Goal: Obtain resource: Obtain resource

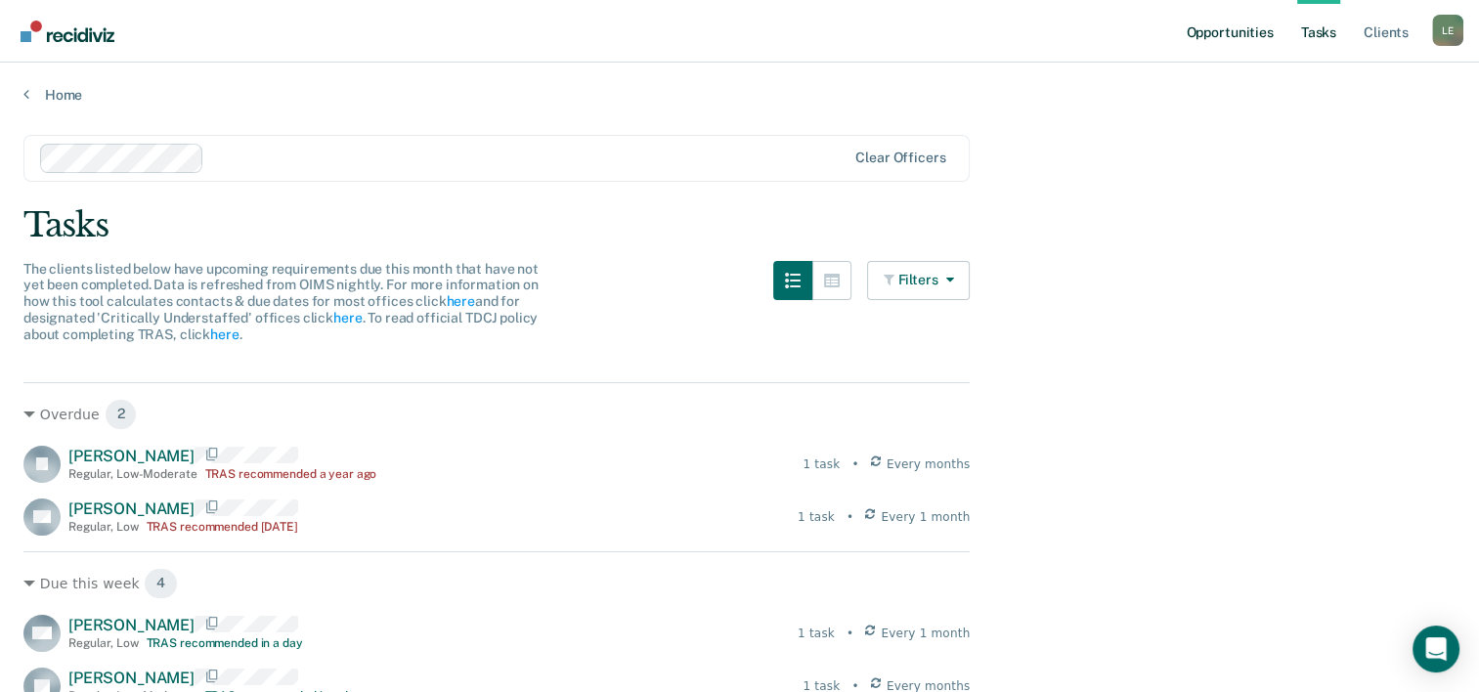
click at [1231, 30] on link "Opportunities" at bounding box center [1229, 31] width 95 height 63
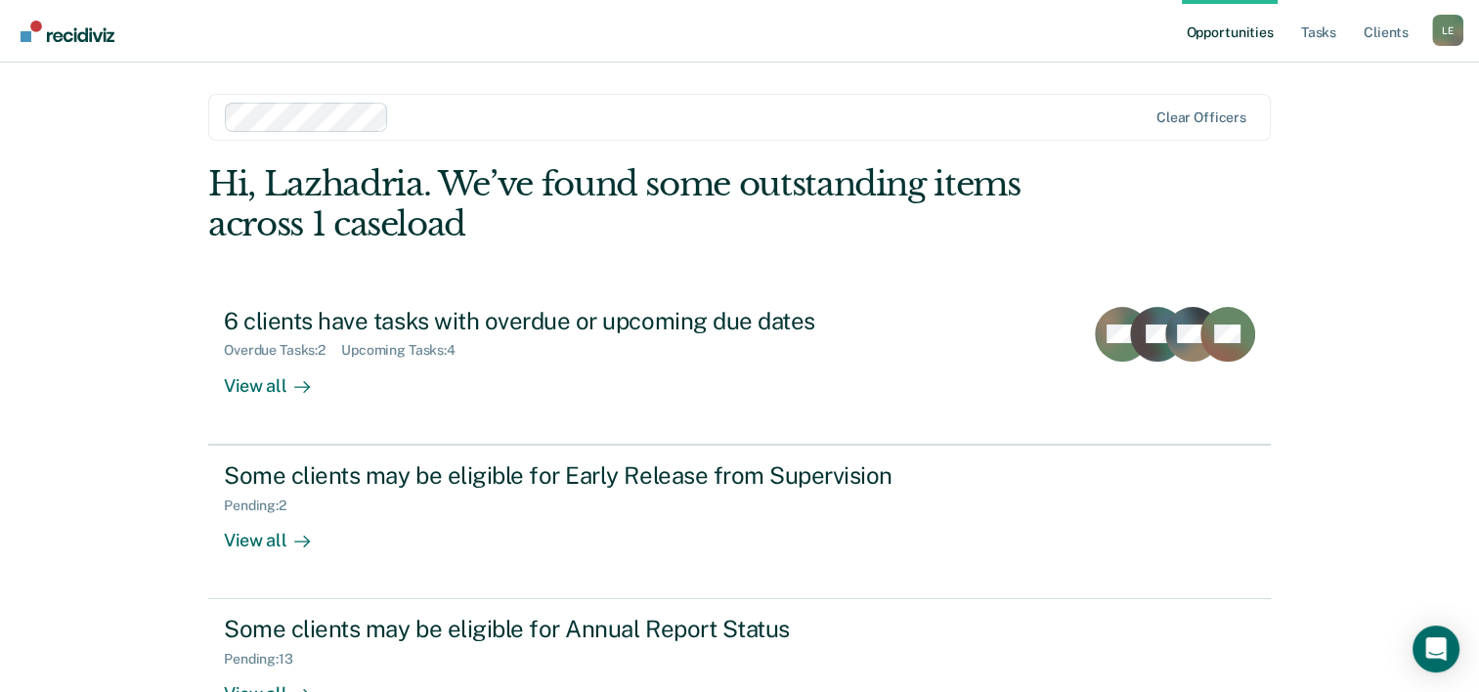
scroll to position [138, 0]
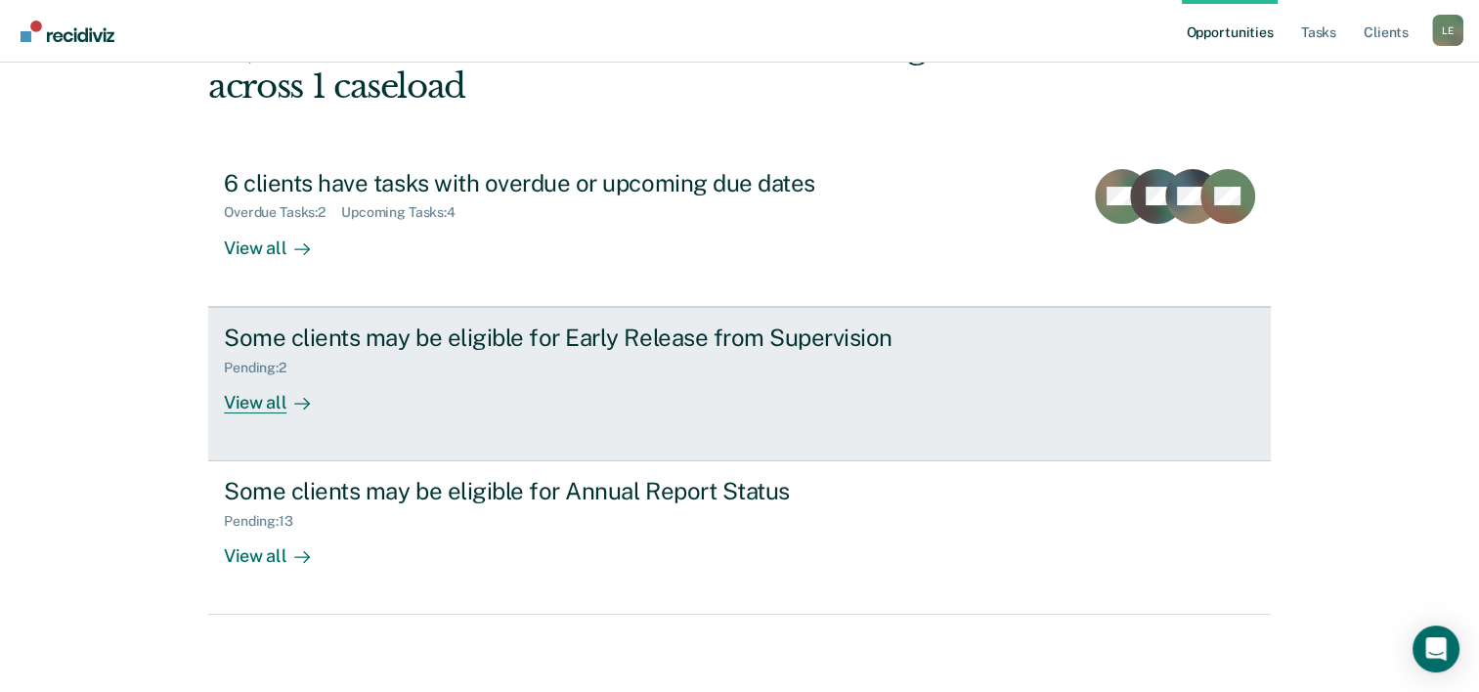
click at [744, 359] on div "Pending : 2" at bounding box center [567, 364] width 686 height 24
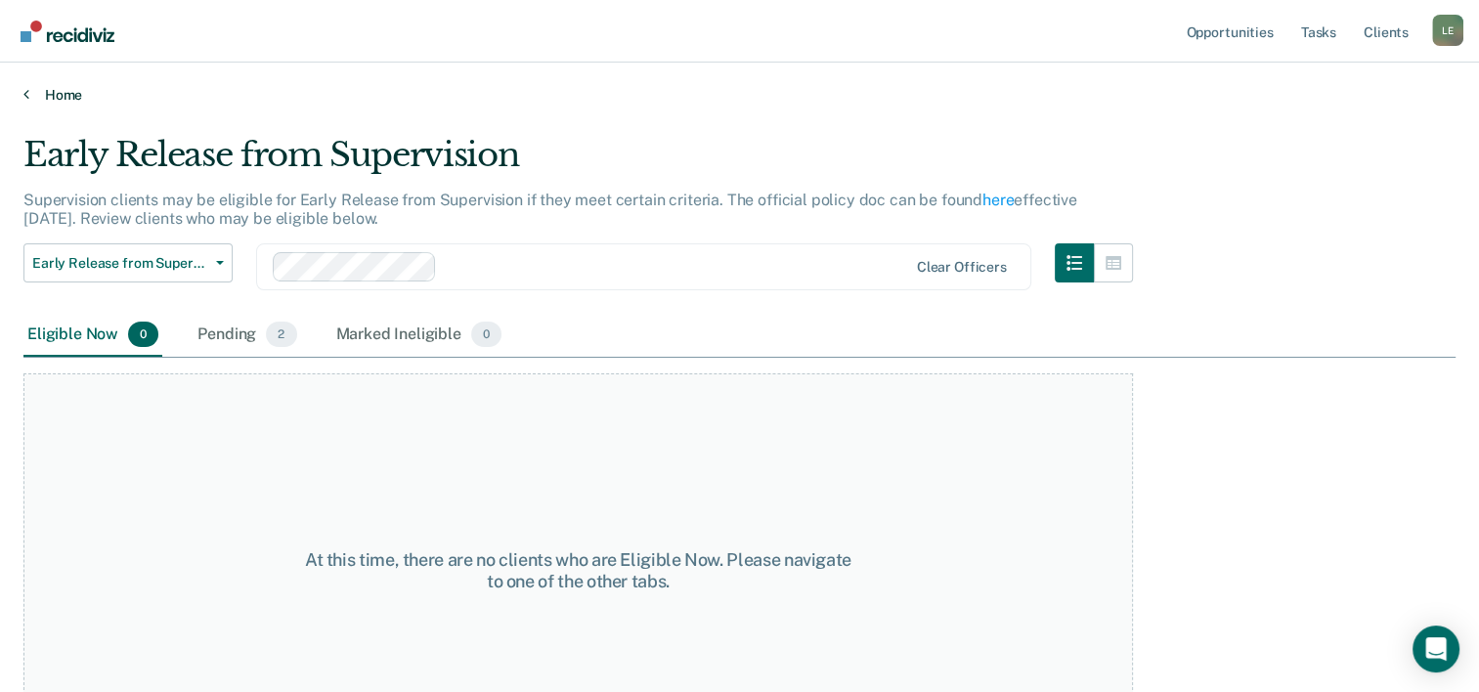
click at [67, 99] on link "Home" at bounding box center [739, 95] width 1433 height 18
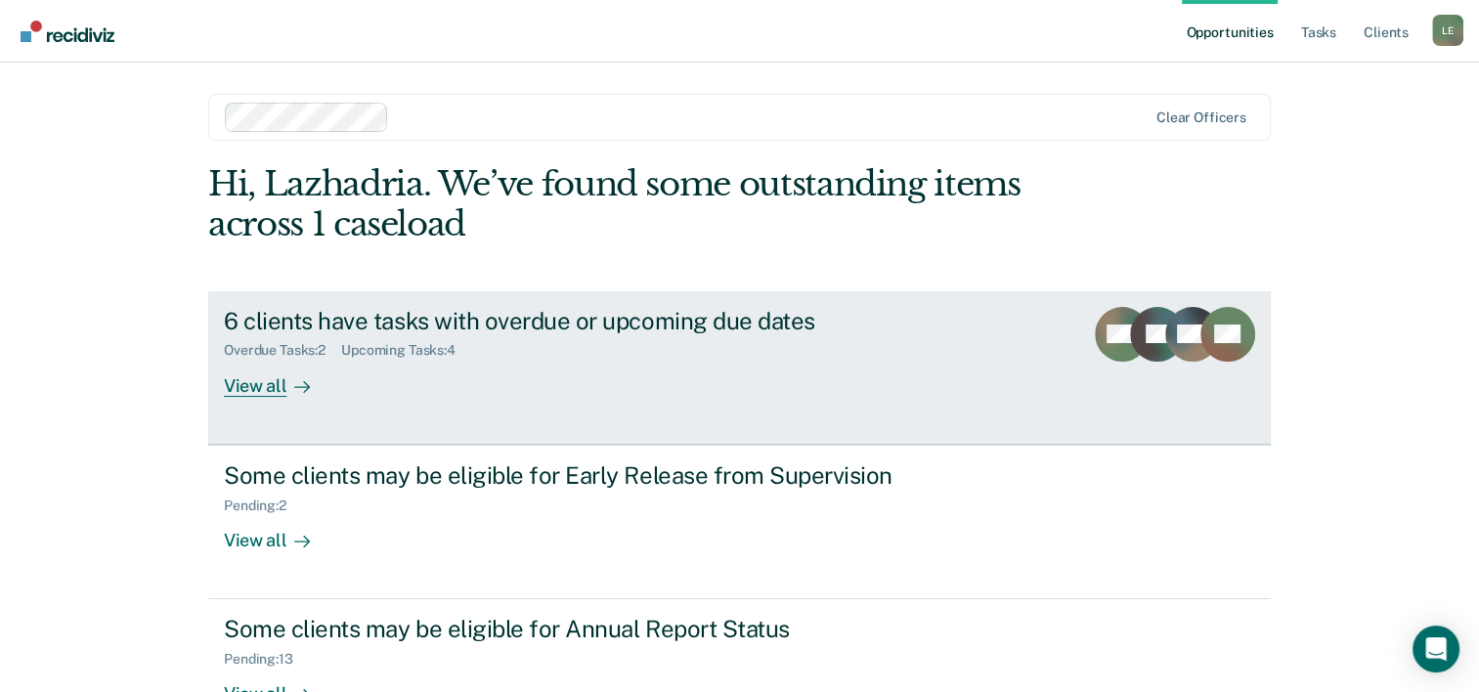
scroll to position [138, 0]
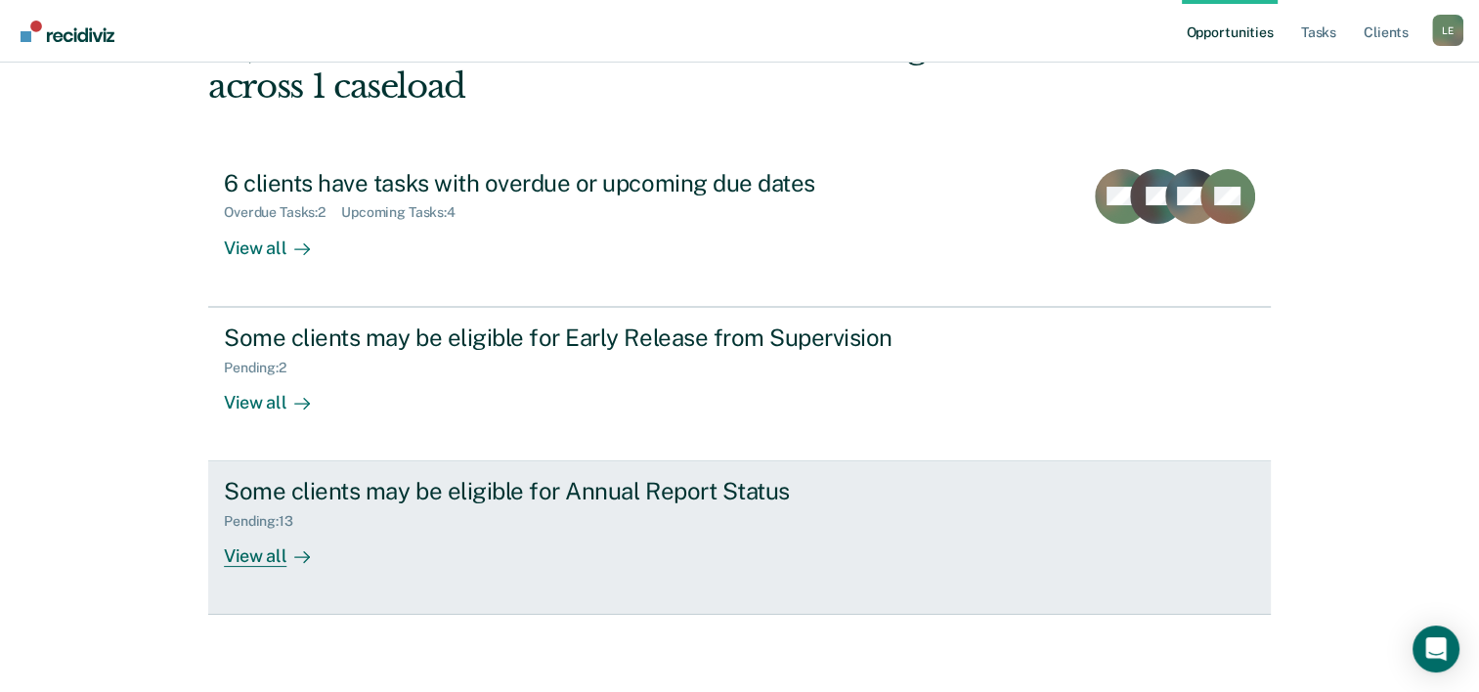
click at [508, 504] on div "Some clients may be eligible for Annual Report Status" at bounding box center [567, 491] width 686 height 28
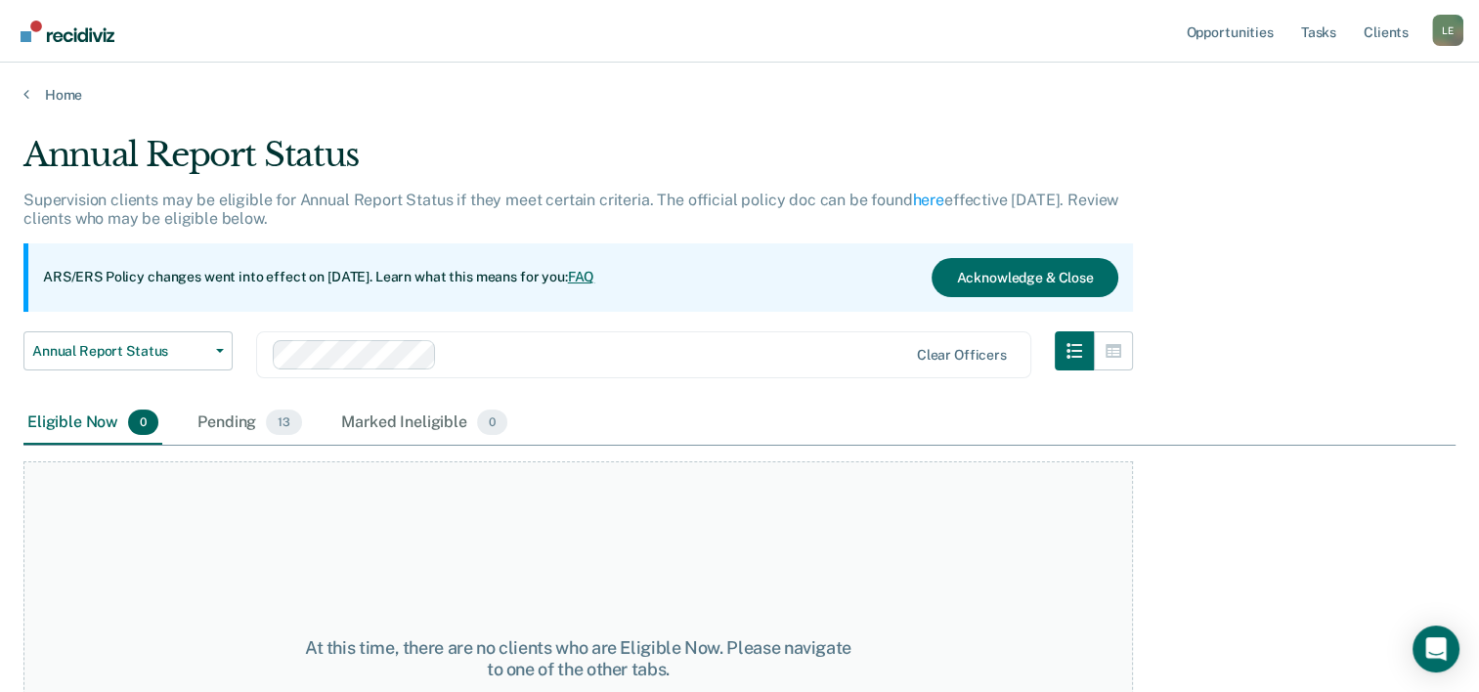
scroll to position [162, 0]
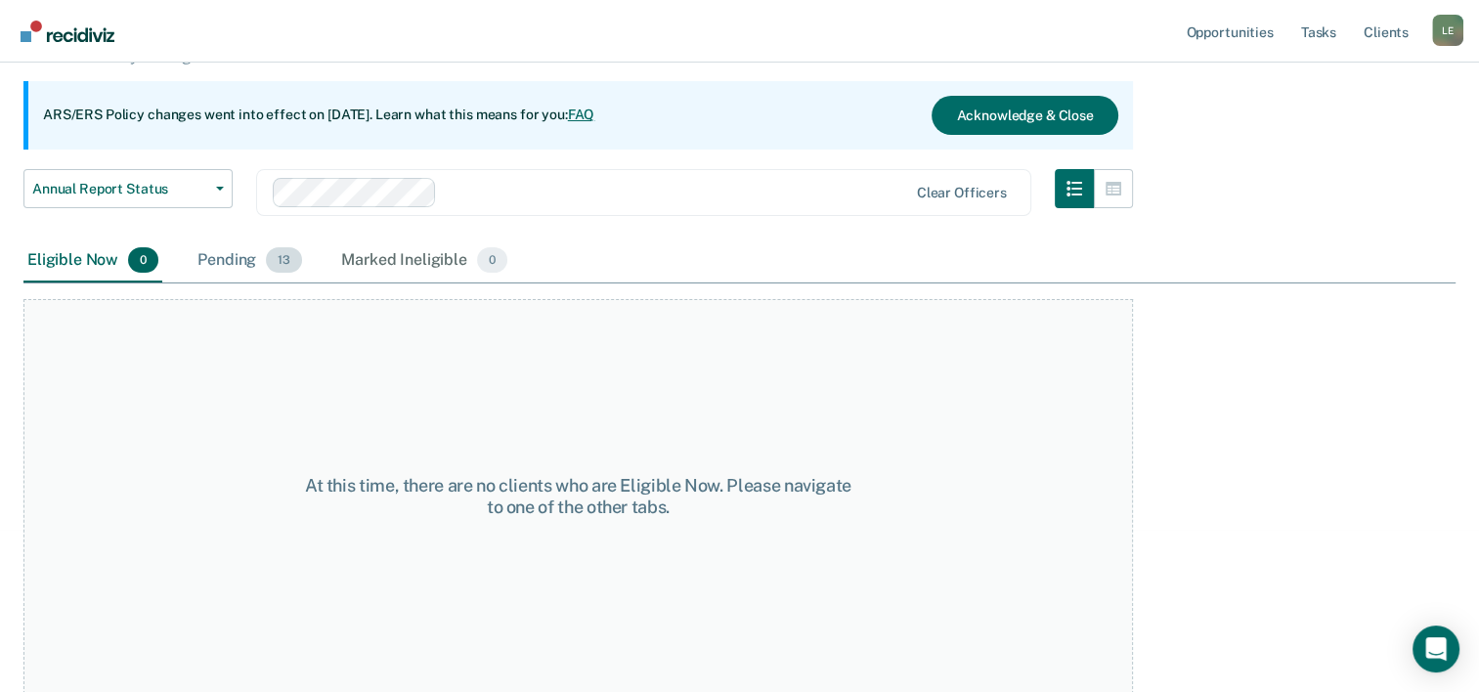
click at [257, 247] on div "Pending 13" at bounding box center [250, 261] width 112 height 43
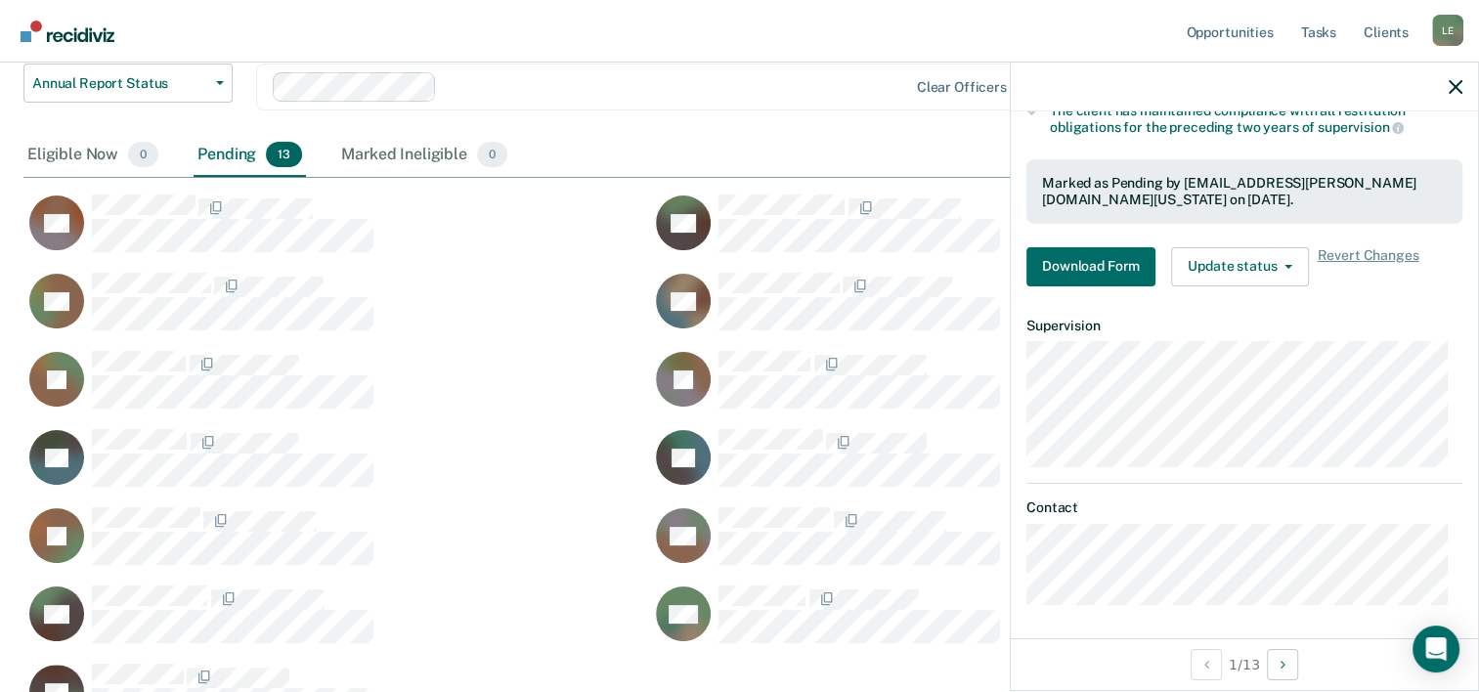
scroll to position [0, 0]
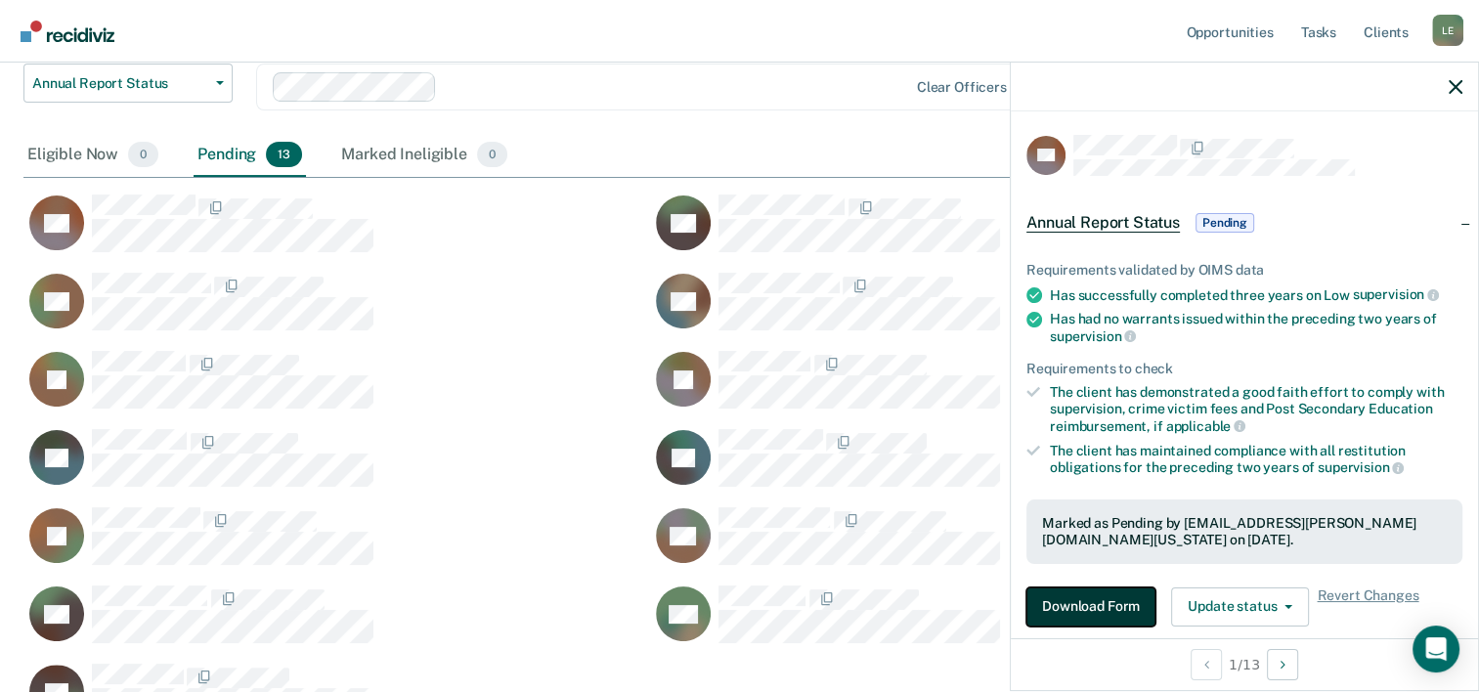
click at [1126, 592] on button "Download Form" at bounding box center [1091, 607] width 129 height 39
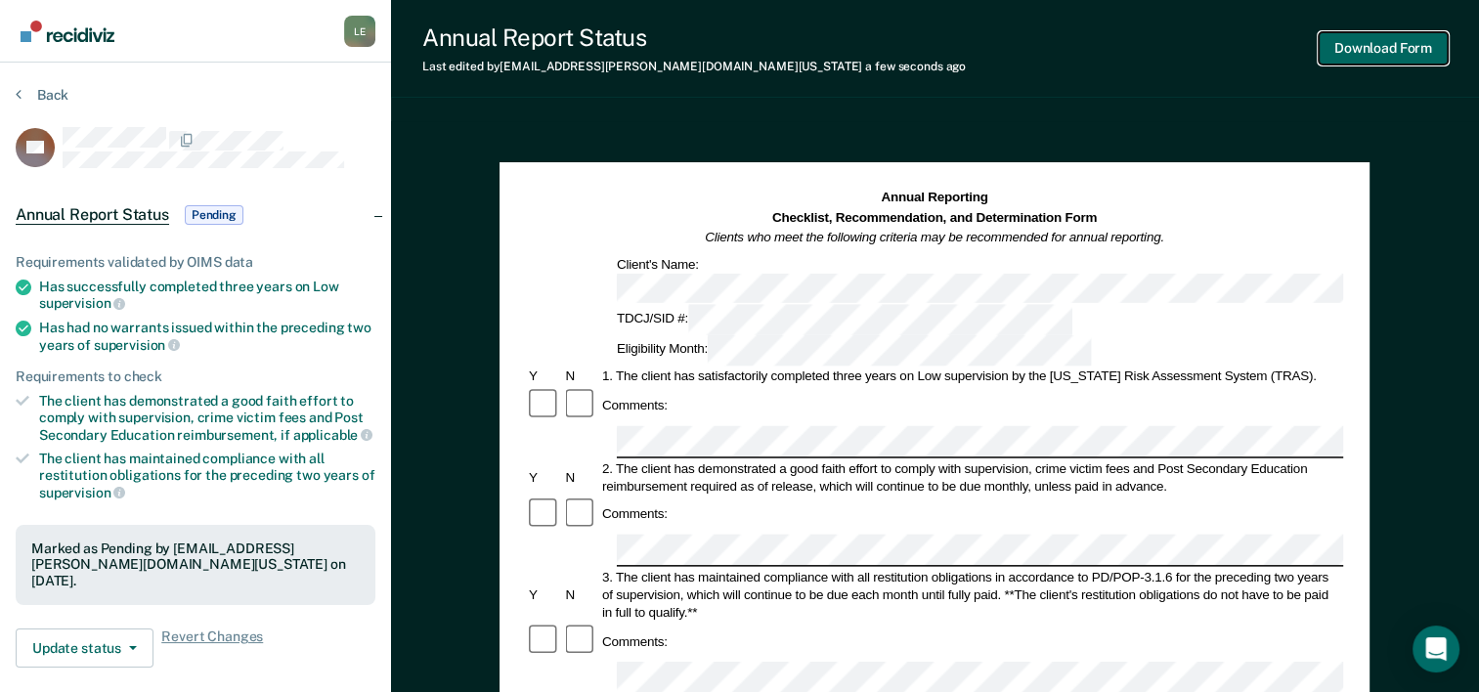
click at [1359, 46] on button "Download Form" at bounding box center [1383, 48] width 129 height 32
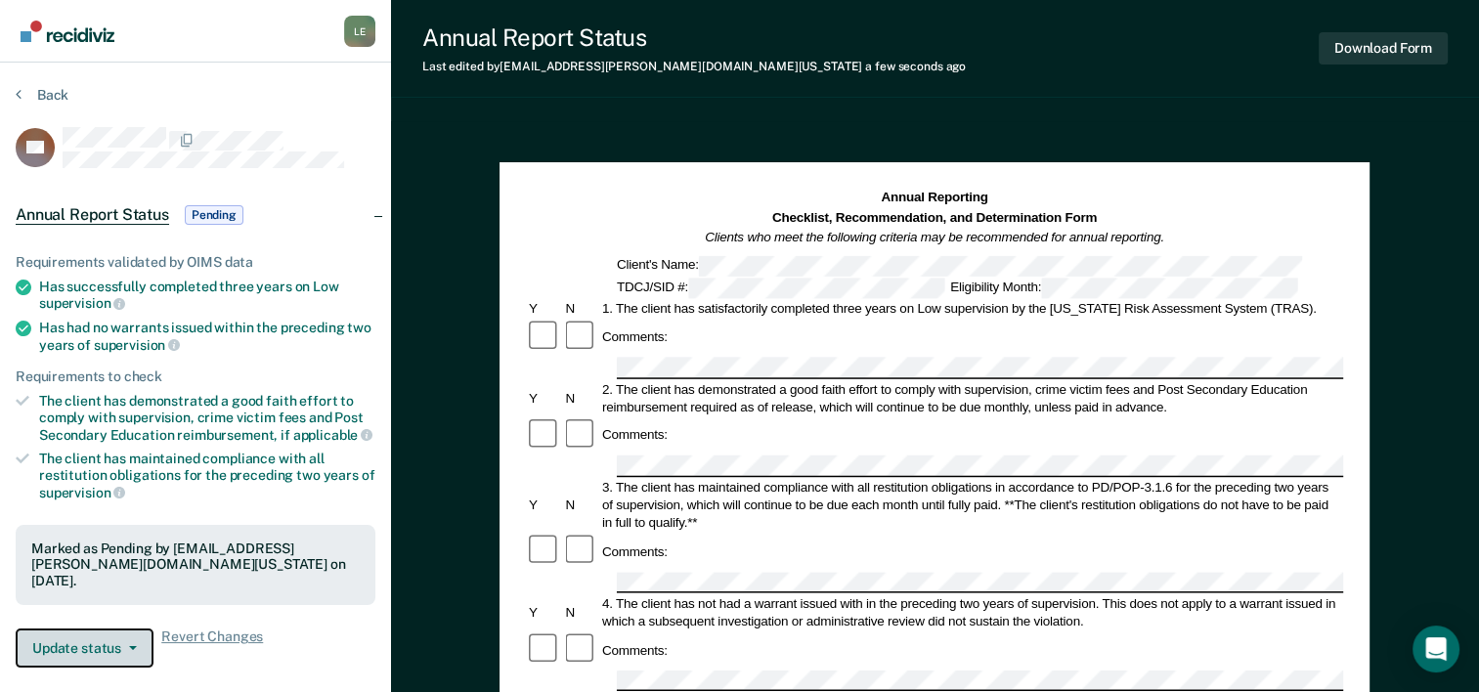
click at [82, 632] on button "Update status" at bounding box center [85, 648] width 138 height 39
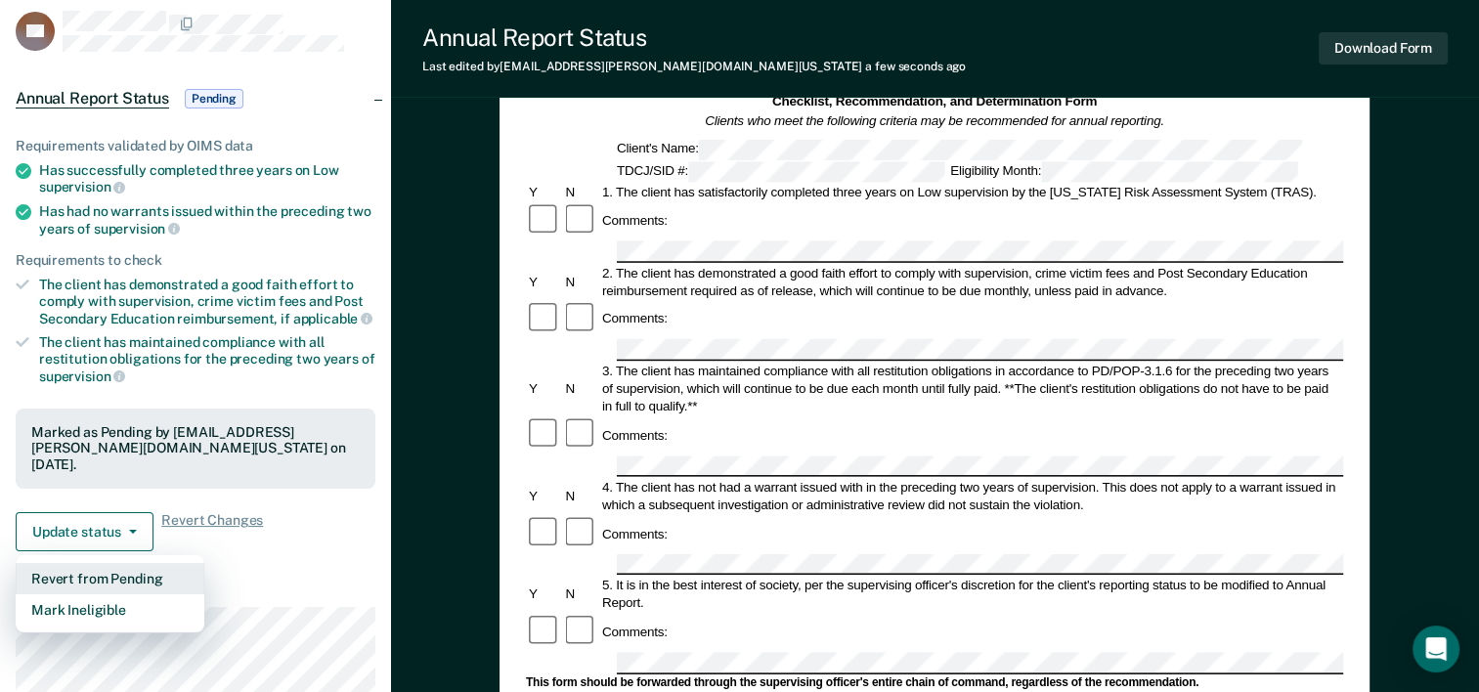
scroll to position [117, 0]
click at [296, 519] on div "Update status Revert from Pending Mark Ineligible Revert Changes" at bounding box center [196, 530] width 360 height 39
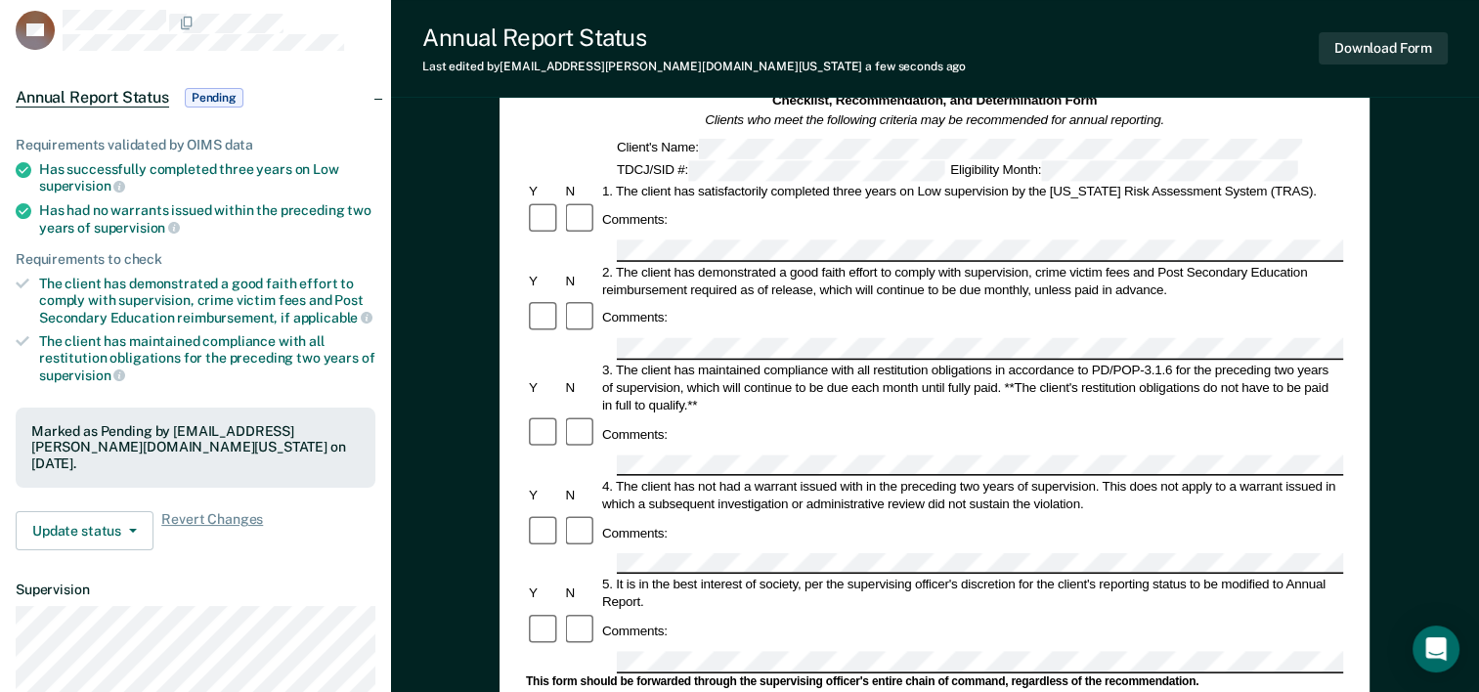
scroll to position [0, 0]
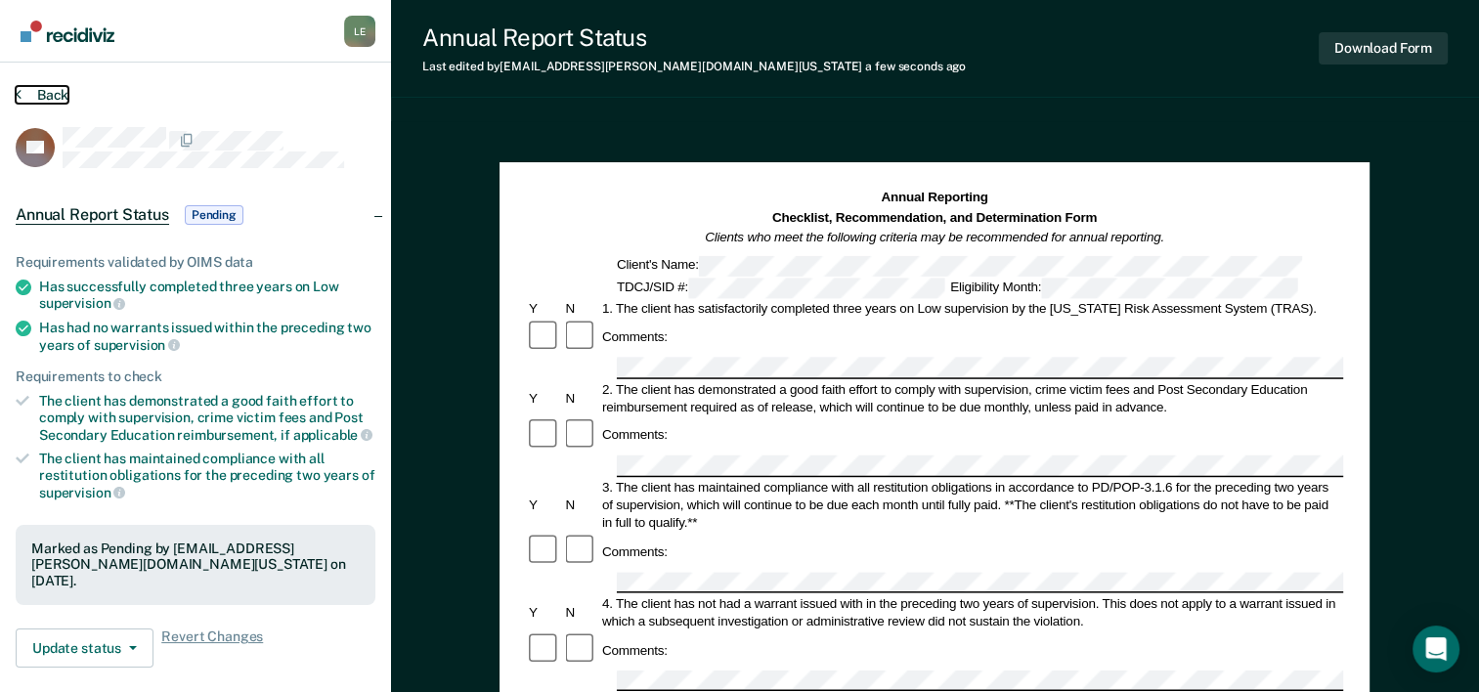
click at [59, 93] on button "Back" at bounding box center [42, 95] width 53 height 18
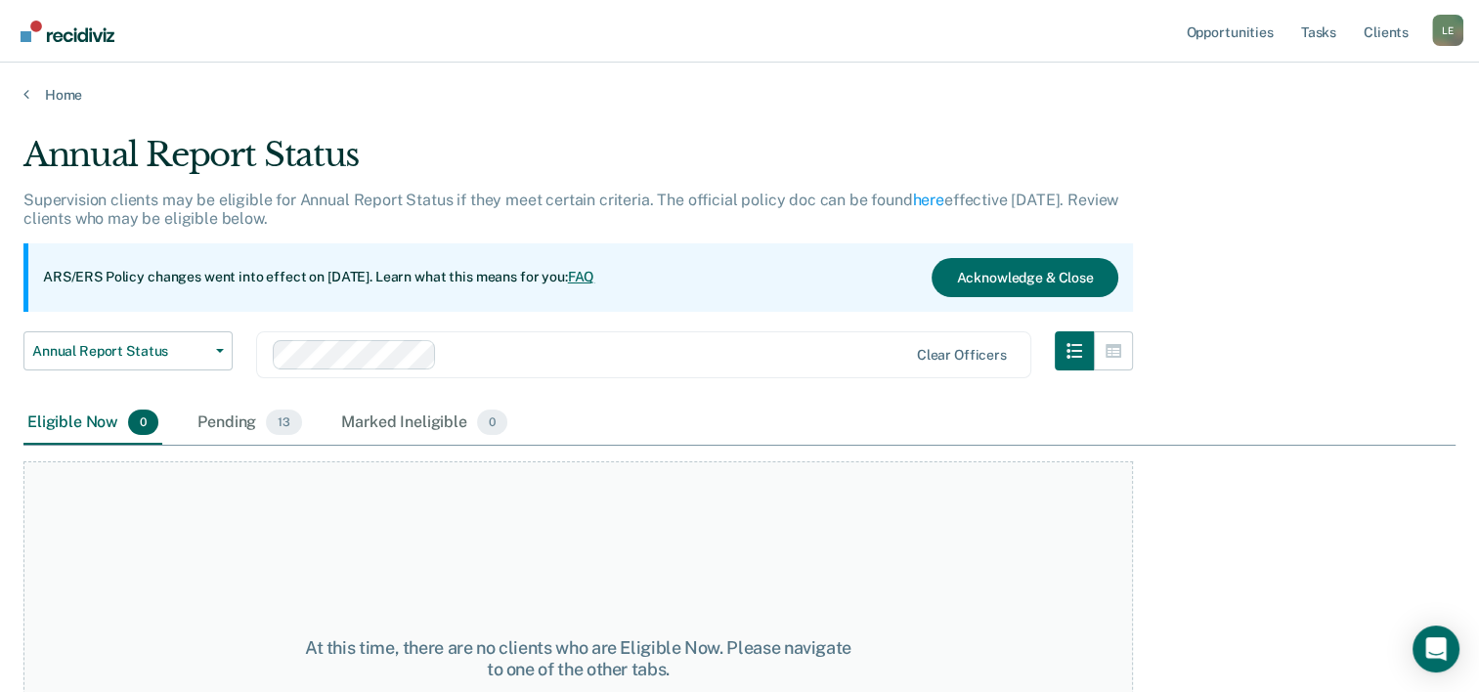
scroll to position [162, 0]
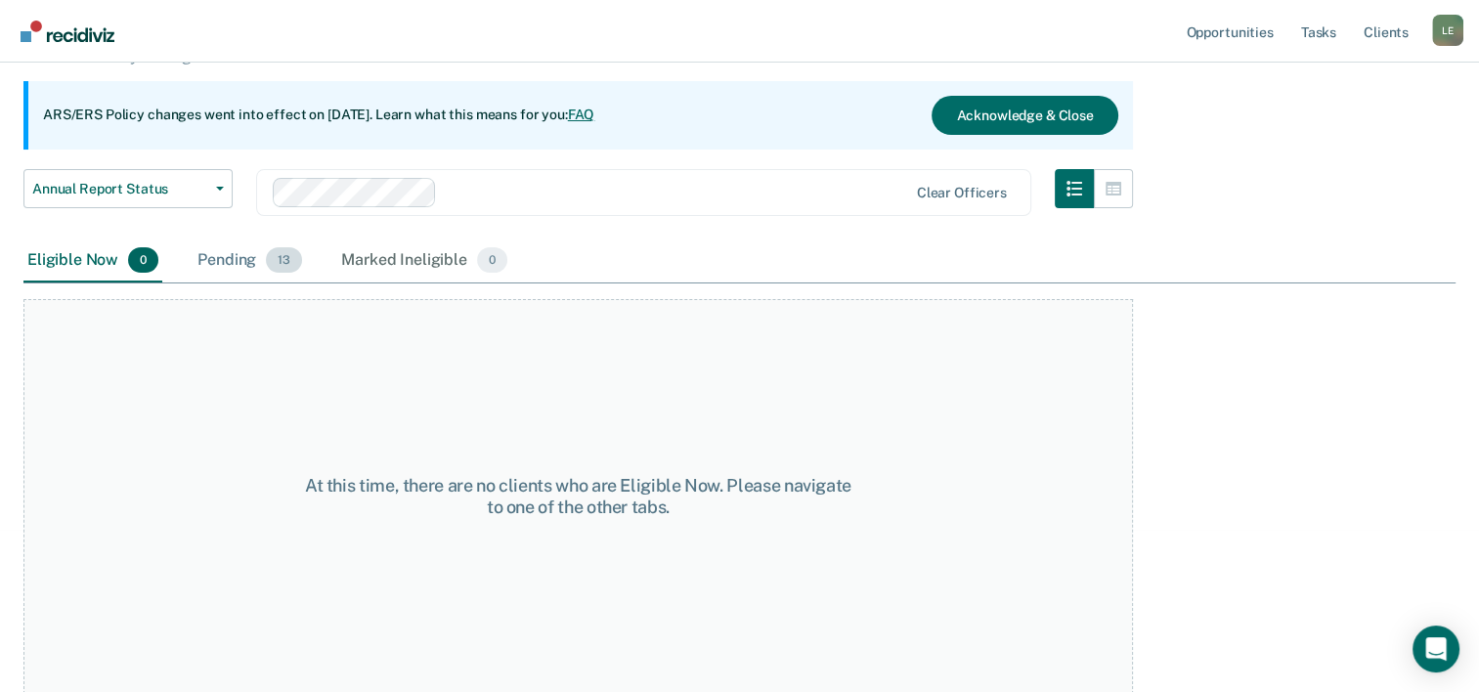
click at [231, 251] on div "Pending 13" at bounding box center [250, 261] width 112 height 43
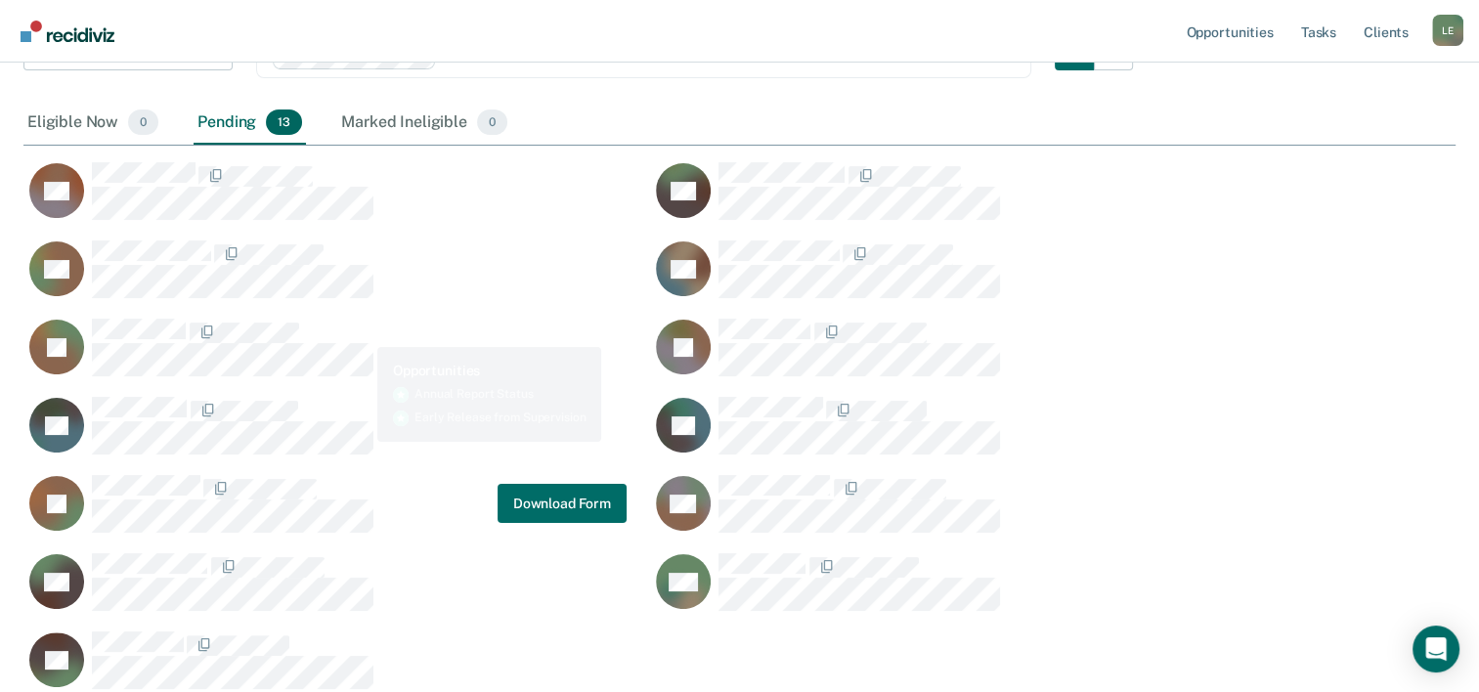
scroll to position [286, 0]
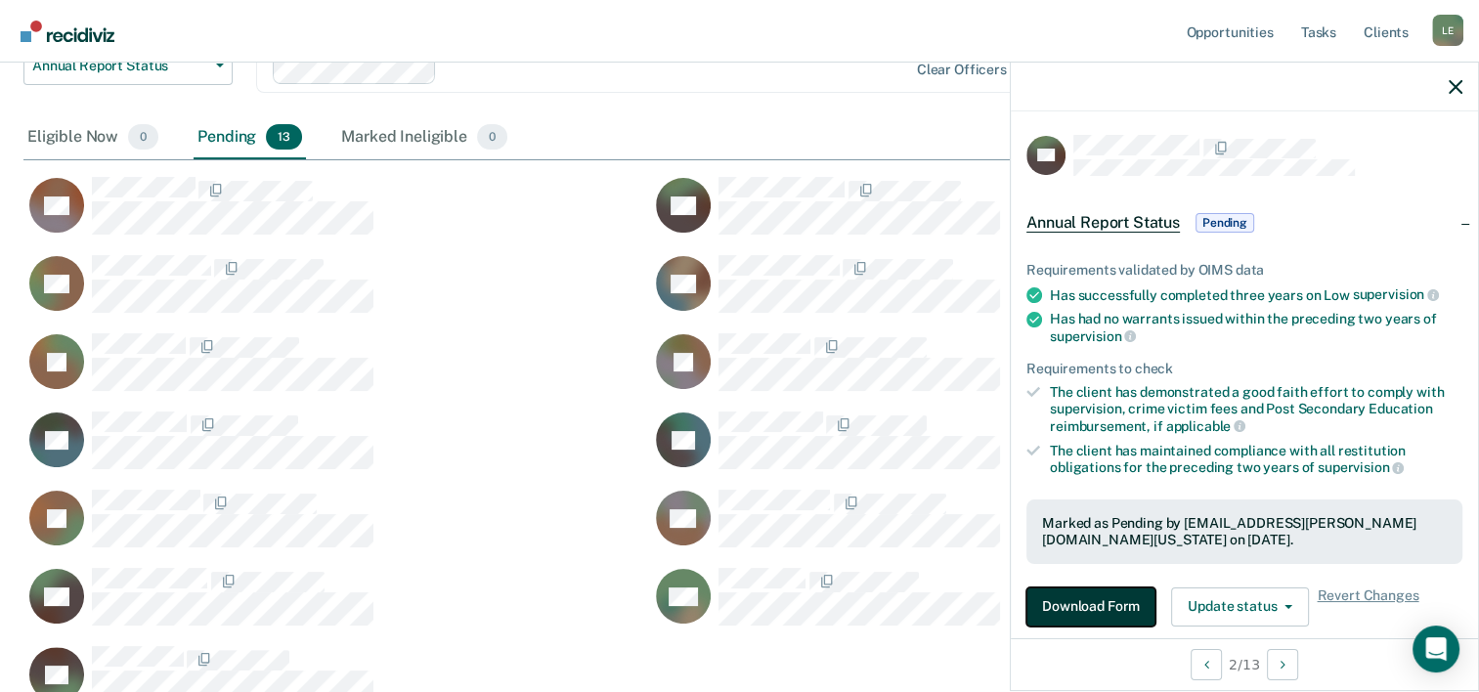
click at [1122, 602] on button "Download Form" at bounding box center [1091, 607] width 129 height 39
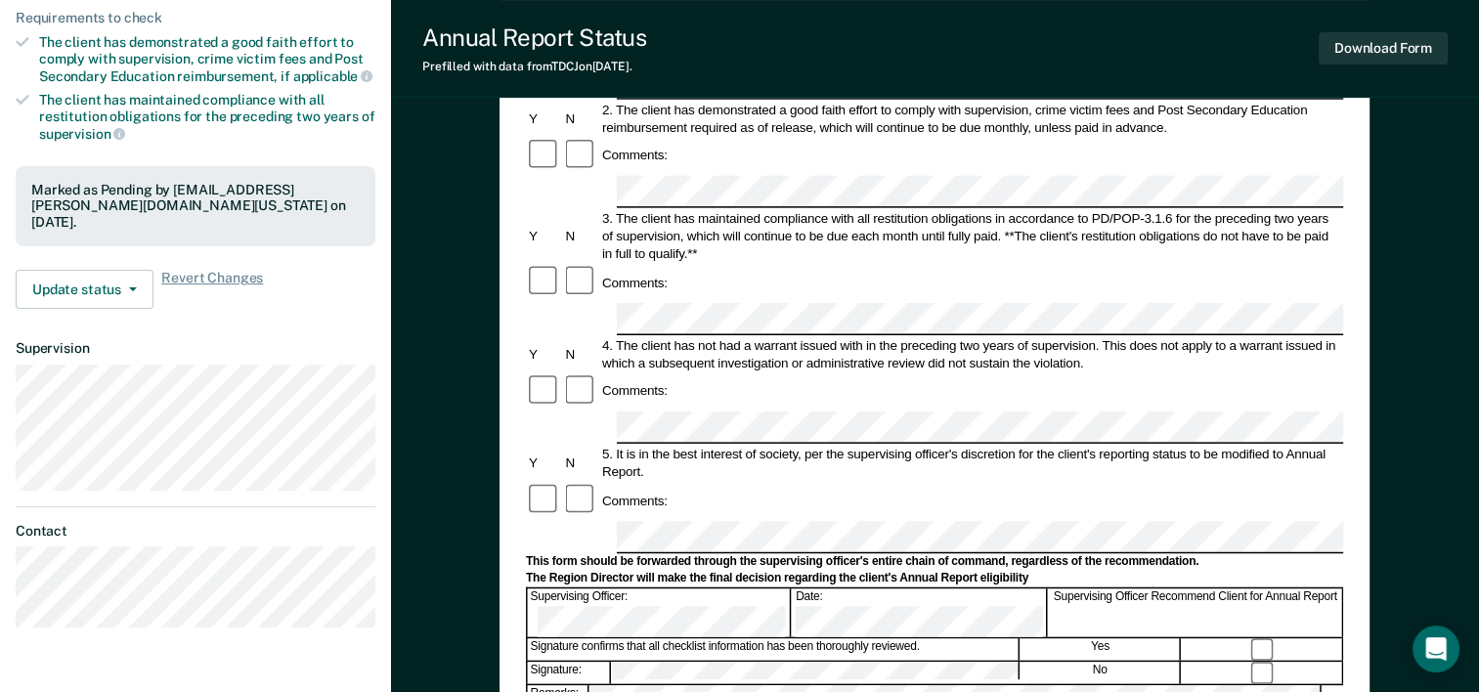
scroll to position [415, 0]
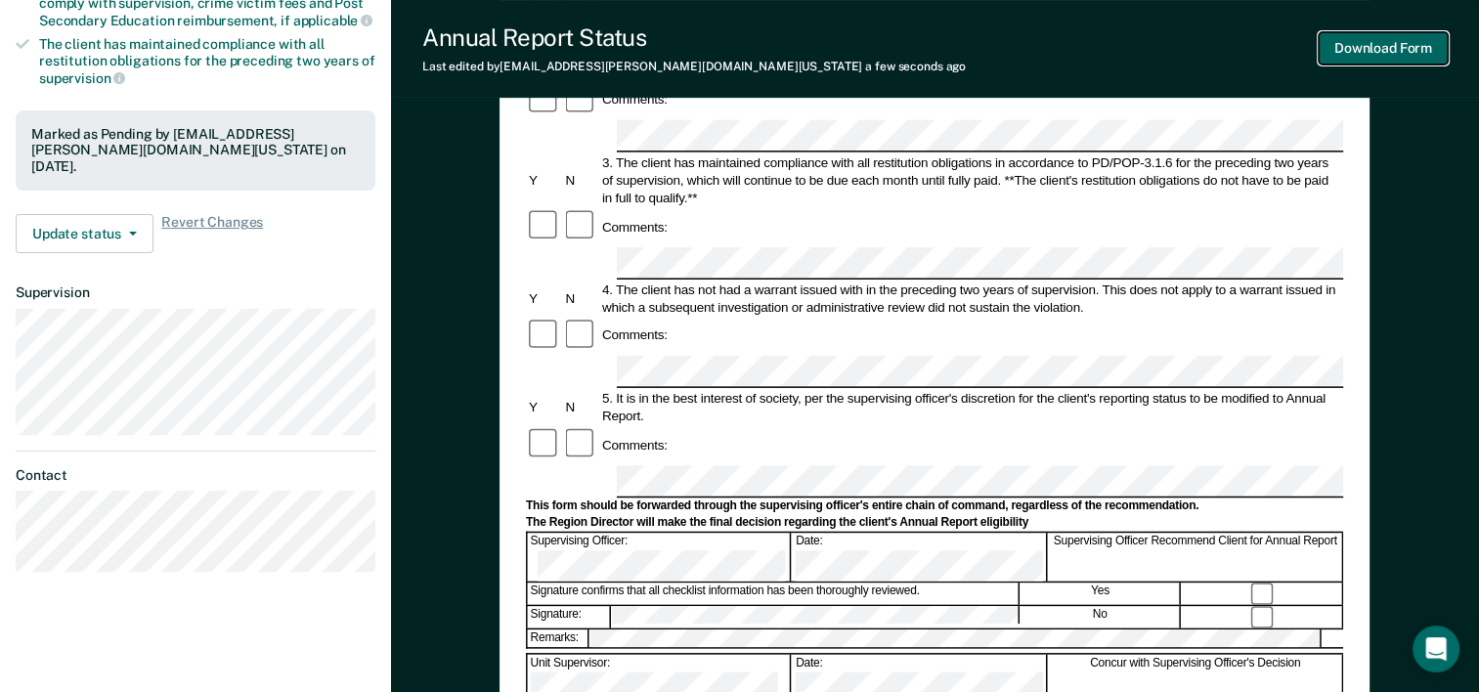
click at [1367, 47] on button "Download Form" at bounding box center [1383, 48] width 129 height 32
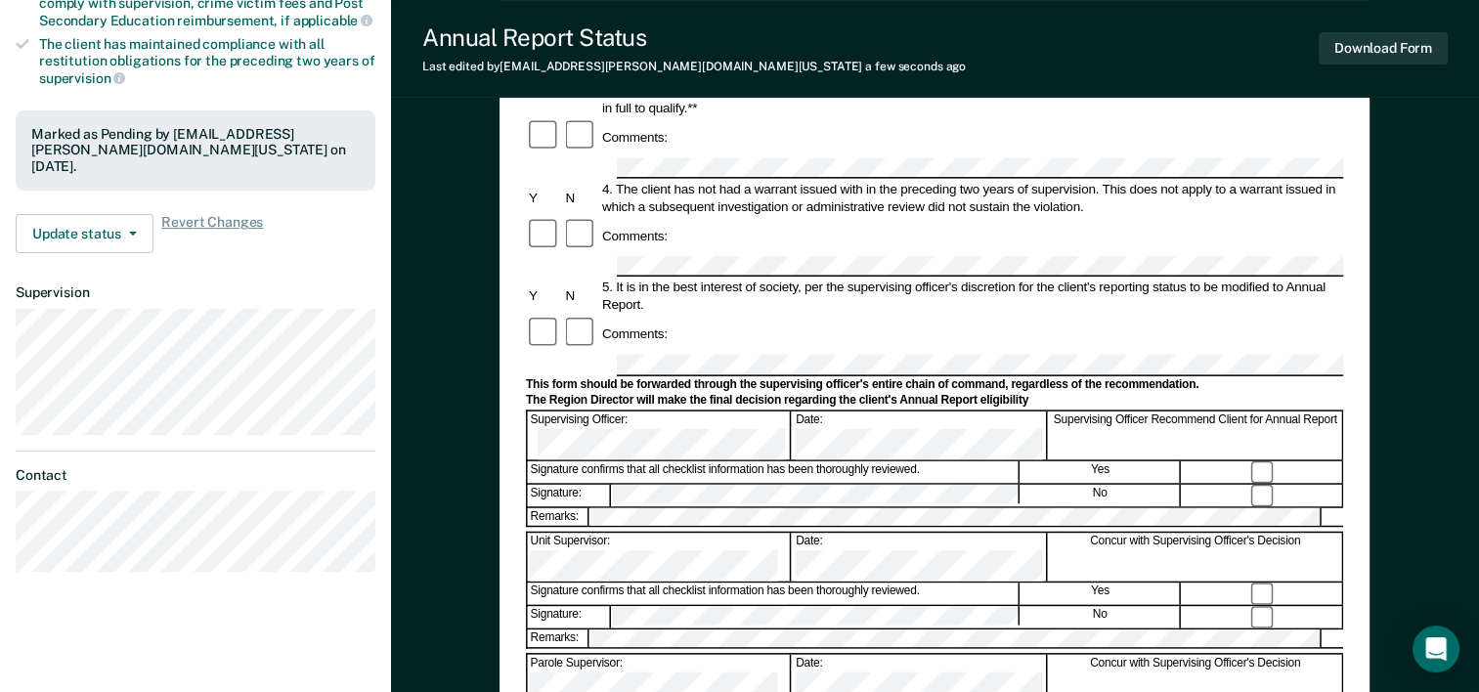
scroll to position [0, 0]
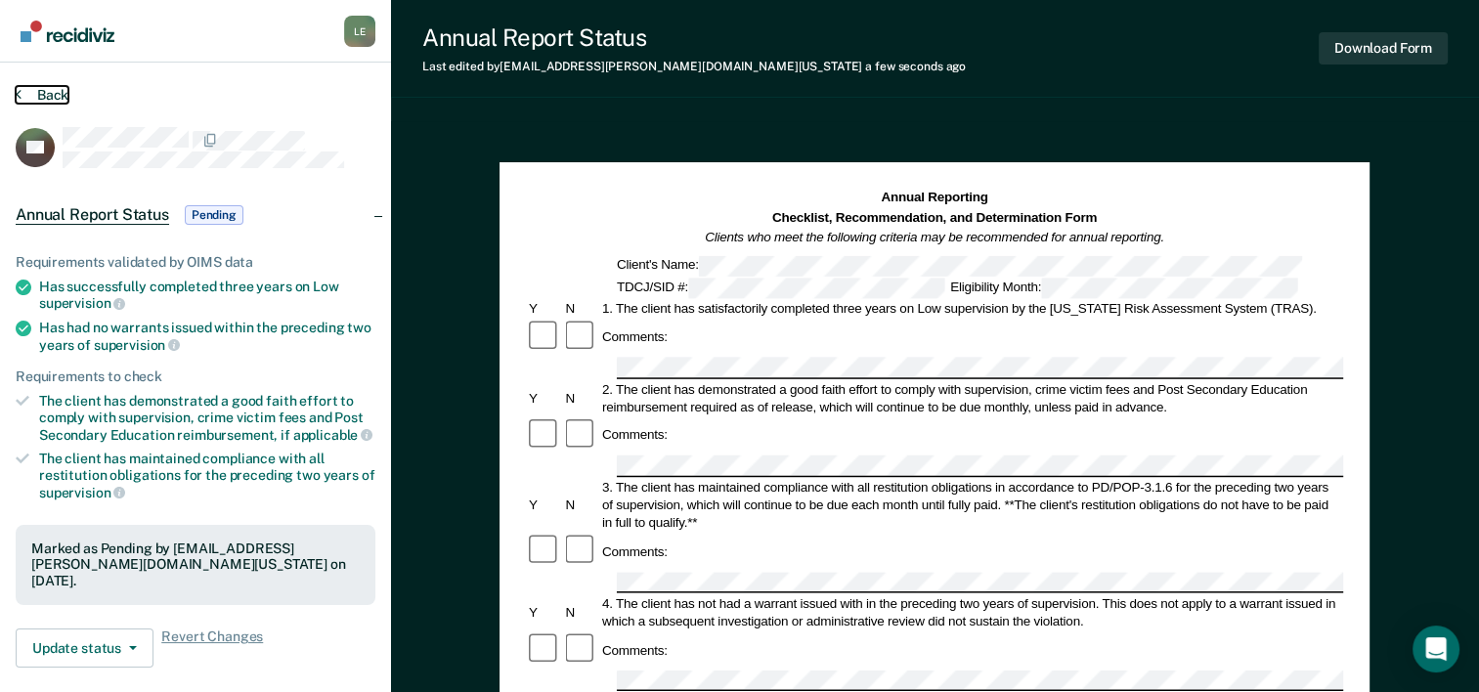
click at [50, 99] on button "Back" at bounding box center [42, 95] width 53 height 18
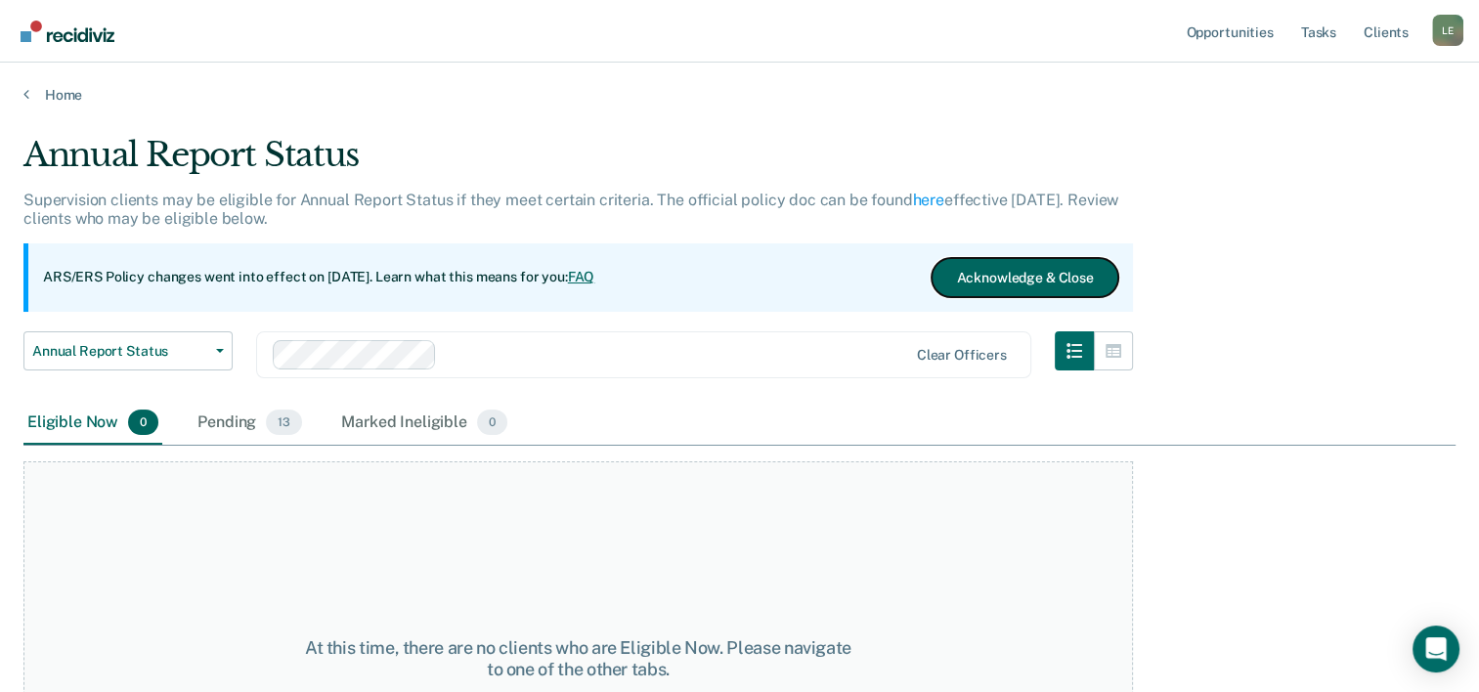
click at [986, 262] on button "Acknowledge & Close" at bounding box center [1025, 277] width 186 height 39
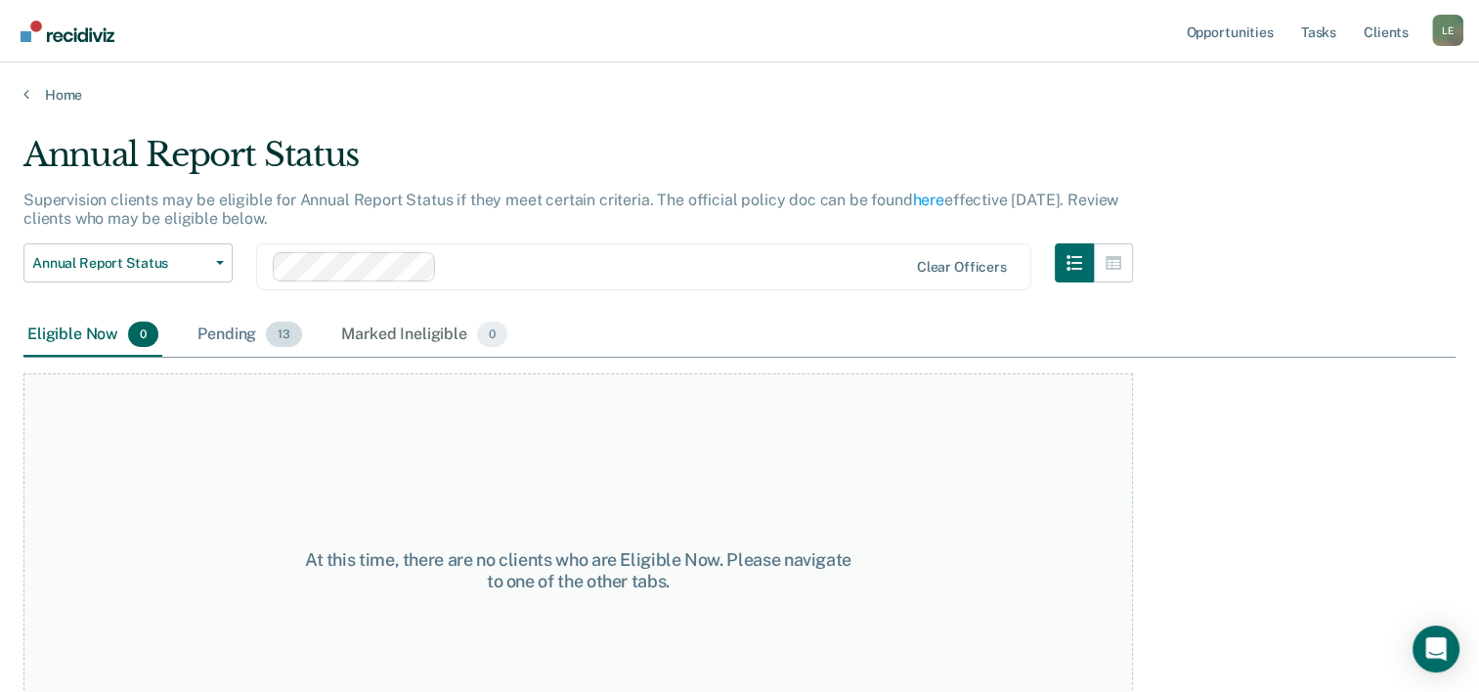
click at [227, 350] on div "Pending 13" at bounding box center [250, 335] width 112 height 43
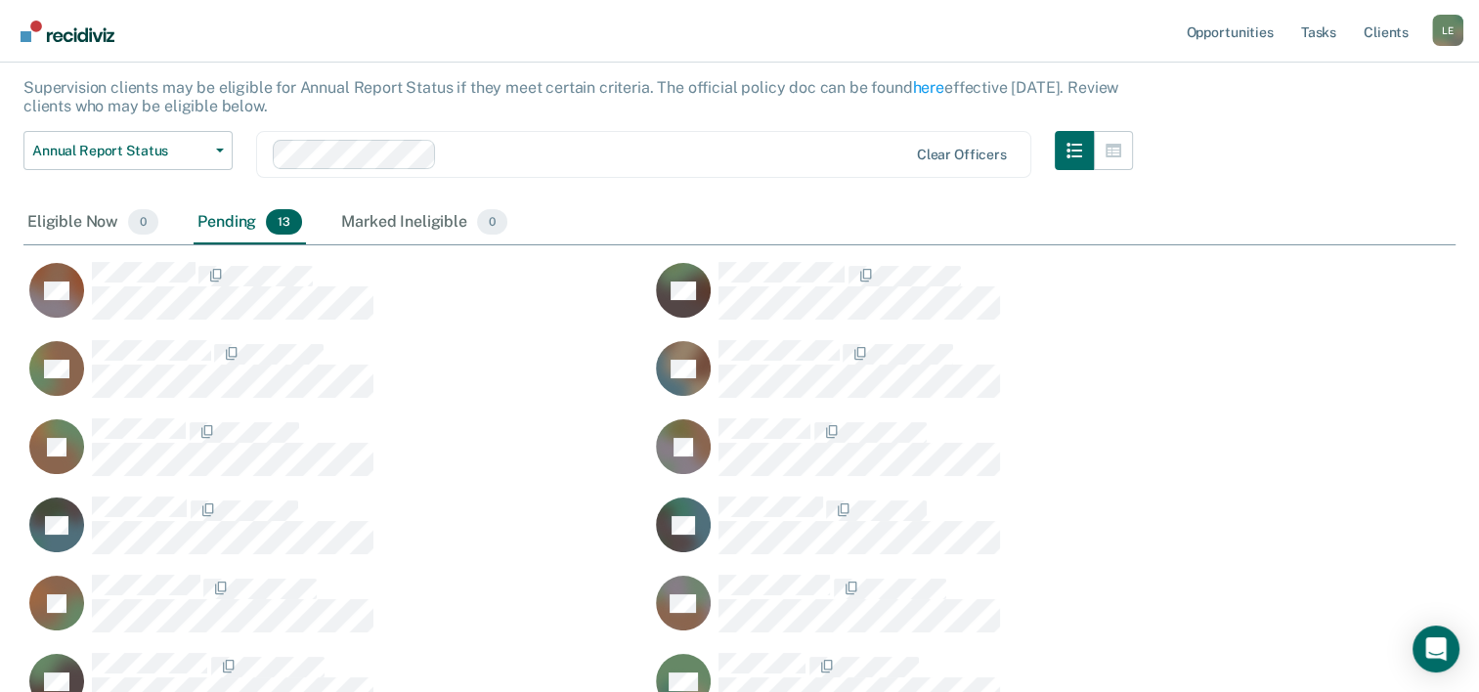
scroll to position [140, 0]
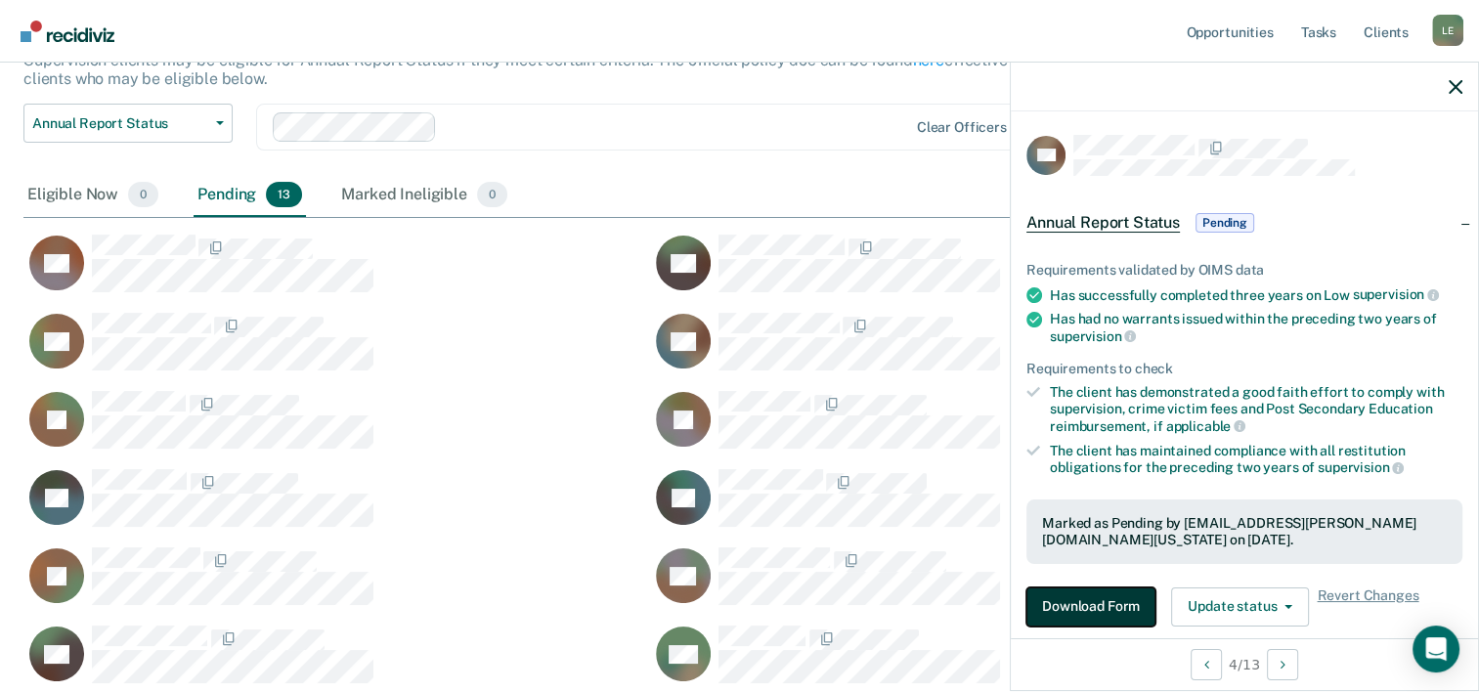
click at [1114, 600] on button "Download Form" at bounding box center [1091, 607] width 129 height 39
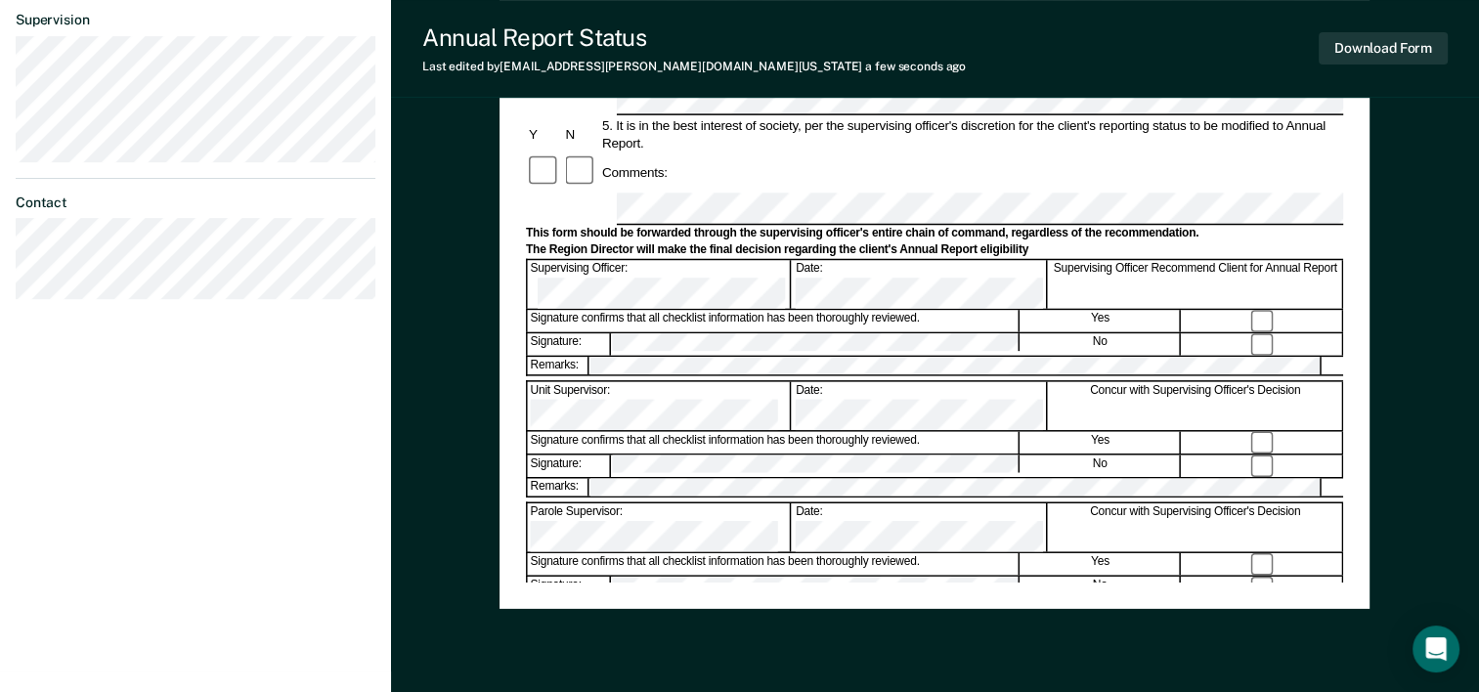
scroll to position [756, 0]
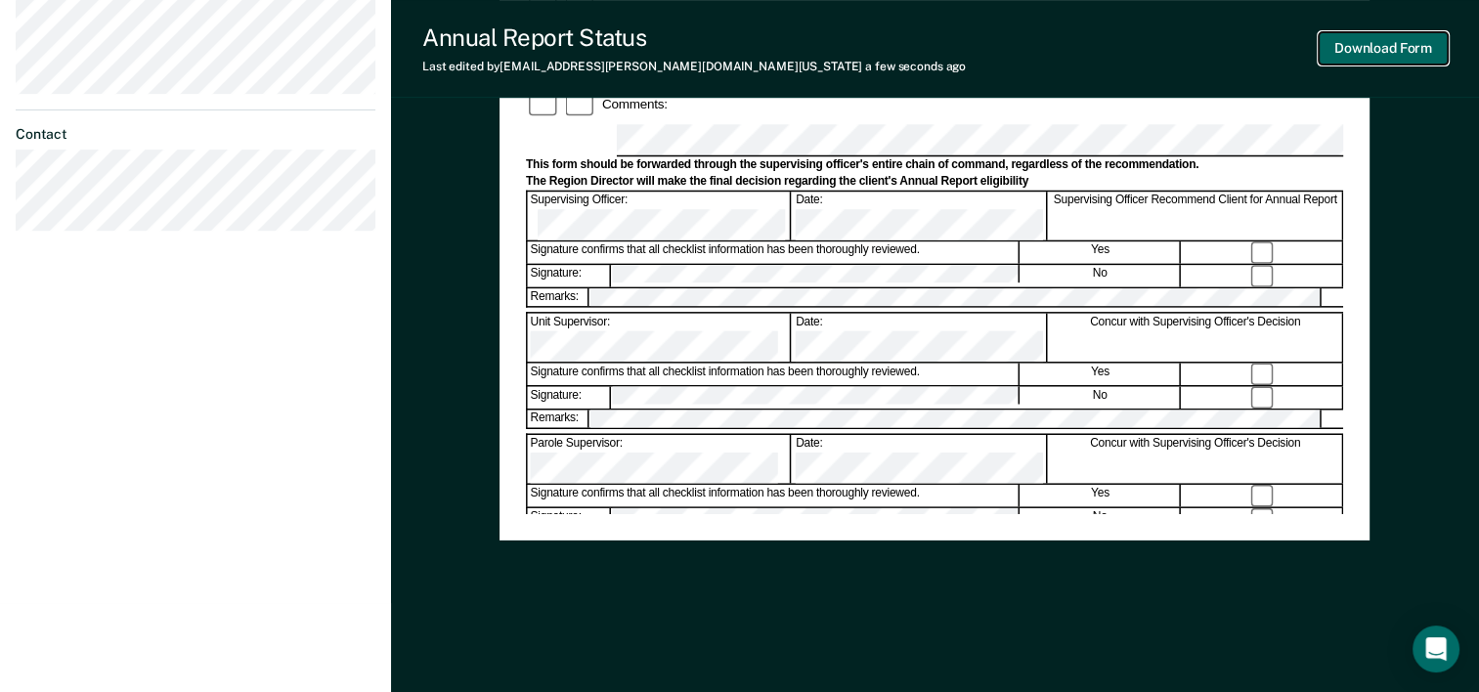
click at [1387, 63] on button "Download Form" at bounding box center [1383, 48] width 129 height 32
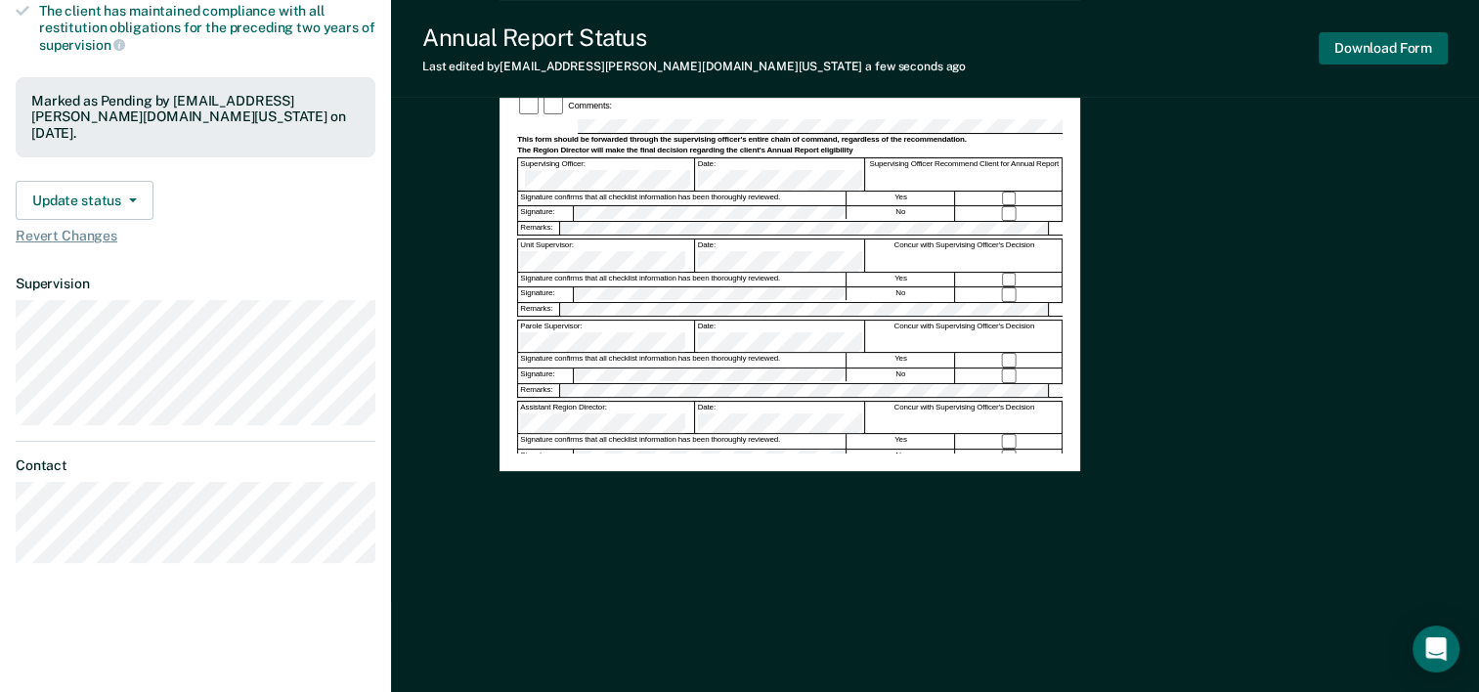
scroll to position [0, 0]
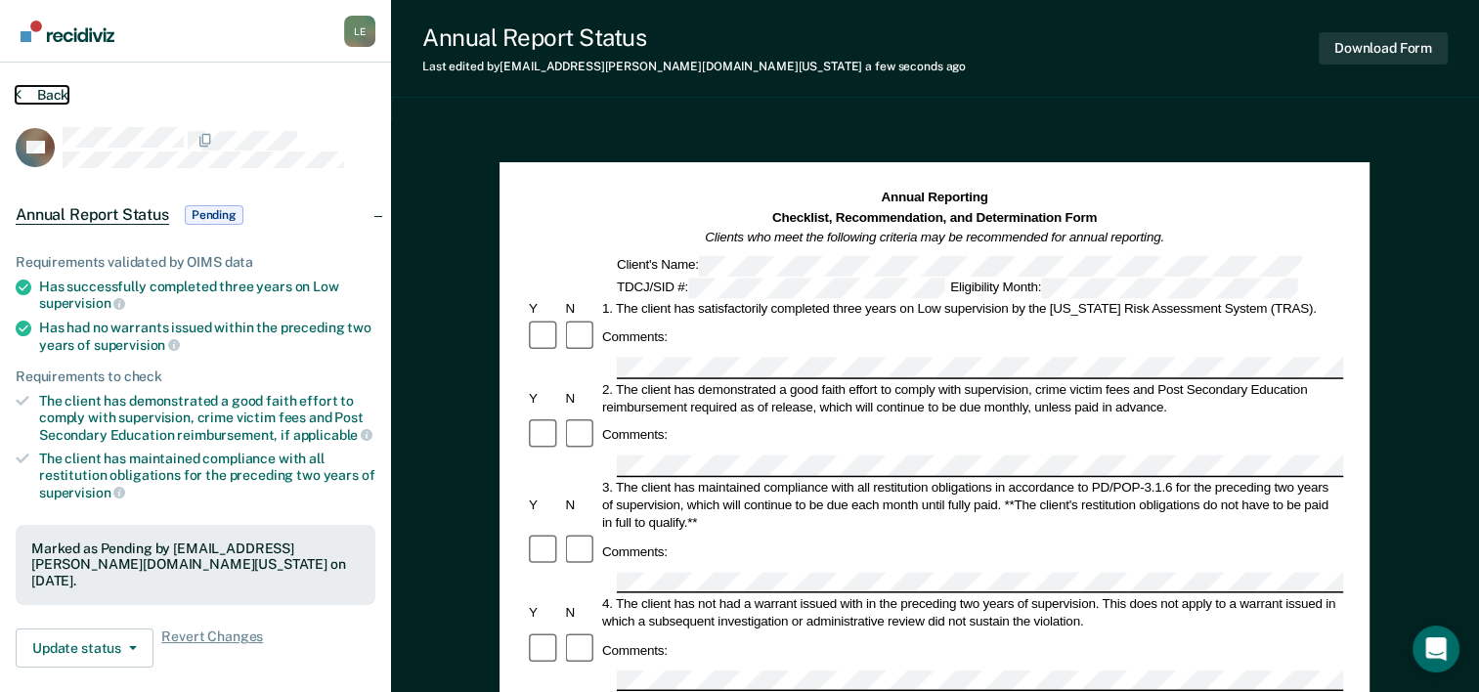
click at [35, 88] on button "Back" at bounding box center [42, 95] width 53 height 18
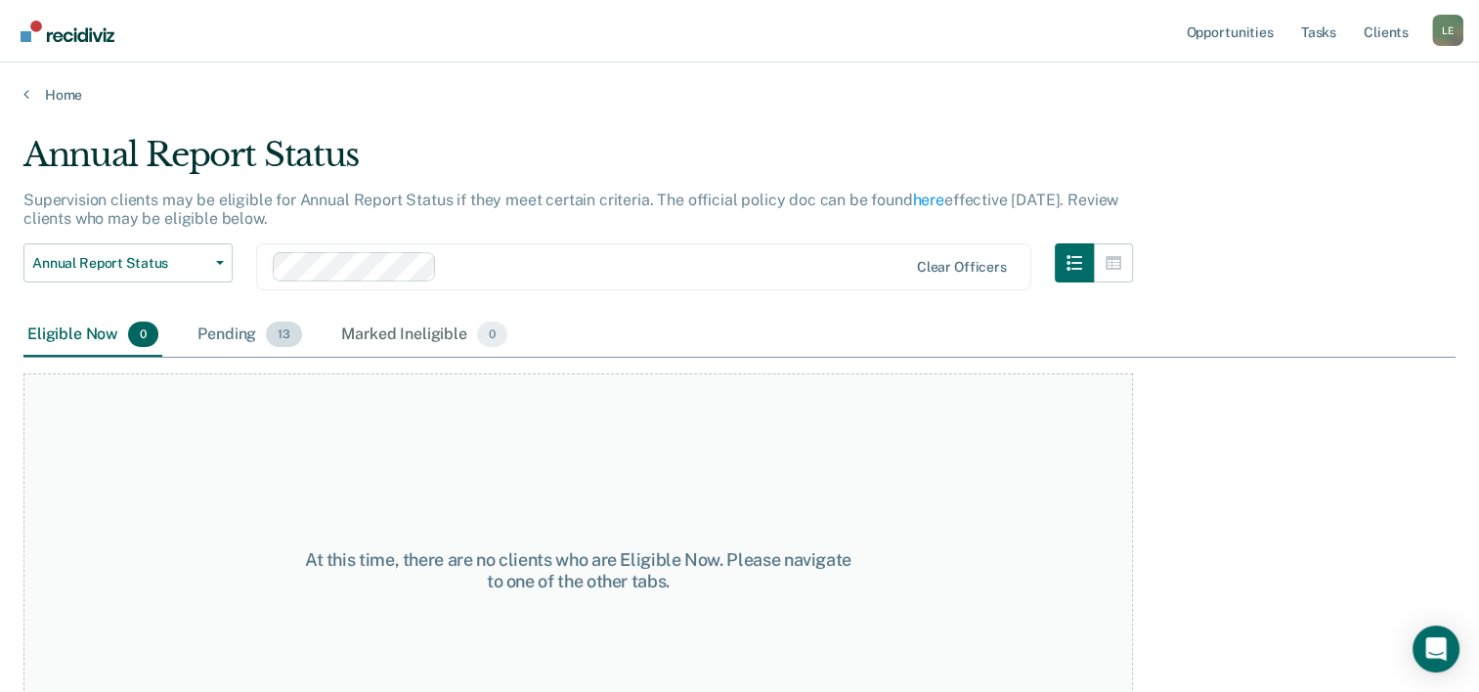
click at [235, 339] on div "Pending 13" at bounding box center [250, 335] width 112 height 43
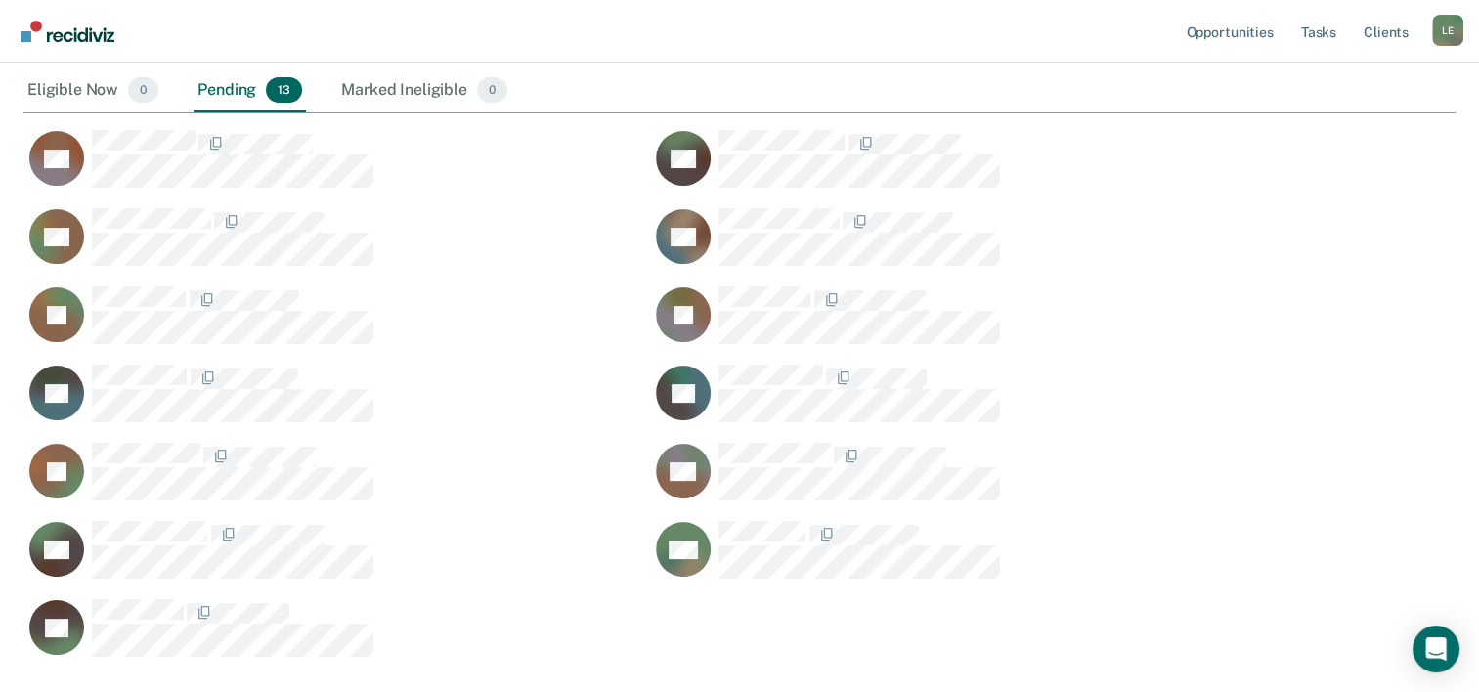
scroll to position [254, 0]
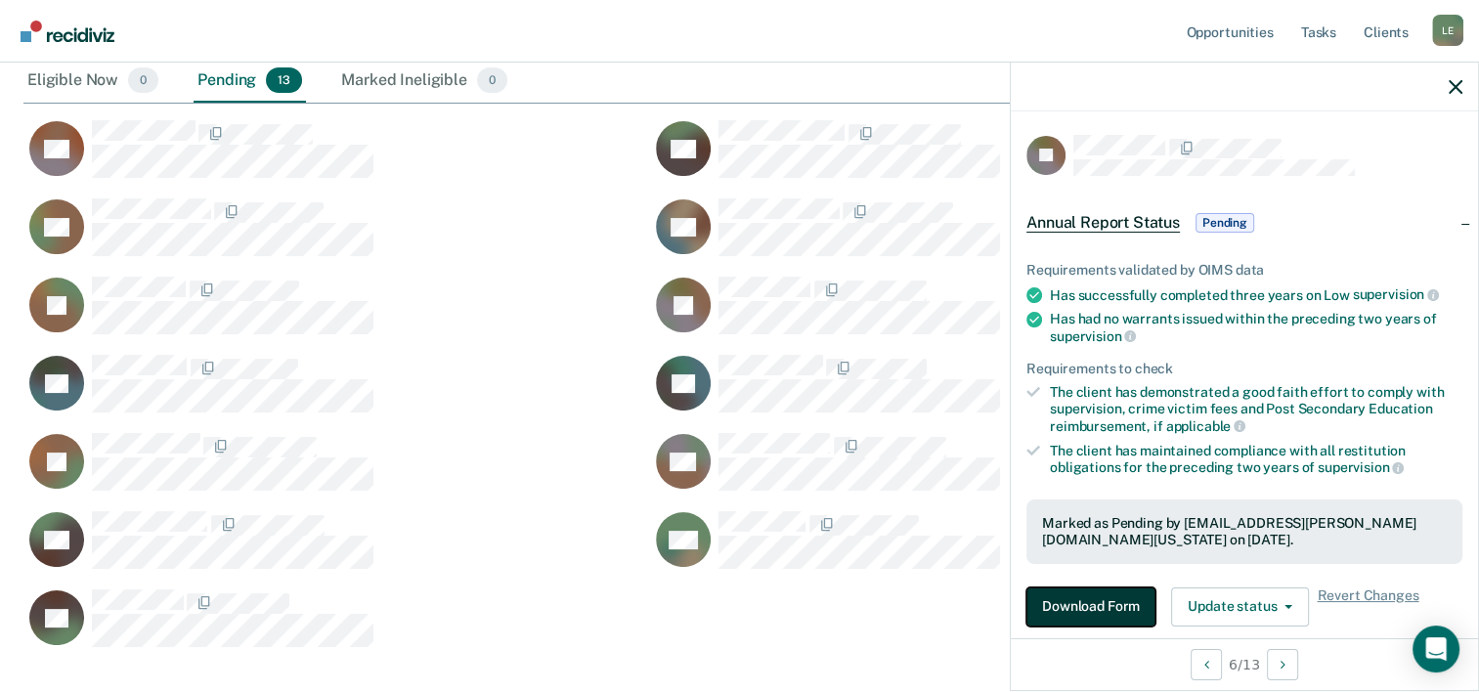
click at [1120, 601] on button "Download Form" at bounding box center [1091, 607] width 129 height 39
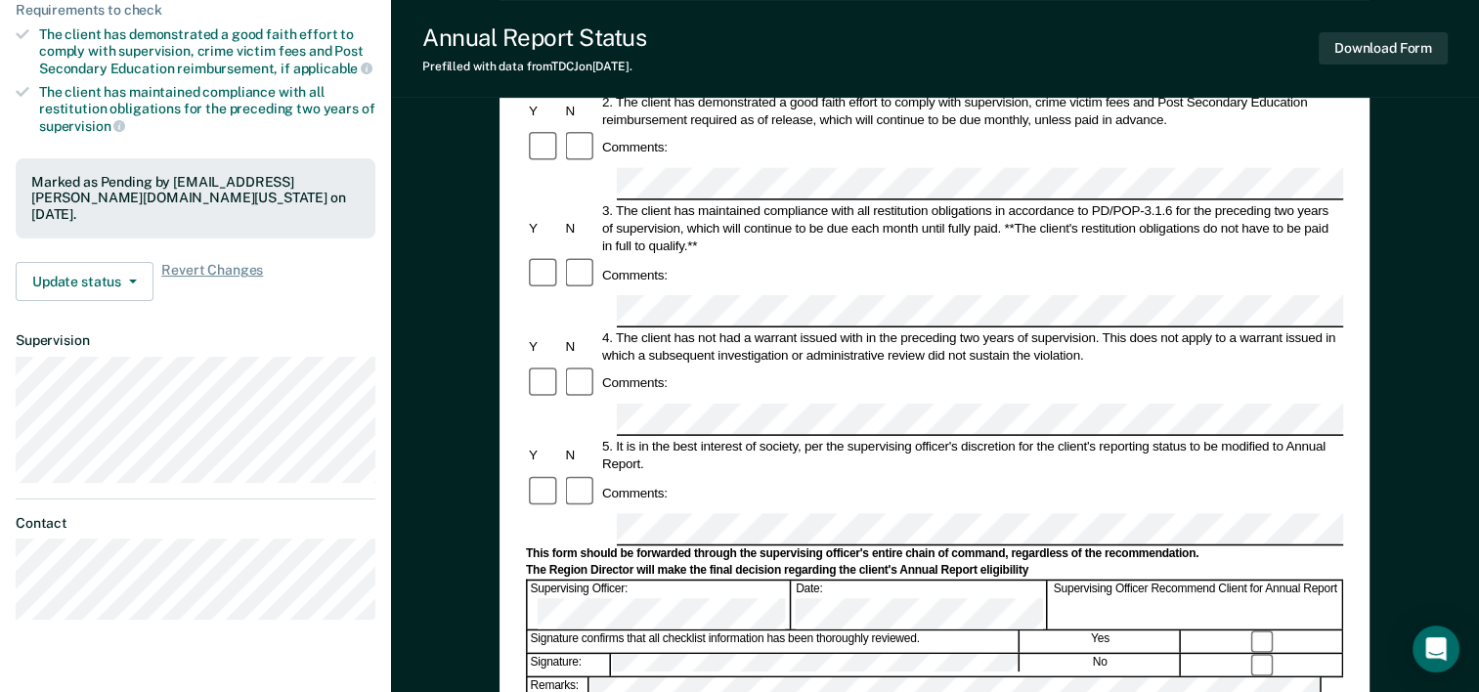
scroll to position [368, 0]
click at [909, 631] on div "Signature confirms that all checklist information has been thoroughly reviewed." at bounding box center [774, 642] width 492 height 22
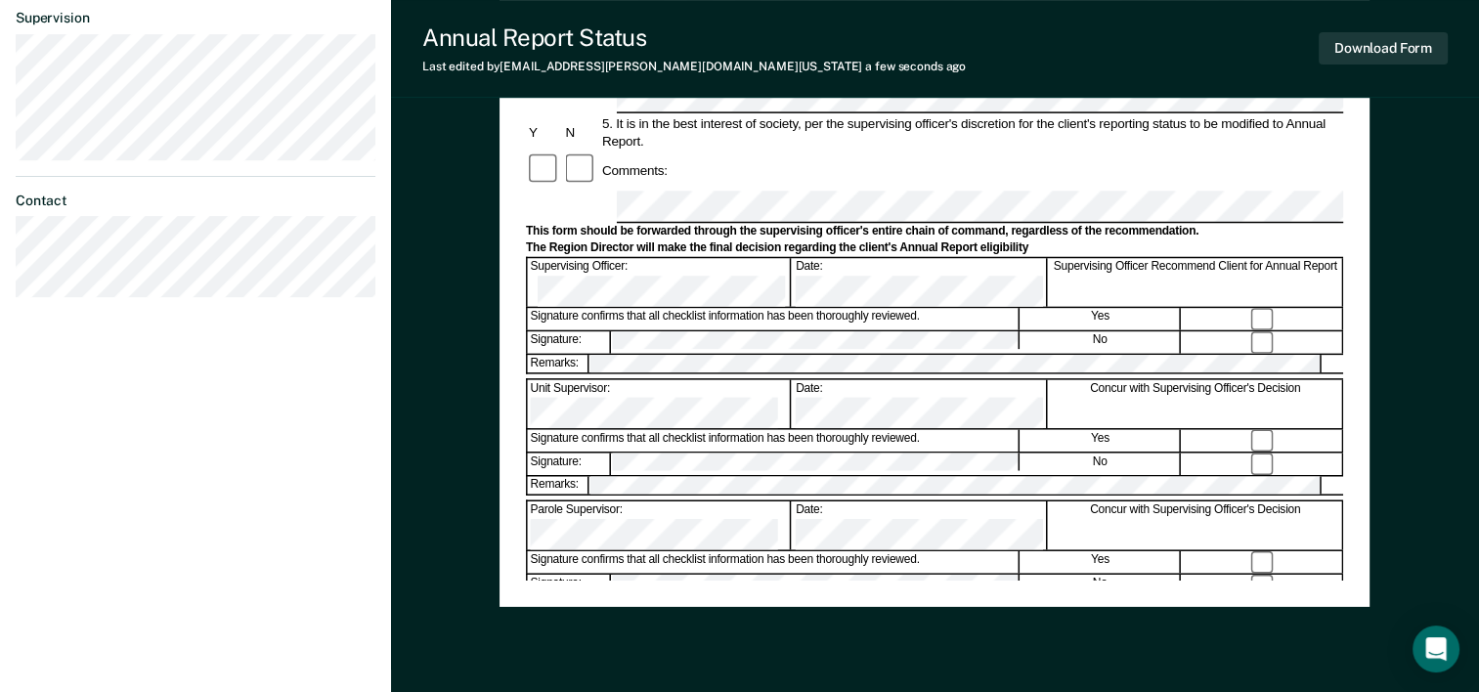
scroll to position [756, 0]
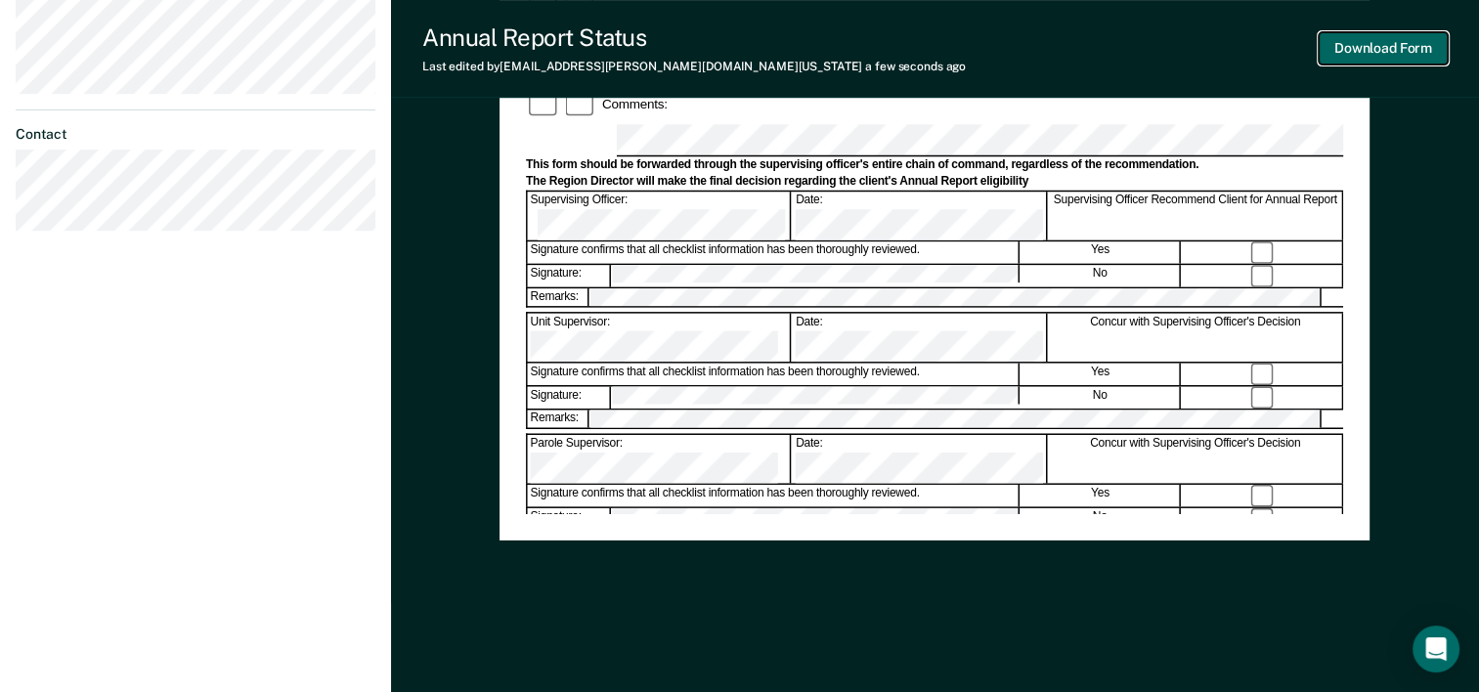
click at [1372, 46] on button "Download Form" at bounding box center [1383, 48] width 129 height 32
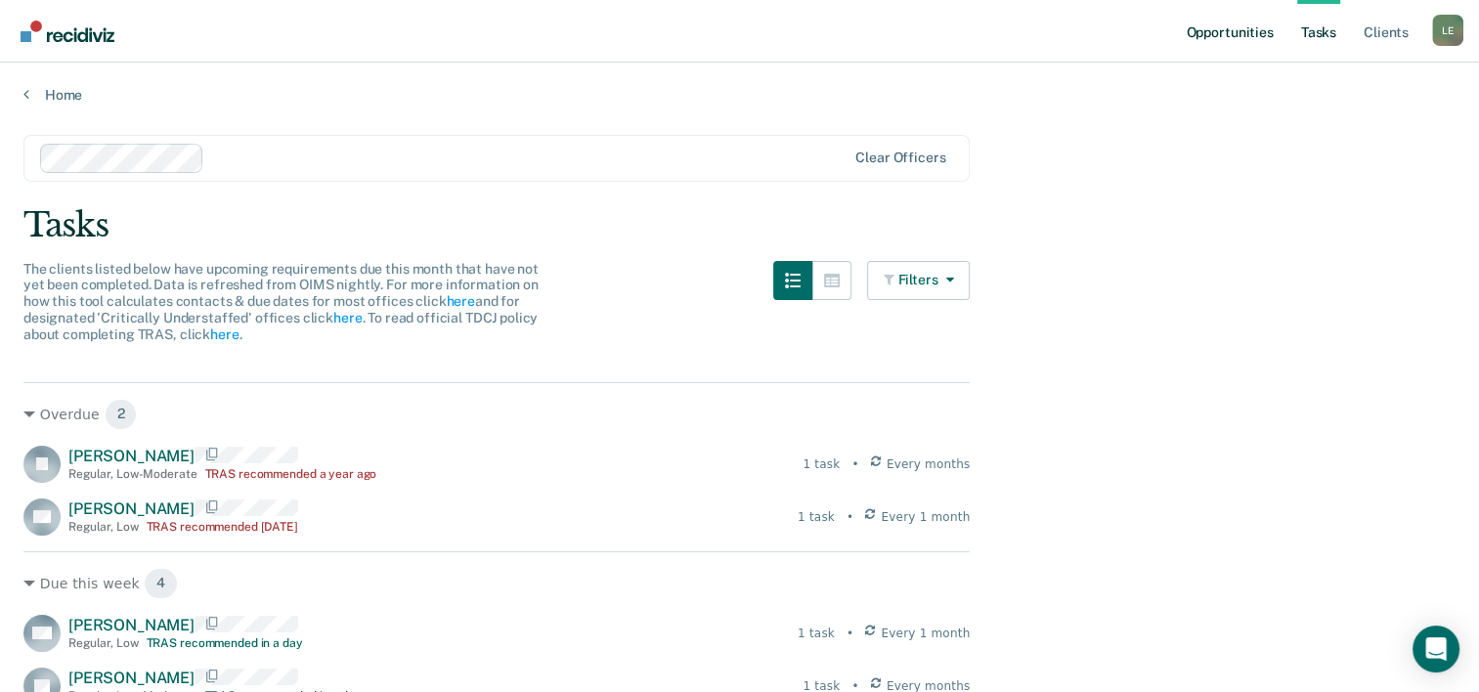
click at [1224, 33] on link "Opportunities" at bounding box center [1229, 31] width 95 height 63
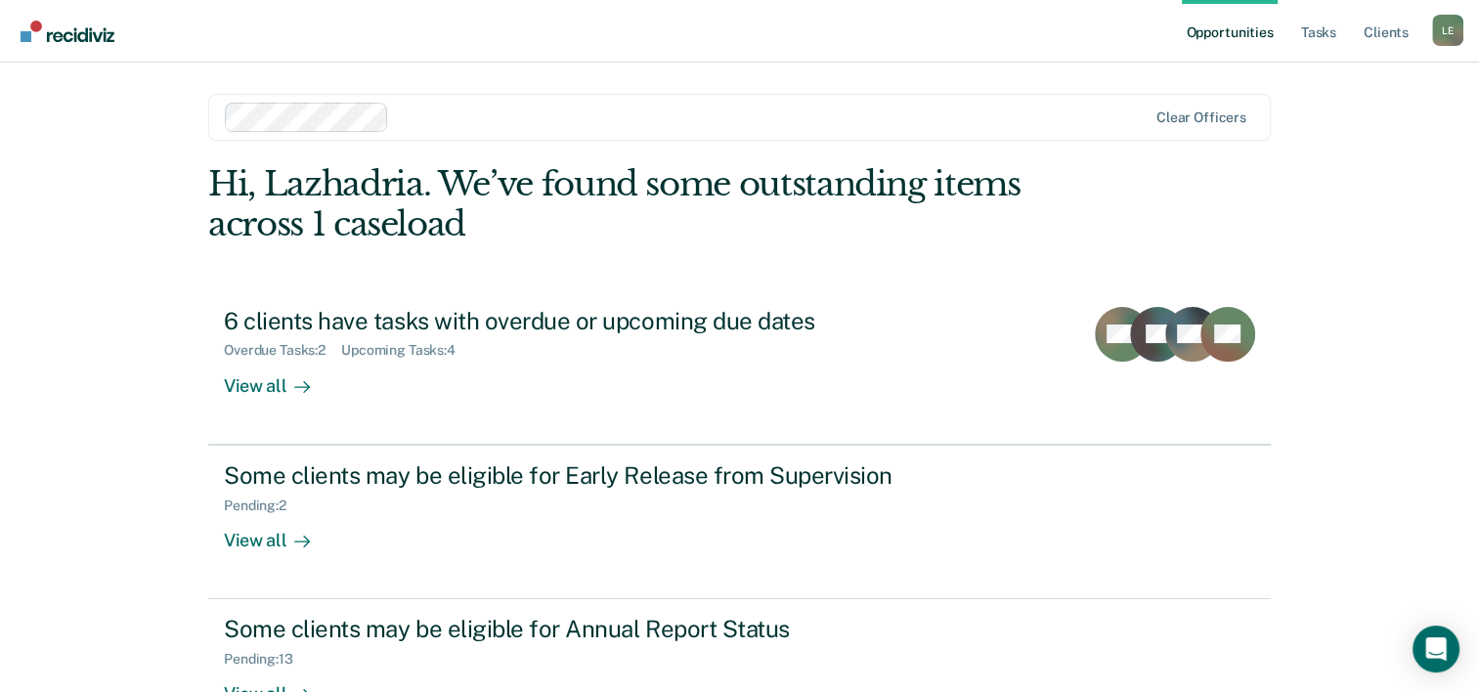
scroll to position [138, 0]
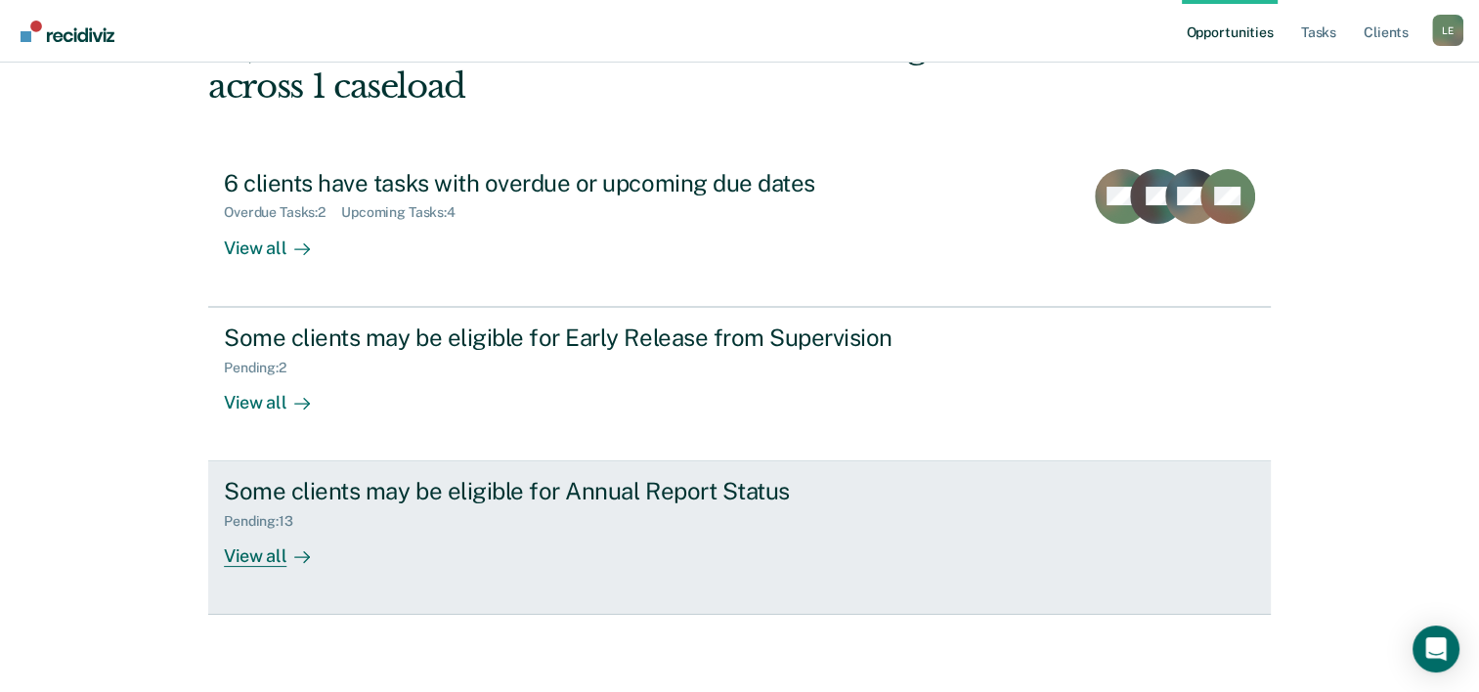
click at [339, 544] on div "Some clients may be eligible for Annual Report Status Pending : 13 View all" at bounding box center [590, 522] width 733 height 90
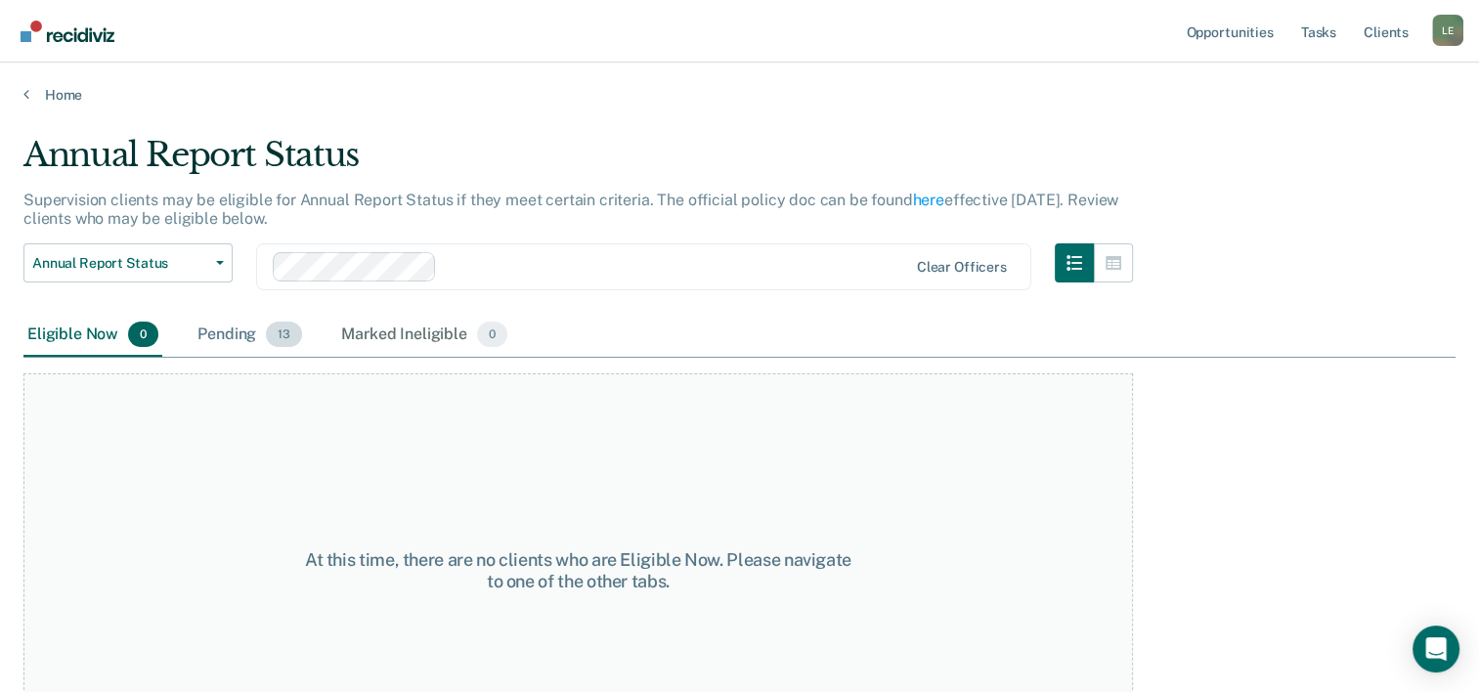
click at [246, 324] on div "Pending 13" at bounding box center [250, 335] width 112 height 43
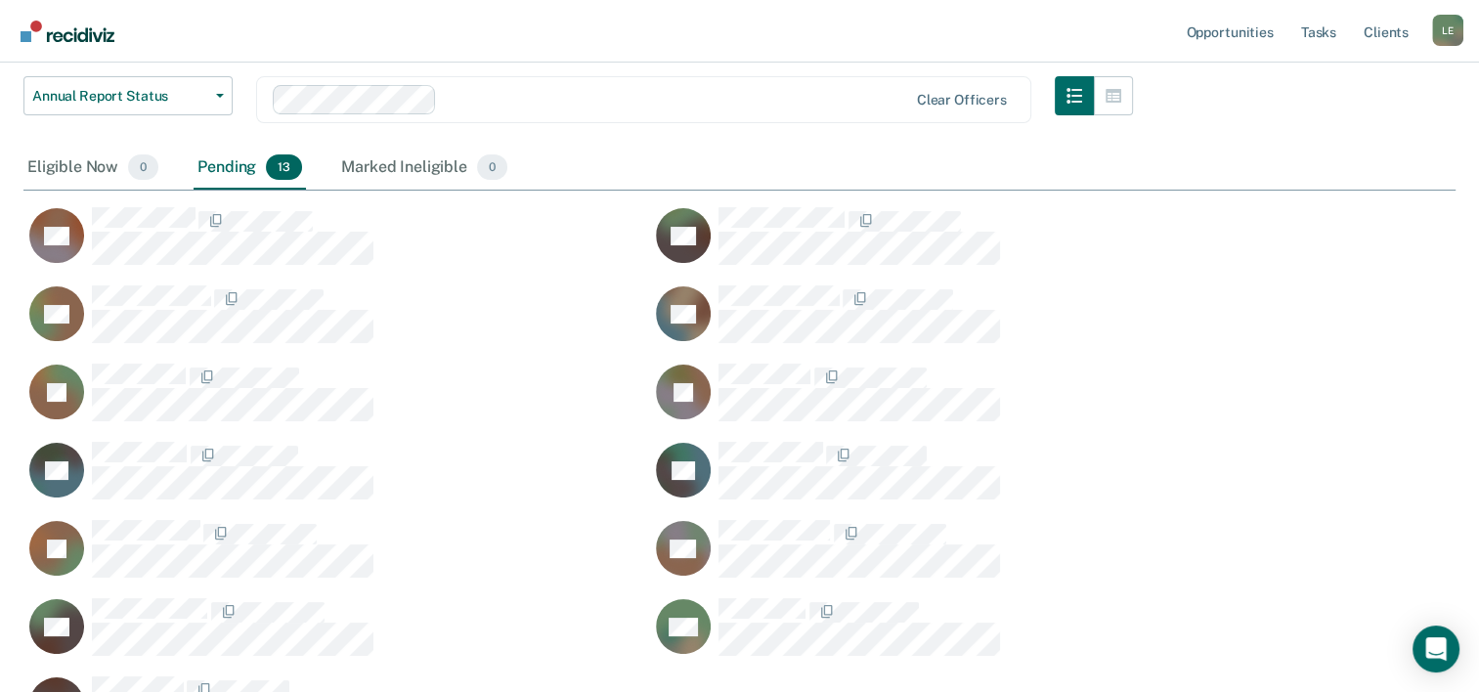
scroll to position [168, 0]
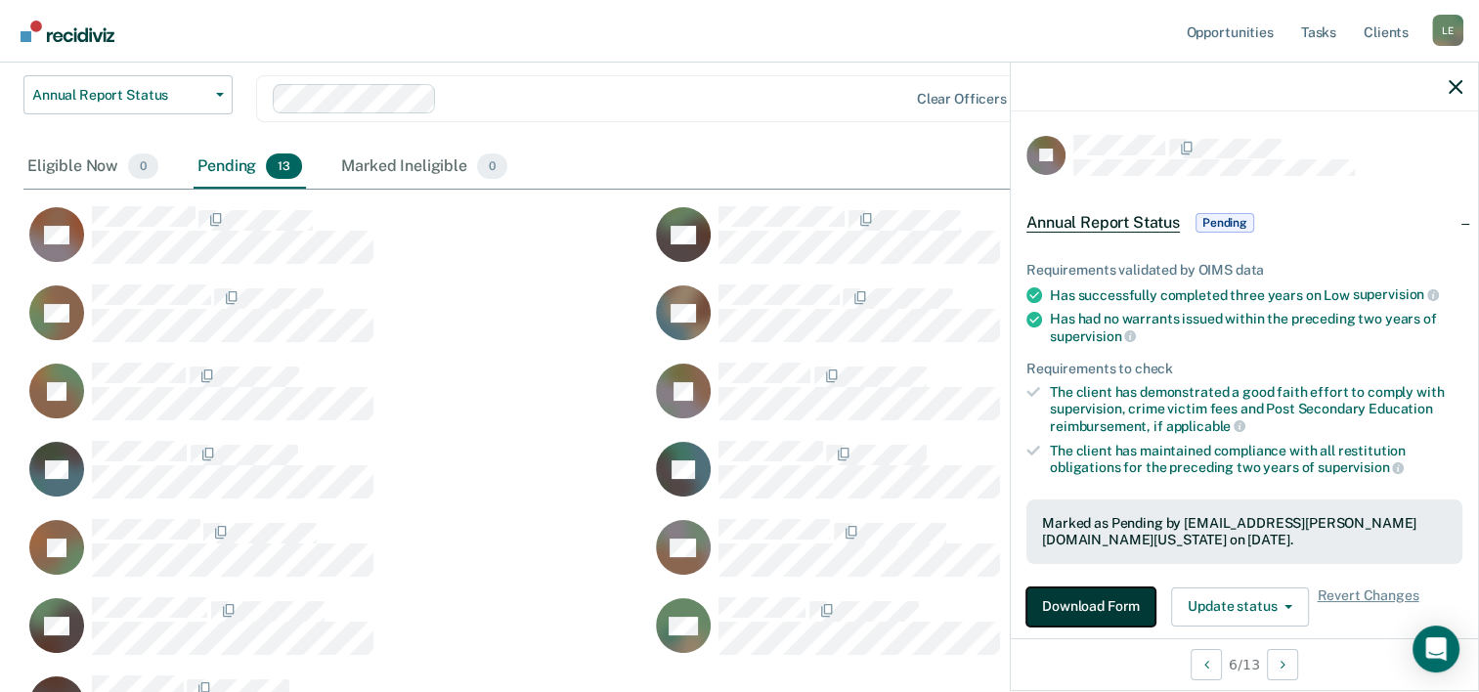
click at [1079, 602] on button "Download Form" at bounding box center [1091, 607] width 129 height 39
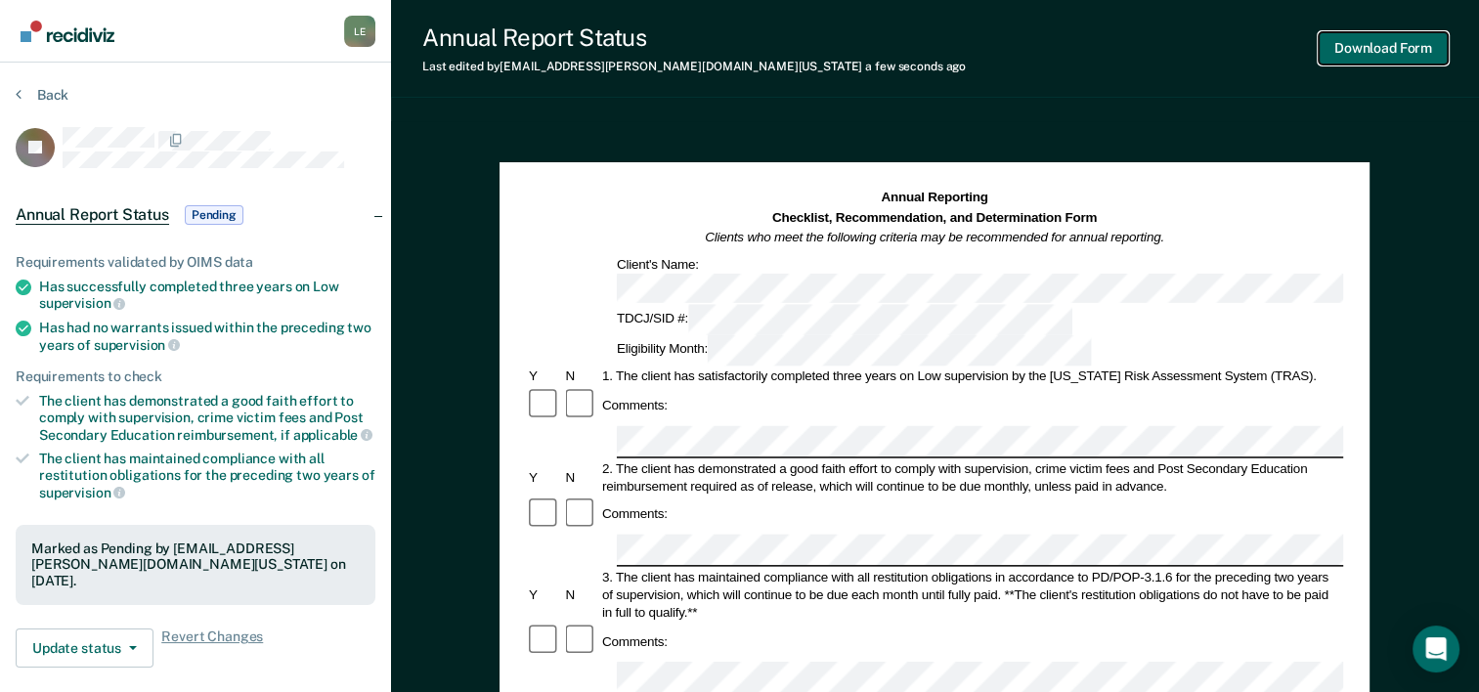
click at [1418, 51] on button "Download Form" at bounding box center [1383, 48] width 129 height 32
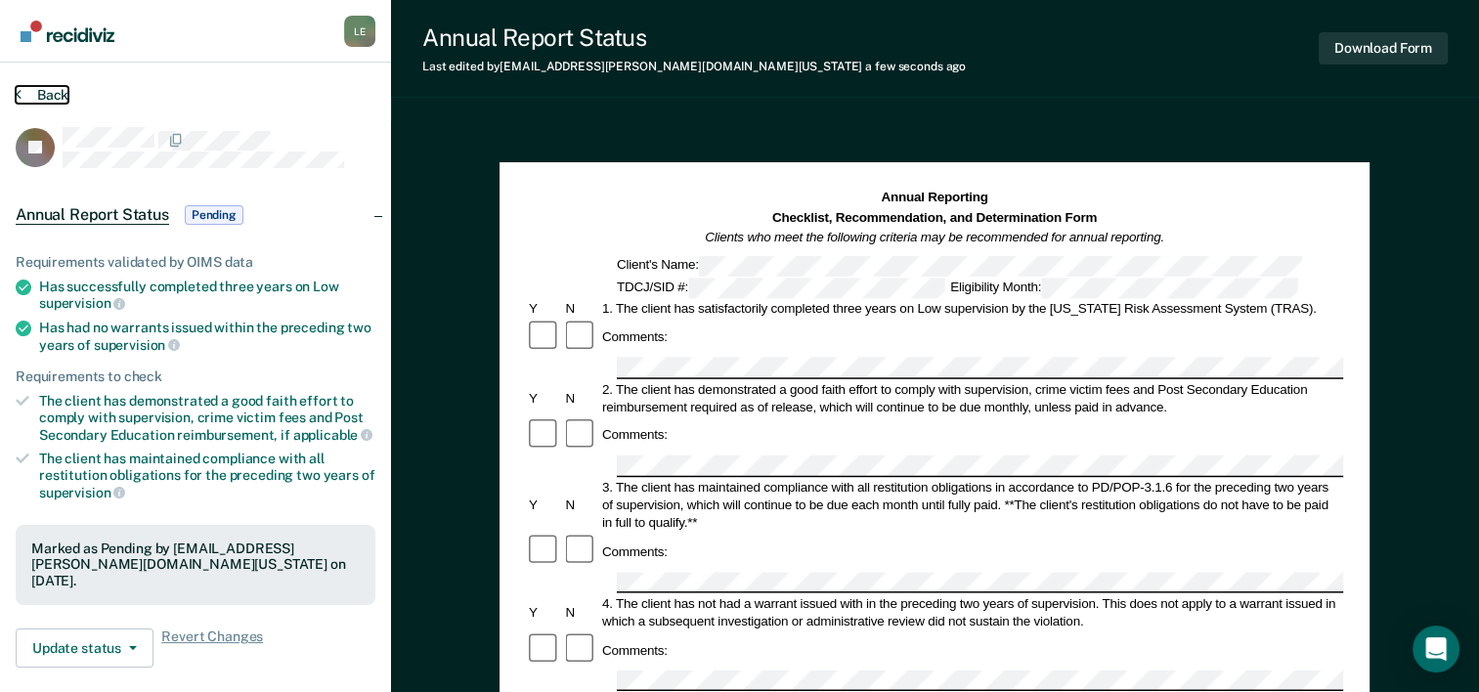
click at [58, 95] on button "Back" at bounding box center [42, 95] width 53 height 18
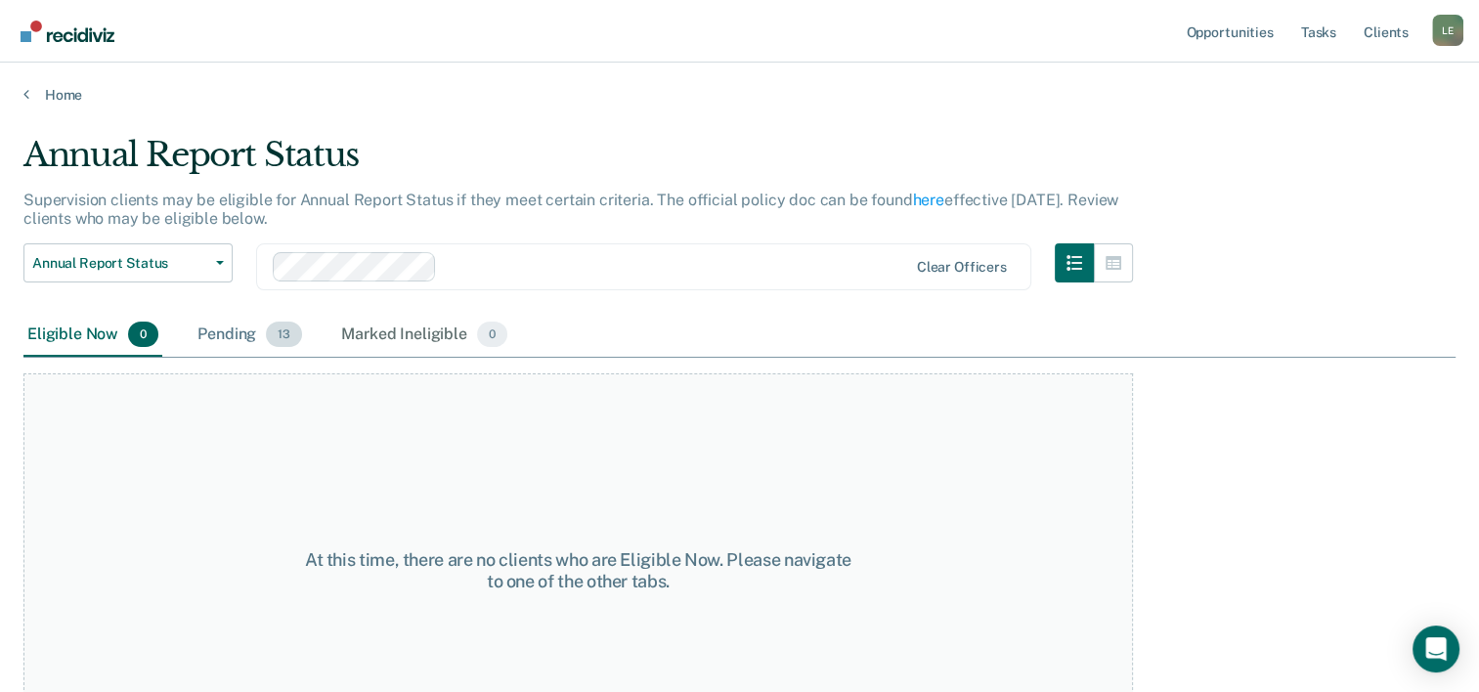
click at [279, 332] on span "13" at bounding box center [284, 334] width 36 height 25
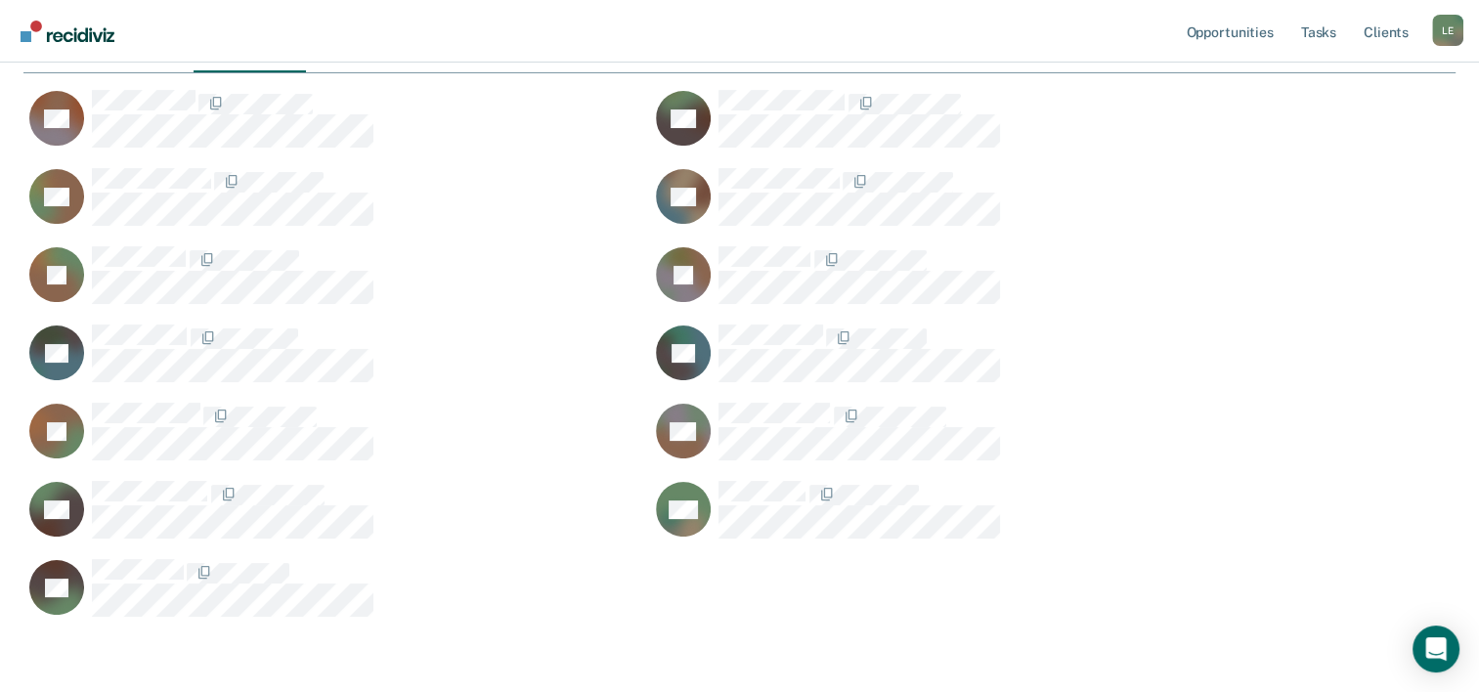
scroll to position [288, 0]
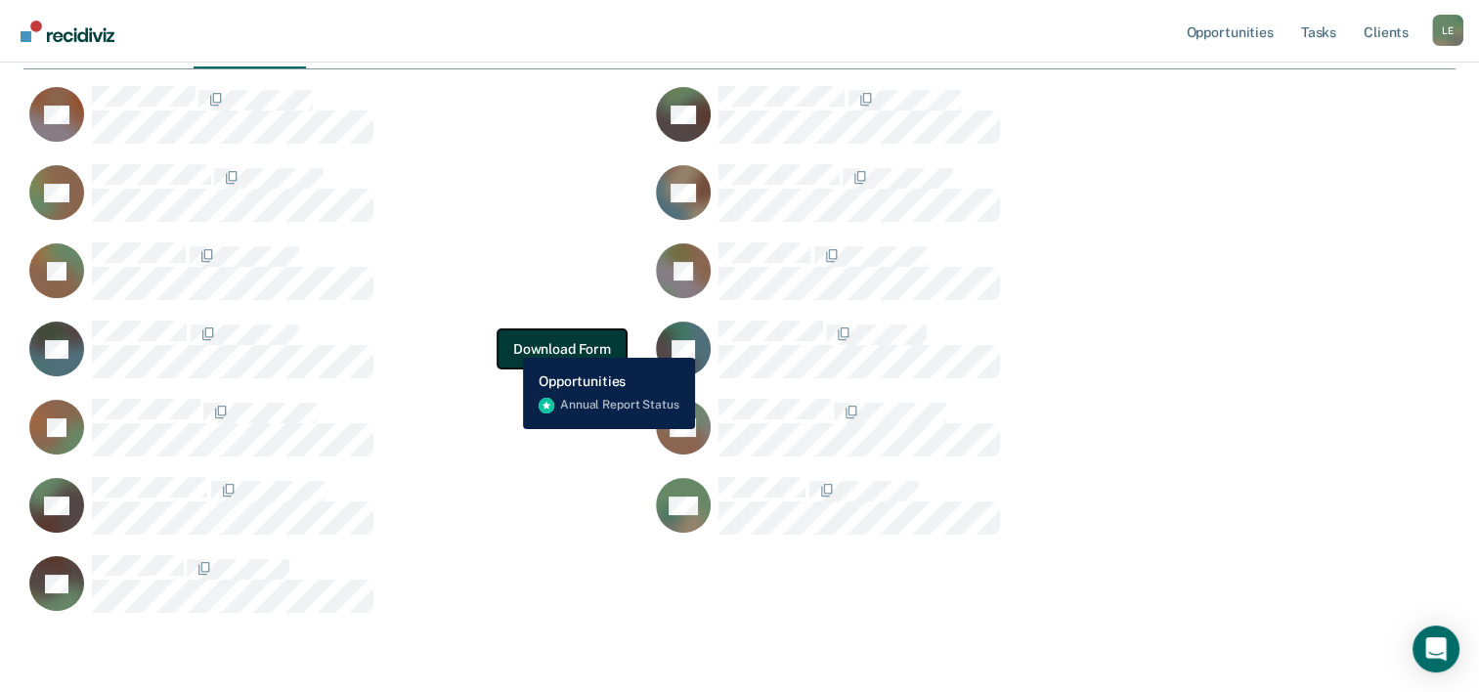
click at [508, 343] on button "Download Form" at bounding box center [562, 349] width 129 height 39
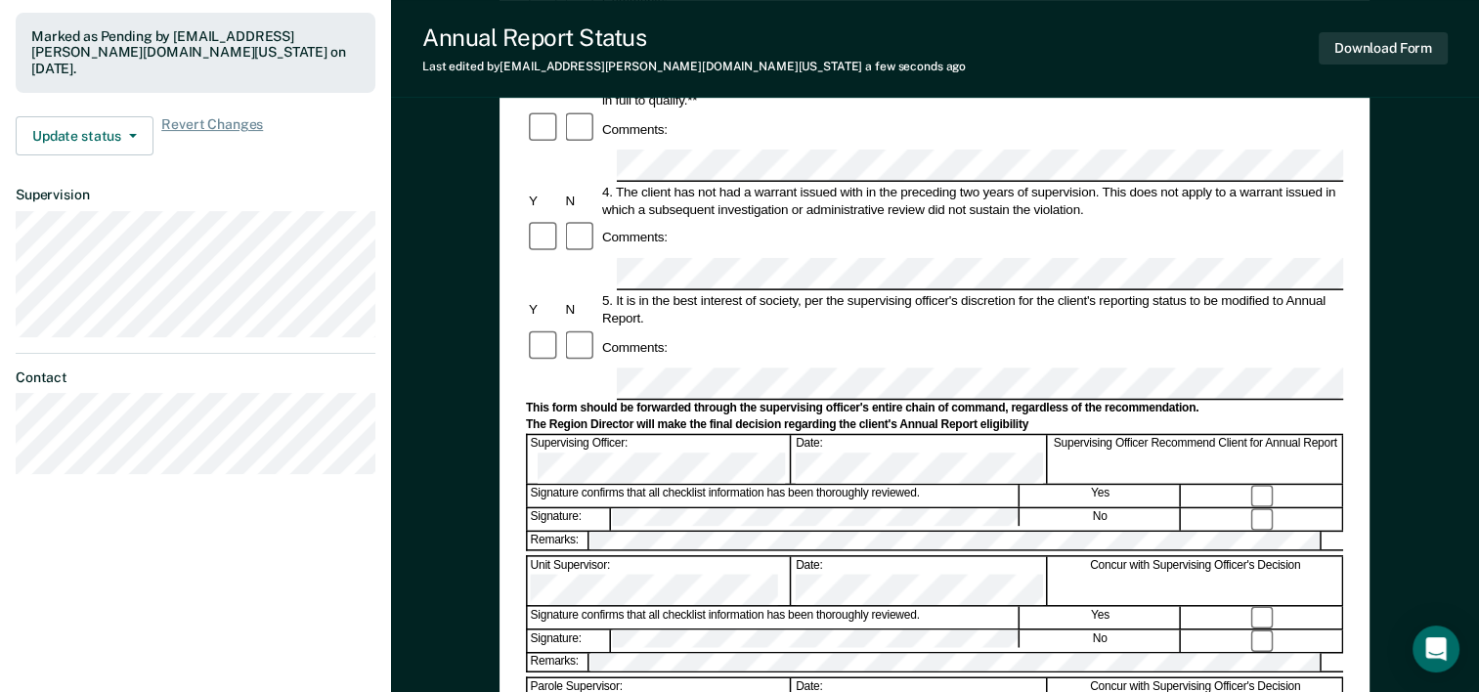
scroll to position [756, 0]
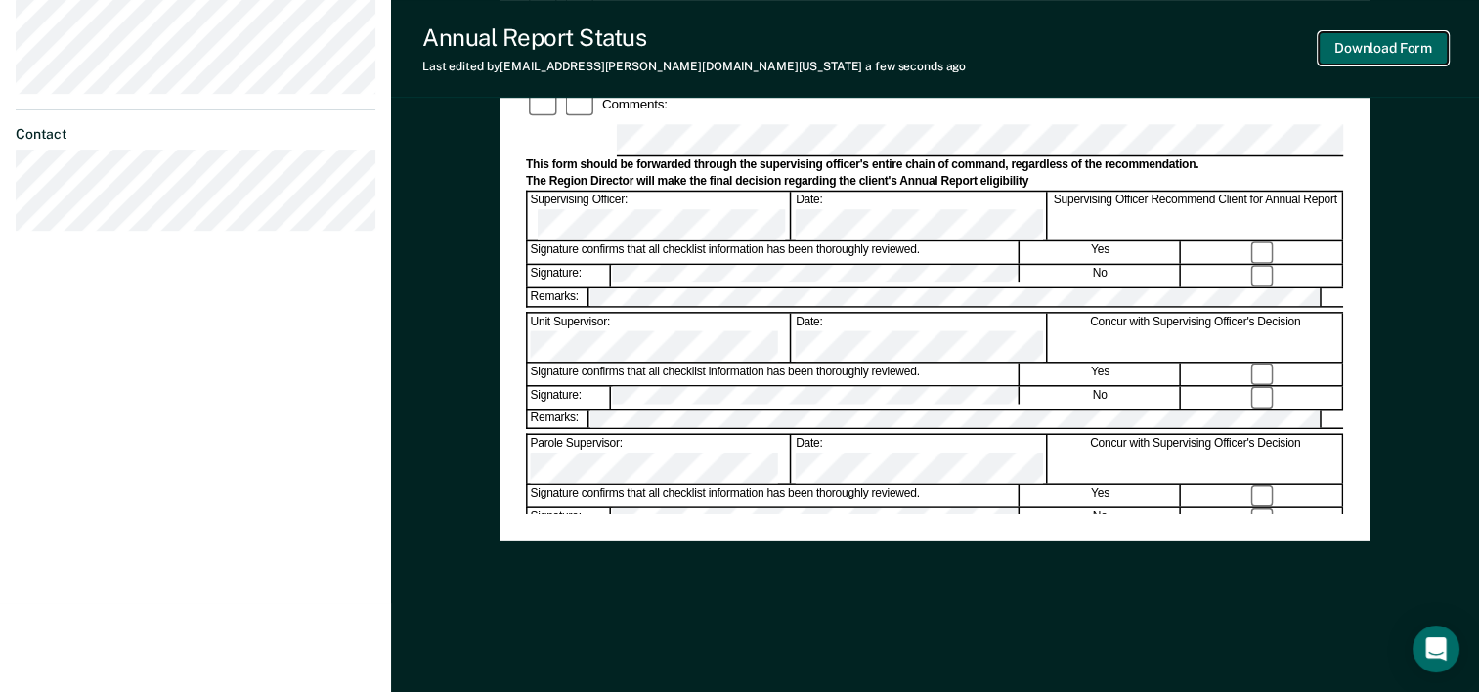
click at [1390, 48] on button "Download Form" at bounding box center [1383, 48] width 129 height 32
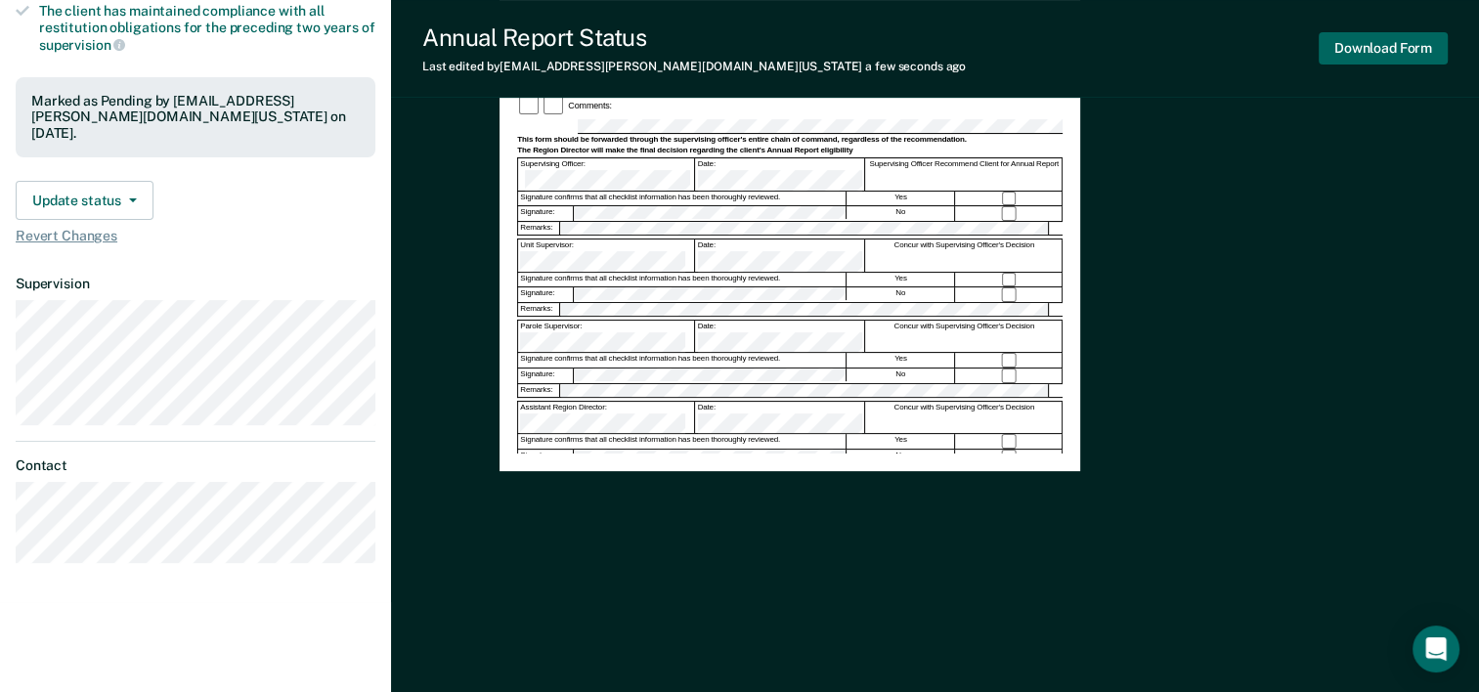
scroll to position [0, 0]
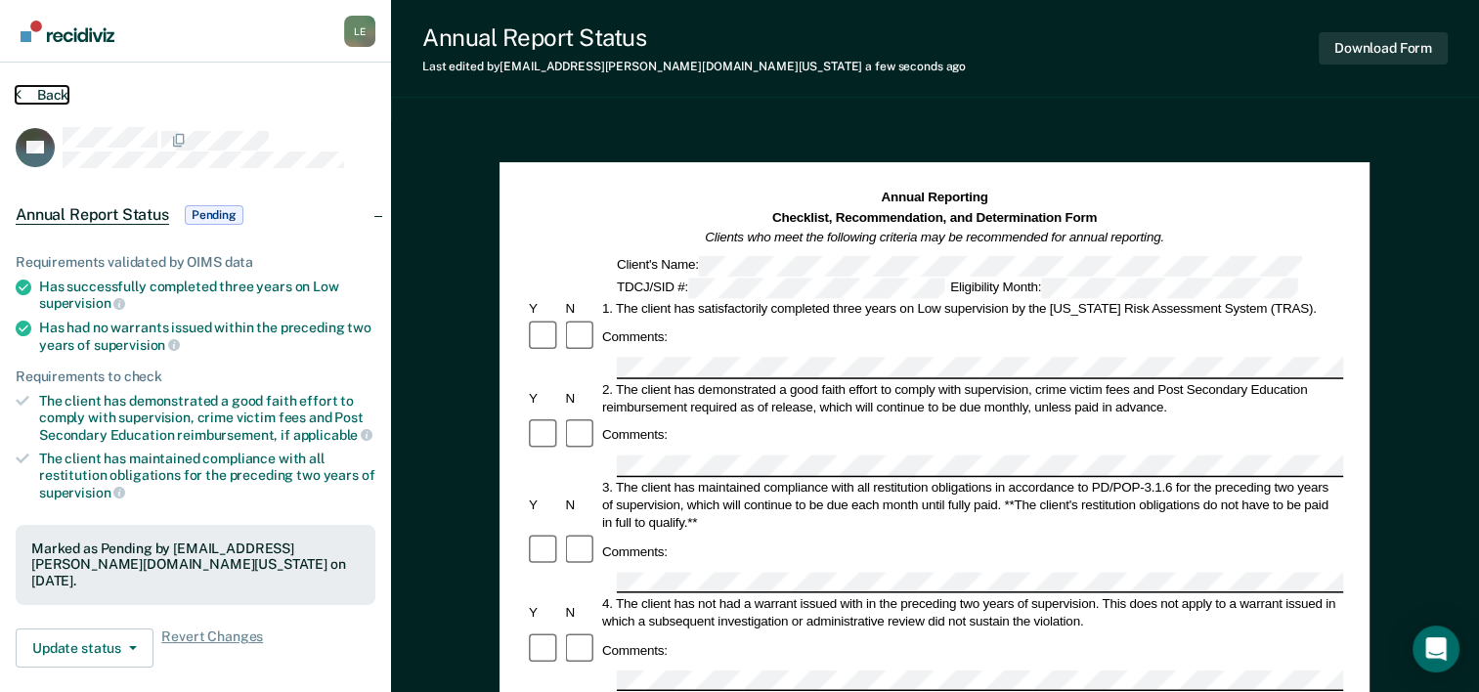
click at [48, 87] on button "Back" at bounding box center [42, 95] width 53 height 18
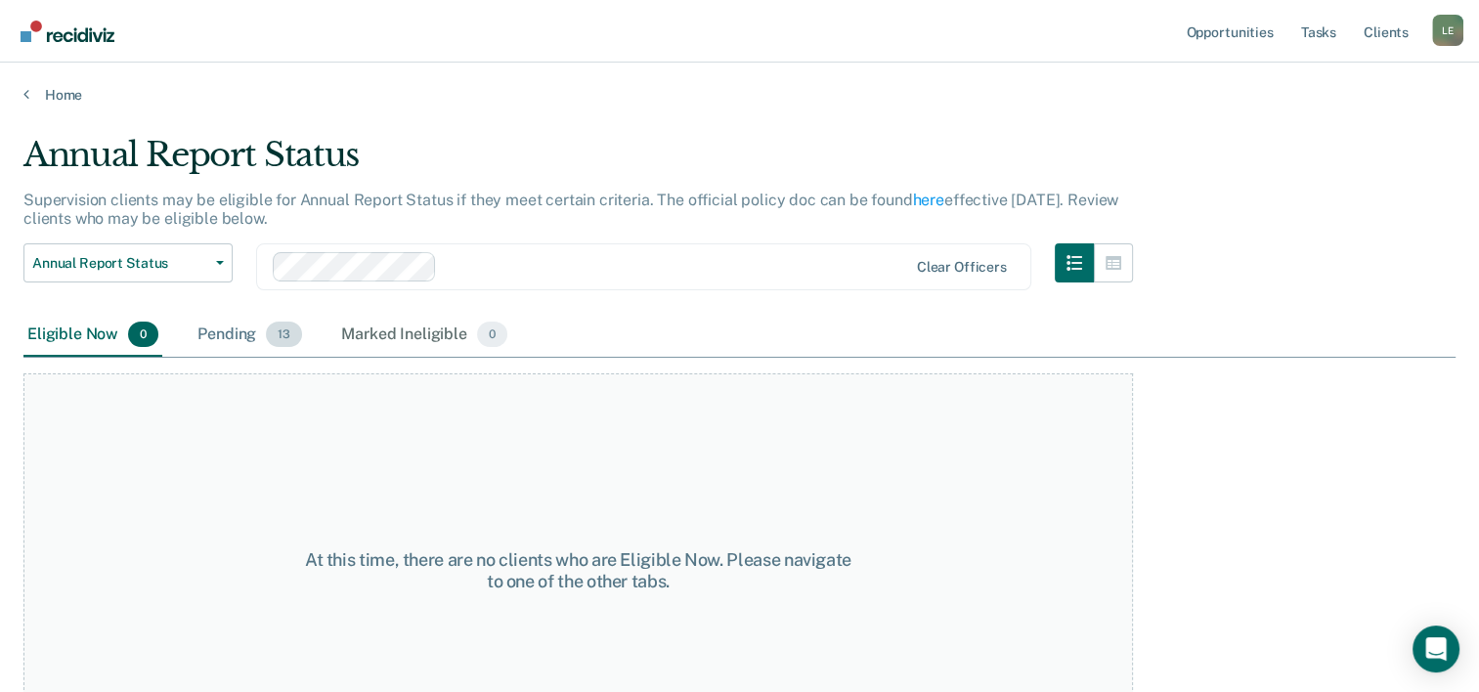
click at [258, 332] on div "Pending 13" at bounding box center [250, 335] width 112 height 43
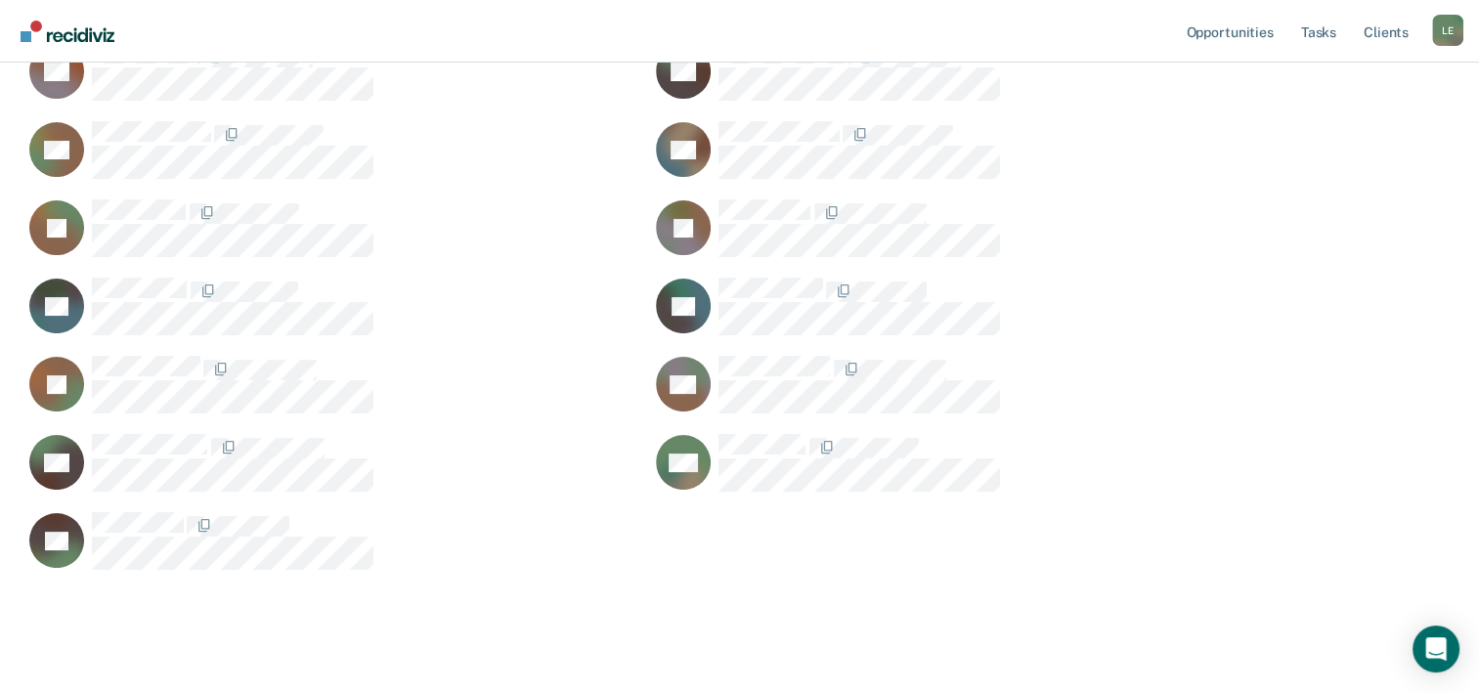
scroll to position [332, 0]
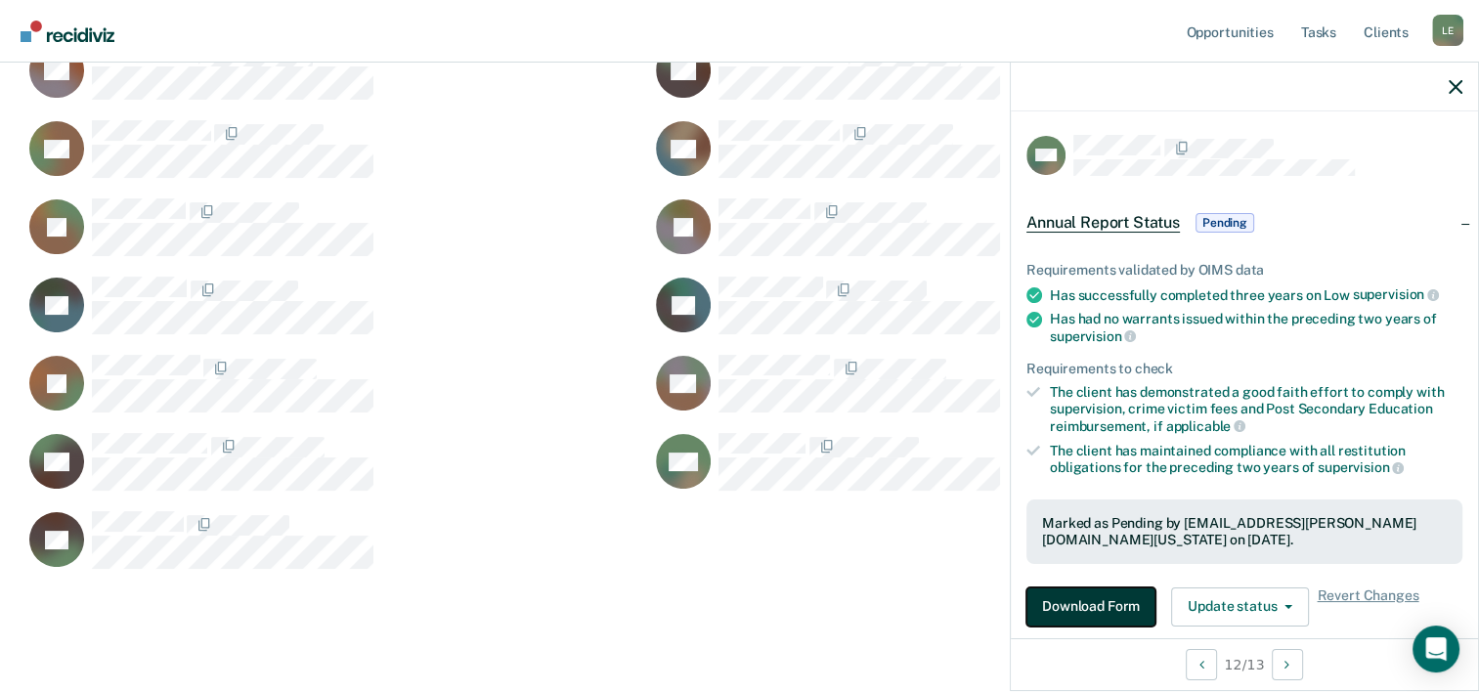
click at [1107, 607] on button "Download Form" at bounding box center [1091, 607] width 129 height 39
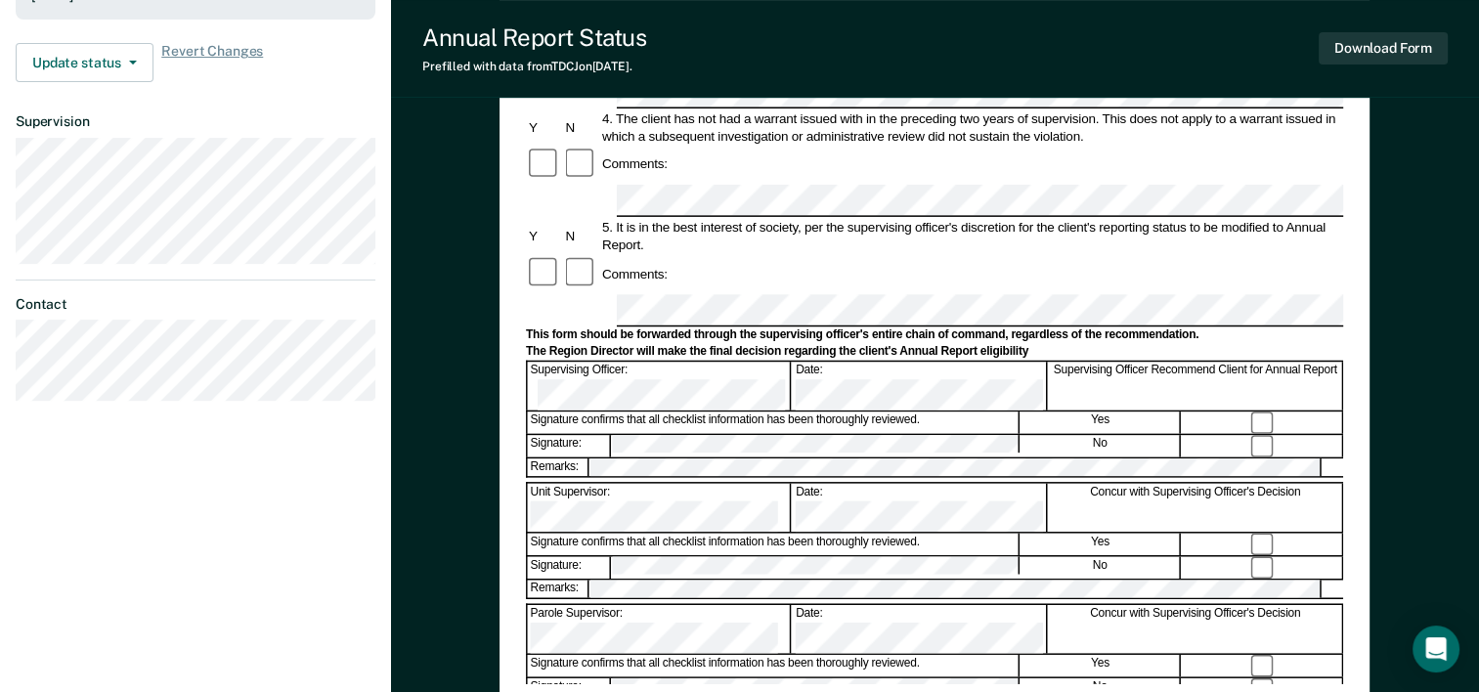
scroll to position [587, 0]
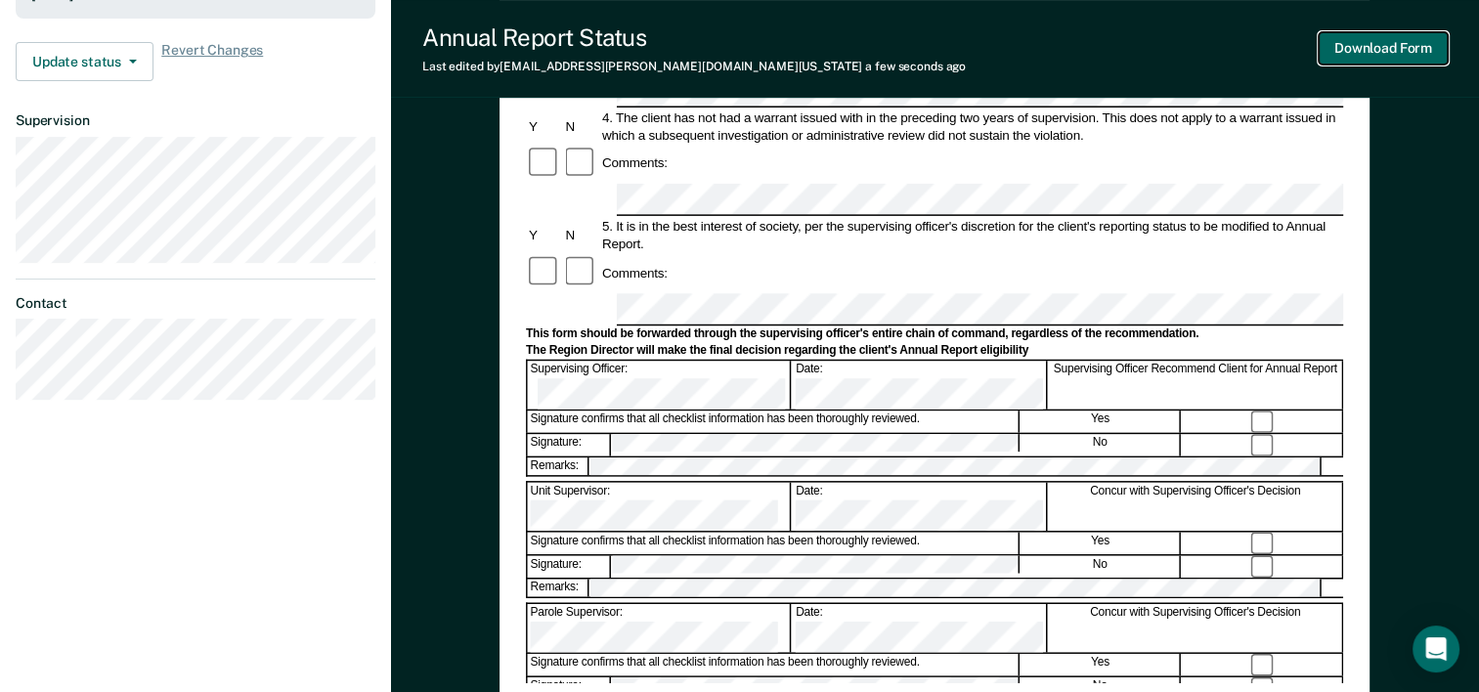
click at [1374, 51] on button "Download Form" at bounding box center [1383, 48] width 129 height 32
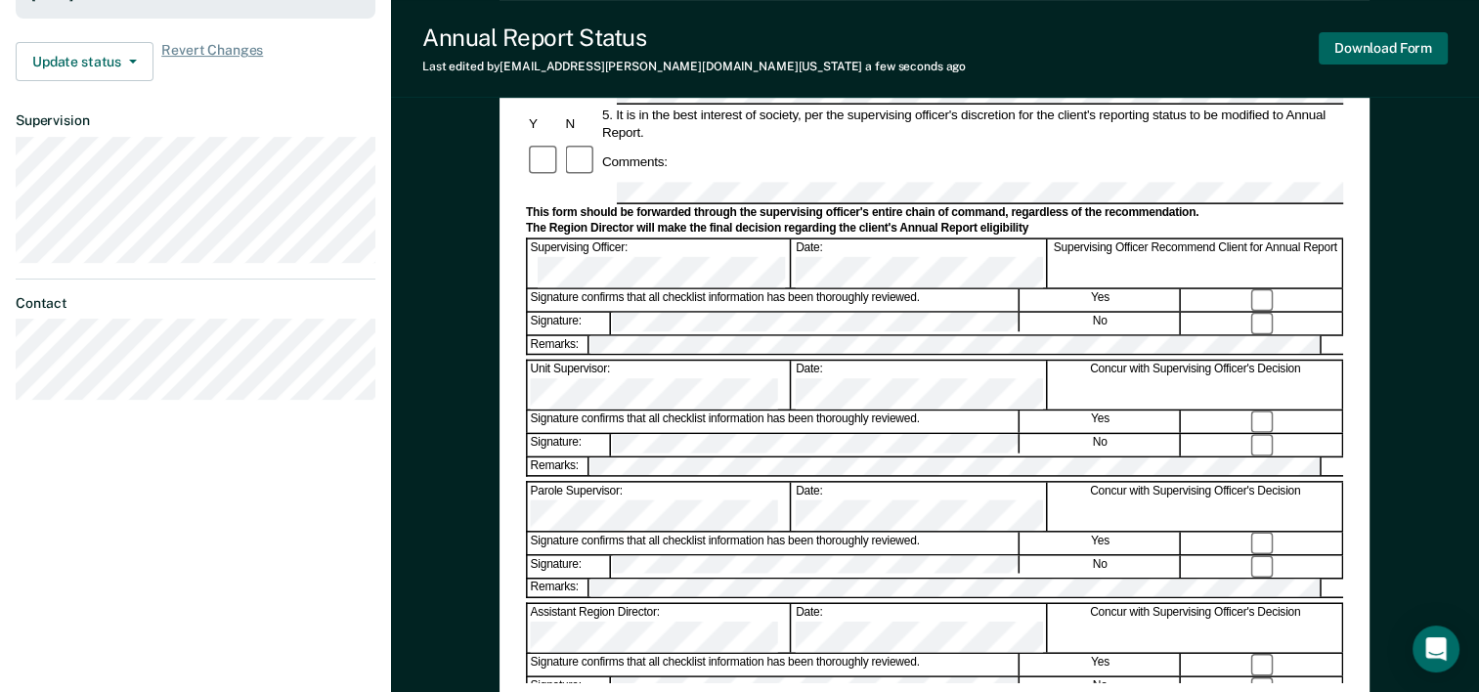
scroll to position [0, 0]
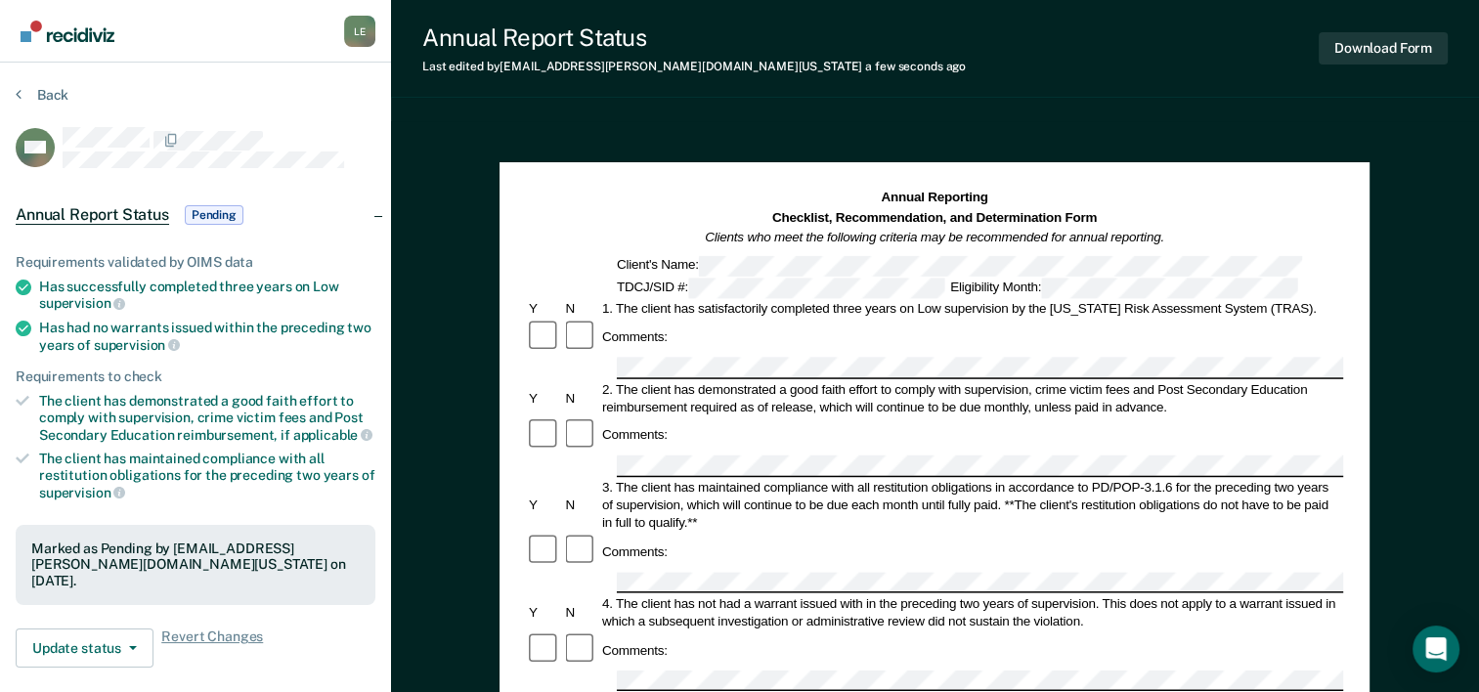
click at [65, 84] on section "Back SM Annual Report Status Pending Requirements validated by OIMS data Has su…" at bounding box center [195, 544] width 391 height 963
click at [65, 88] on button "Back" at bounding box center [42, 95] width 53 height 18
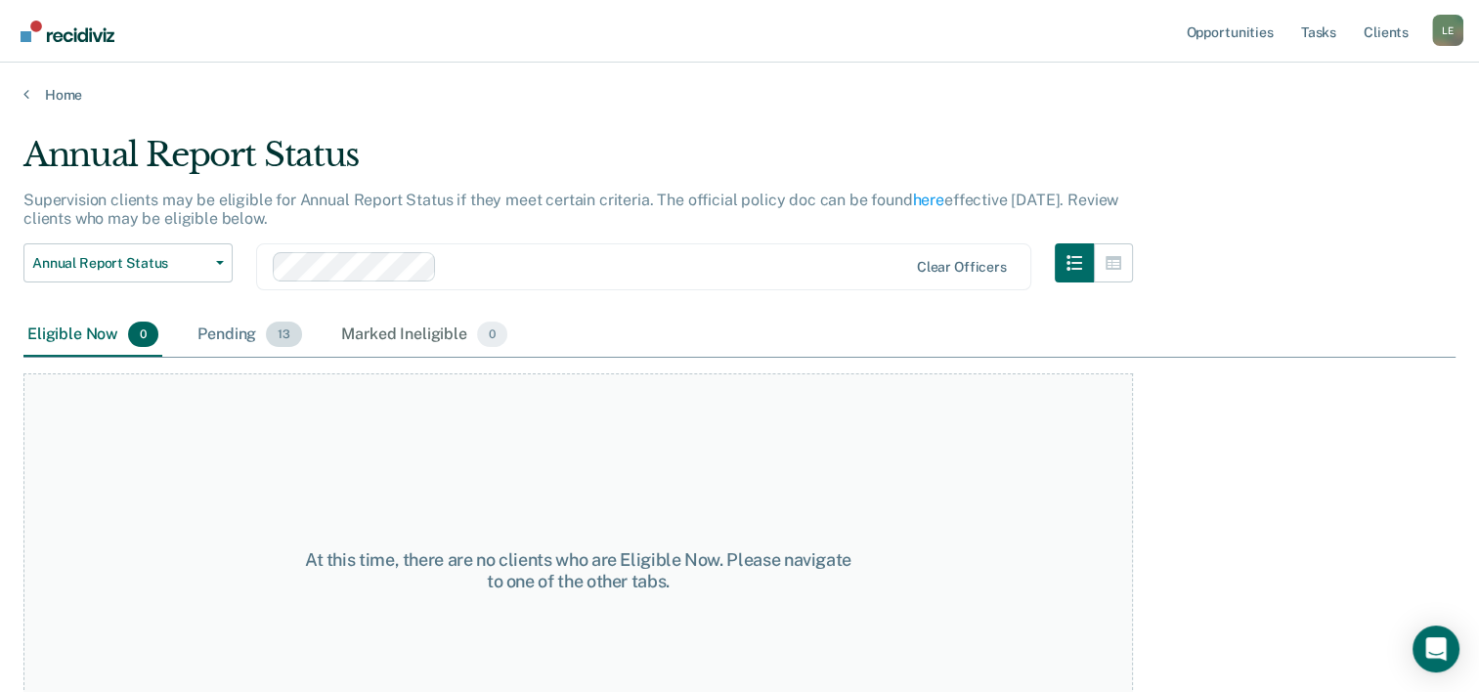
click at [282, 336] on span "13" at bounding box center [284, 334] width 36 height 25
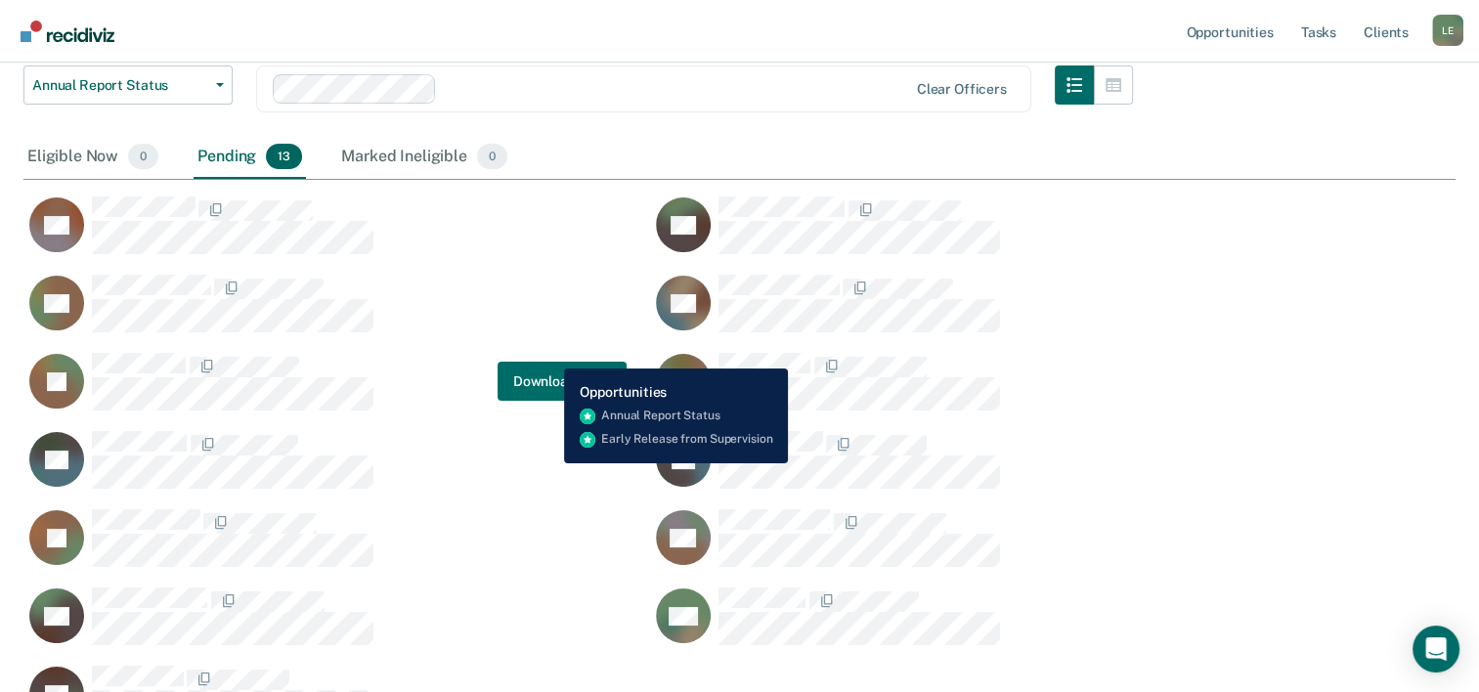
scroll to position [368, 0]
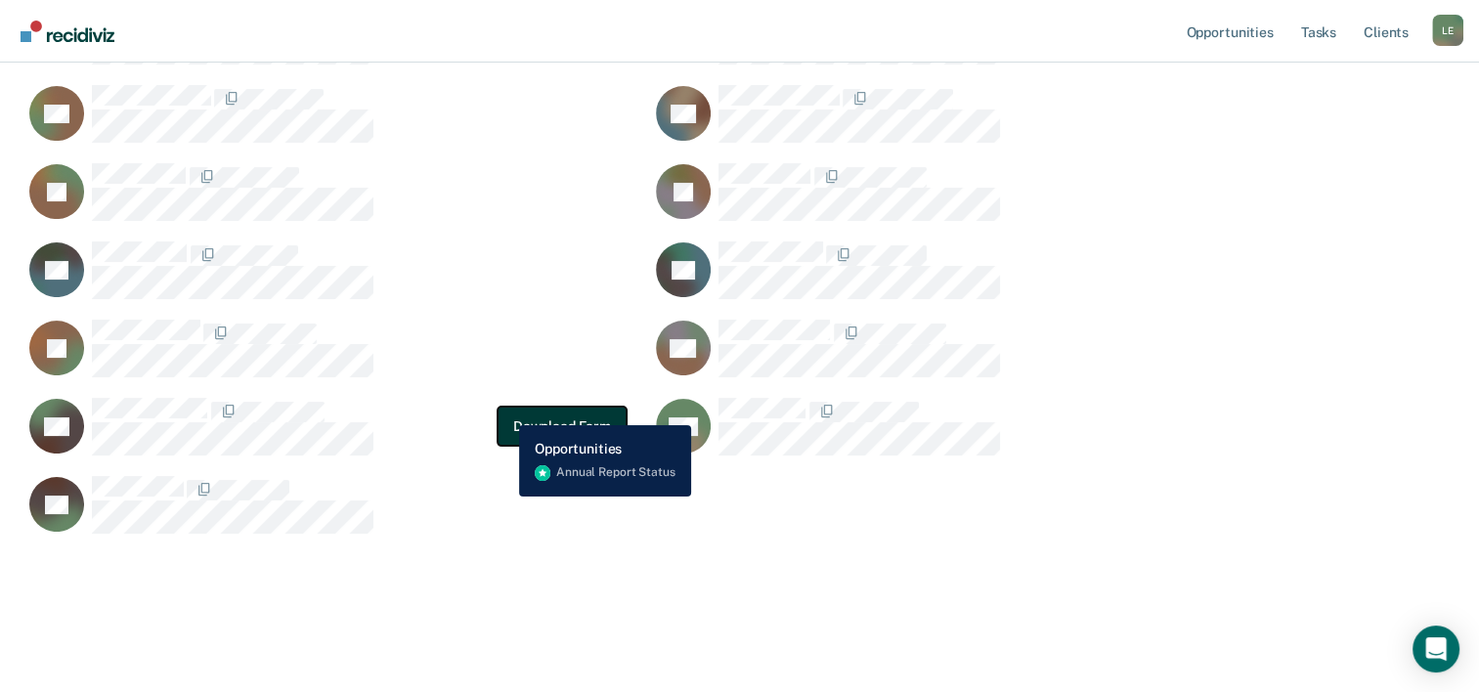
click at [505, 411] on button "Download Form" at bounding box center [562, 426] width 129 height 39
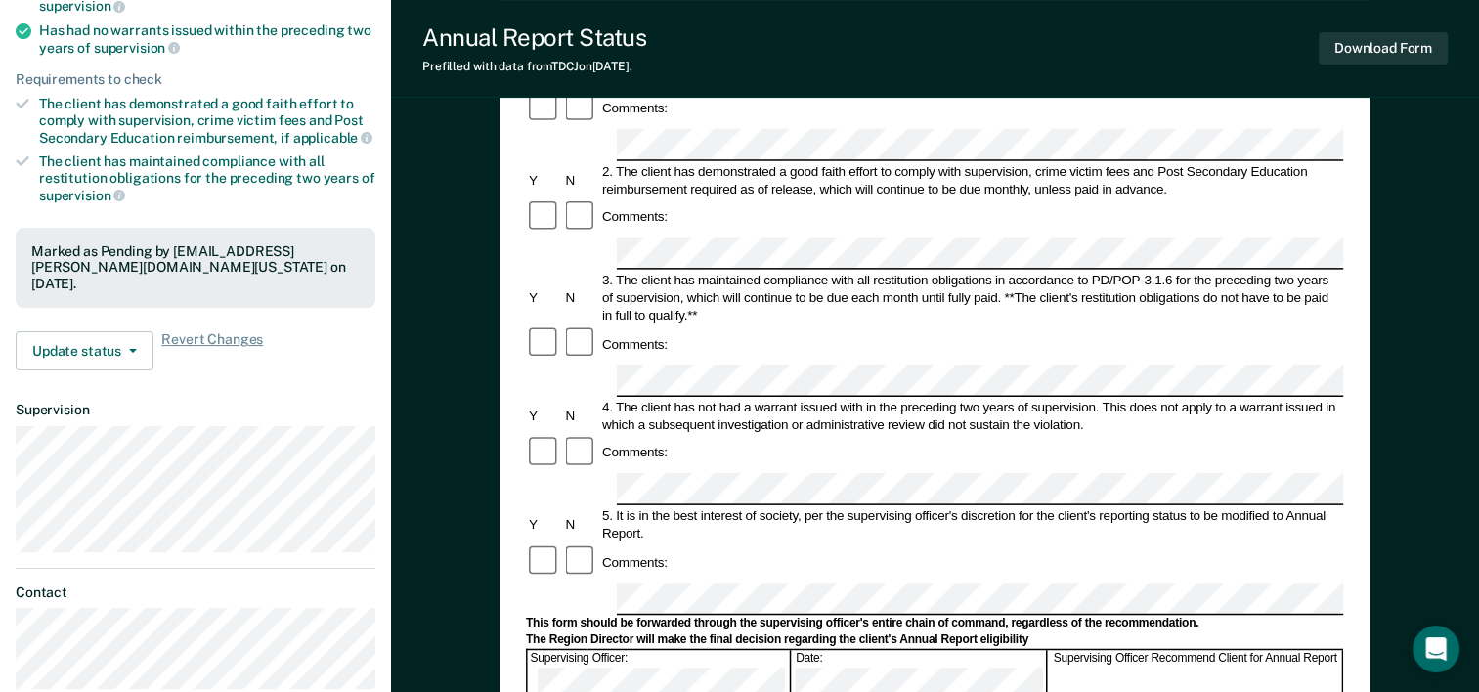
scroll to position [311, 0]
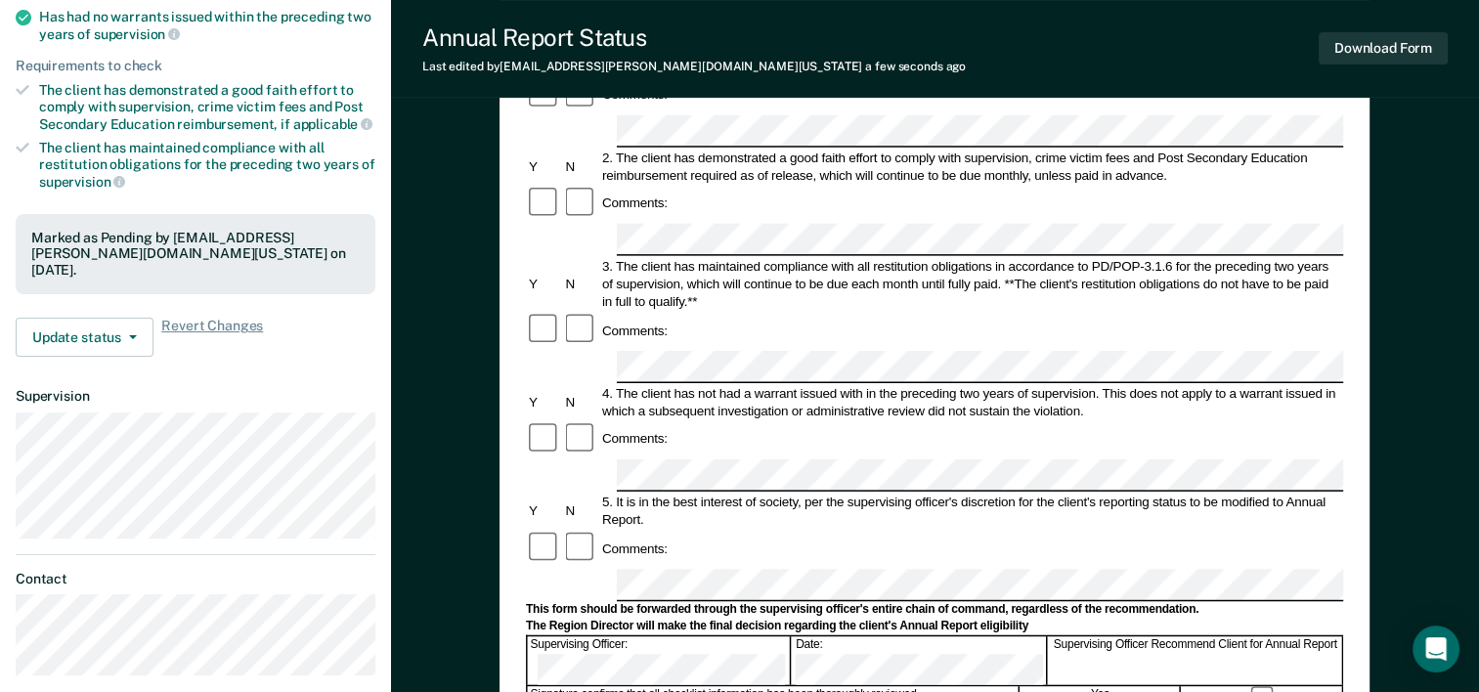
click at [1399, 125] on div "Annual Reporting Checklist, Recommendation, and Determination Form Clients who …" at bounding box center [935, 474] width 1088 height 1328
click at [1400, 39] on button "Download Form" at bounding box center [1383, 48] width 129 height 32
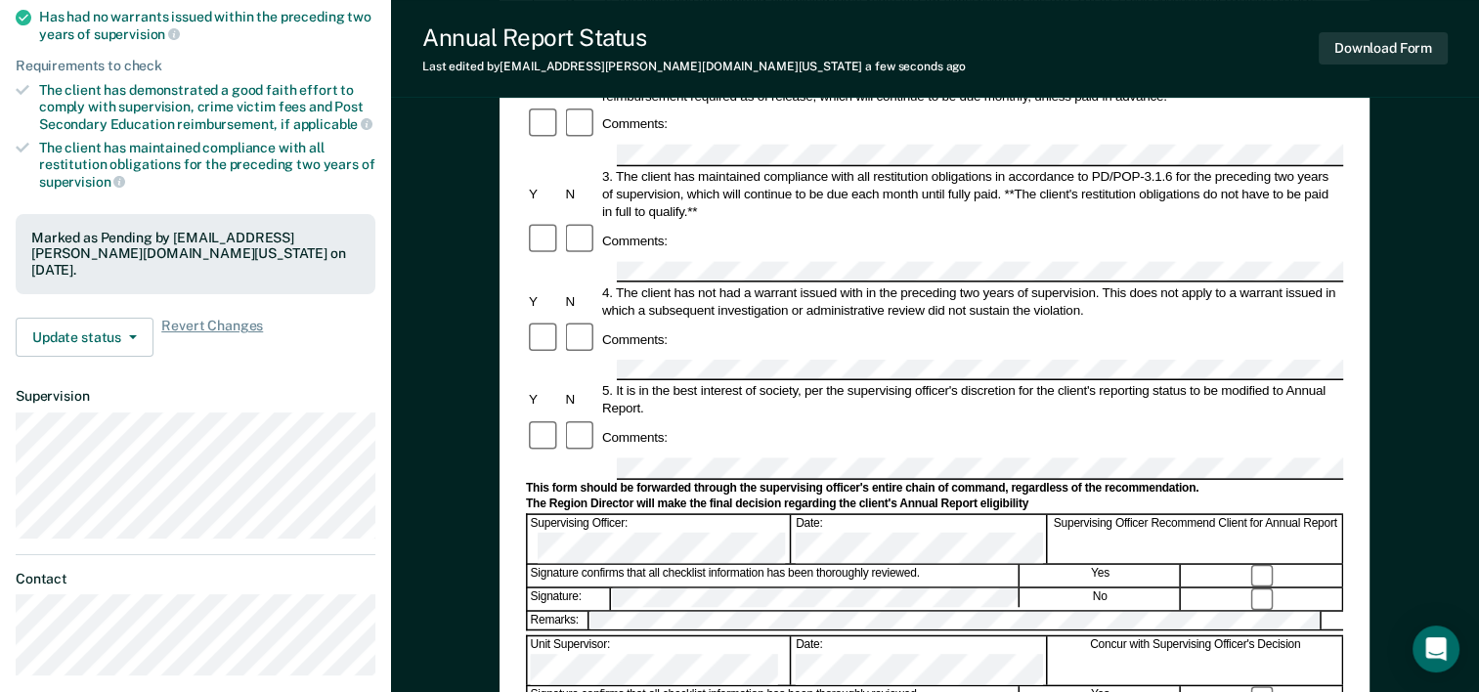
scroll to position [0, 0]
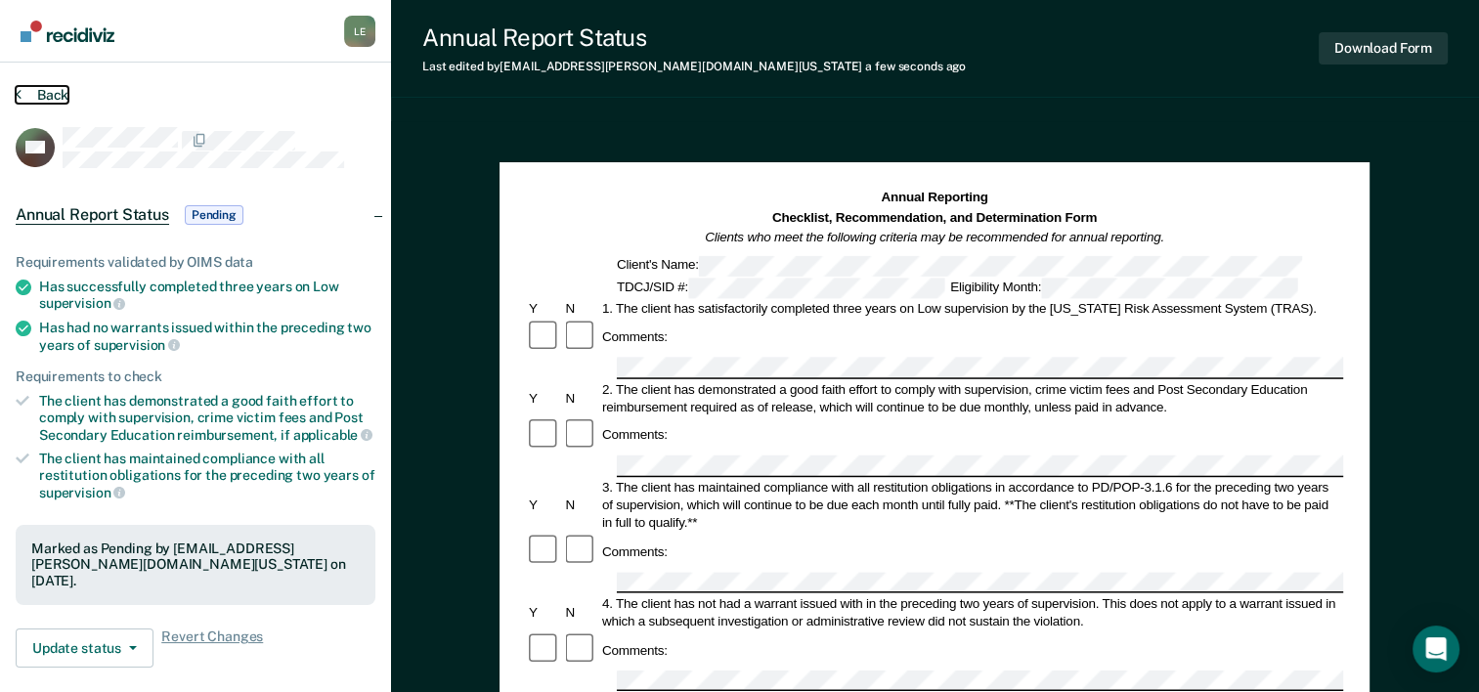
click at [31, 94] on button "Back" at bounding box center [42, 95] width 53 height 18
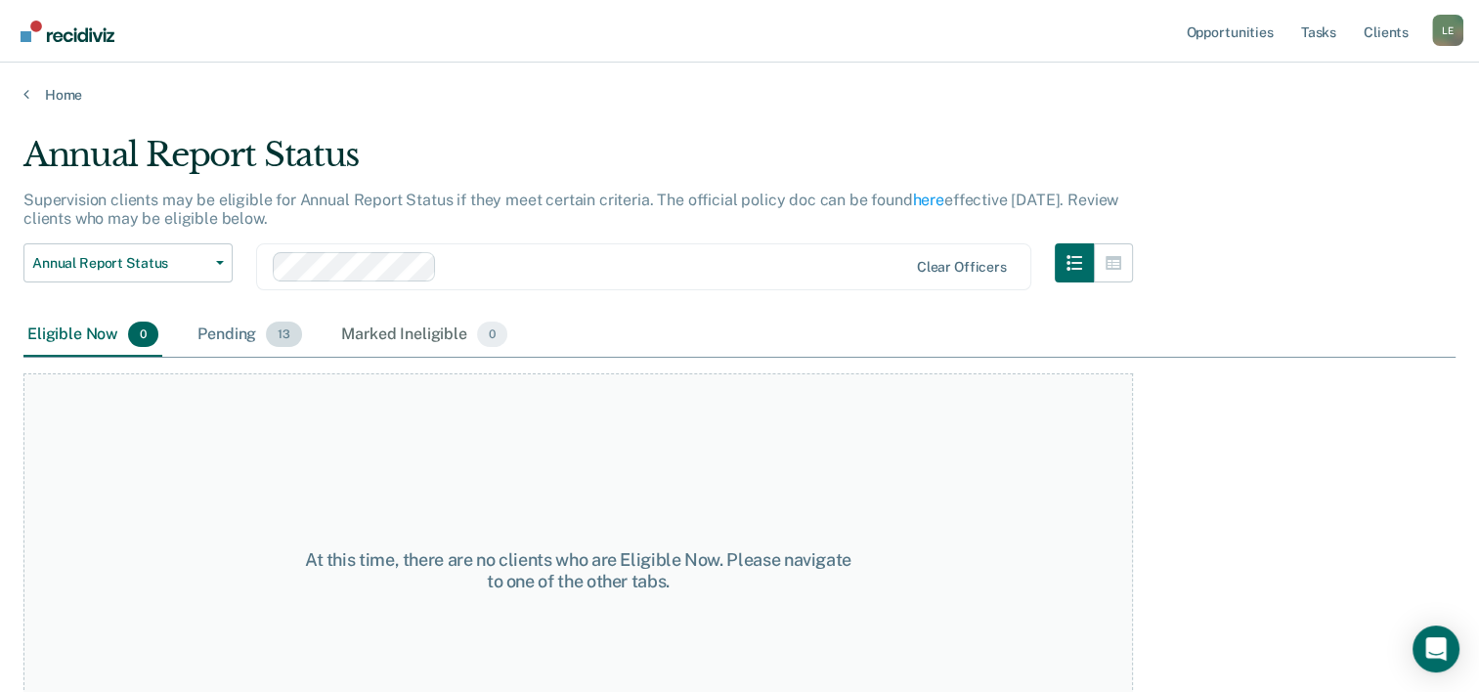
click at [240, 339] on div "Pending 13" at bounding box center [250, 335] width 112 height 43
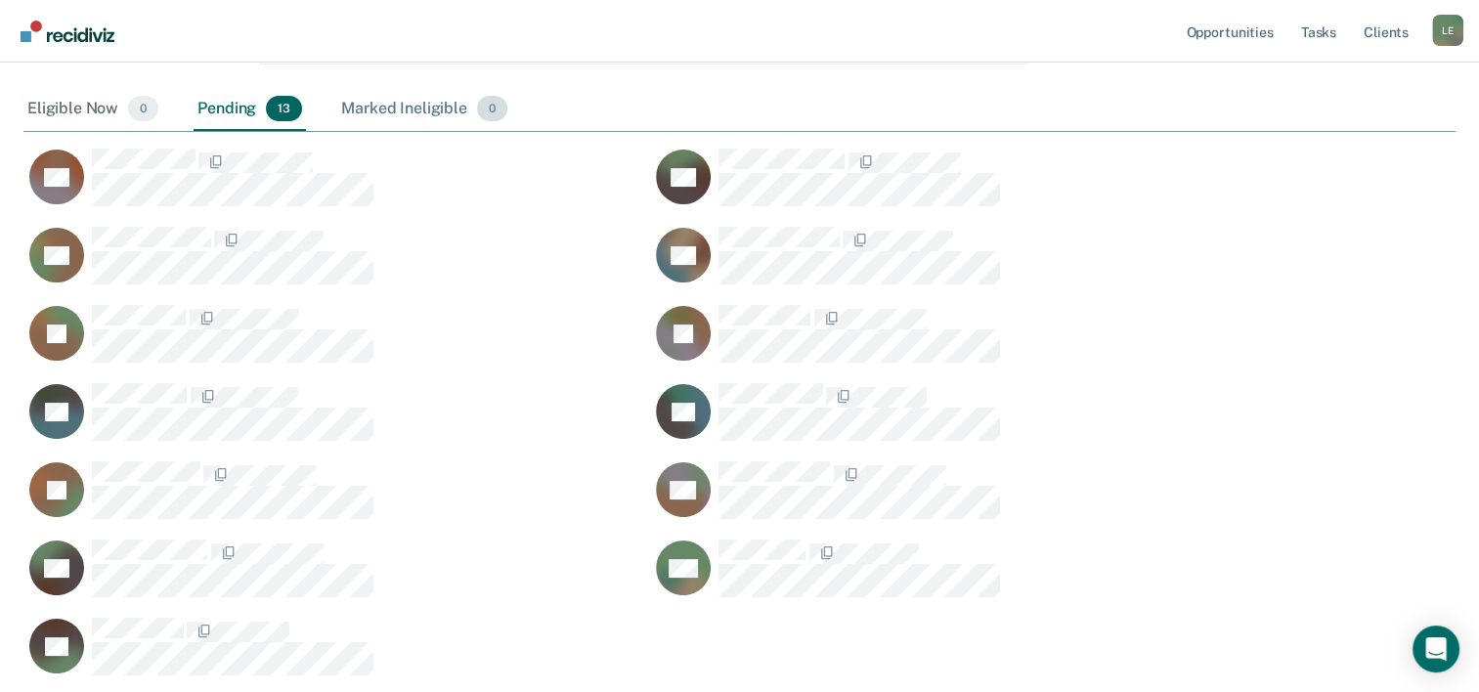
scroll to position [368, 0]
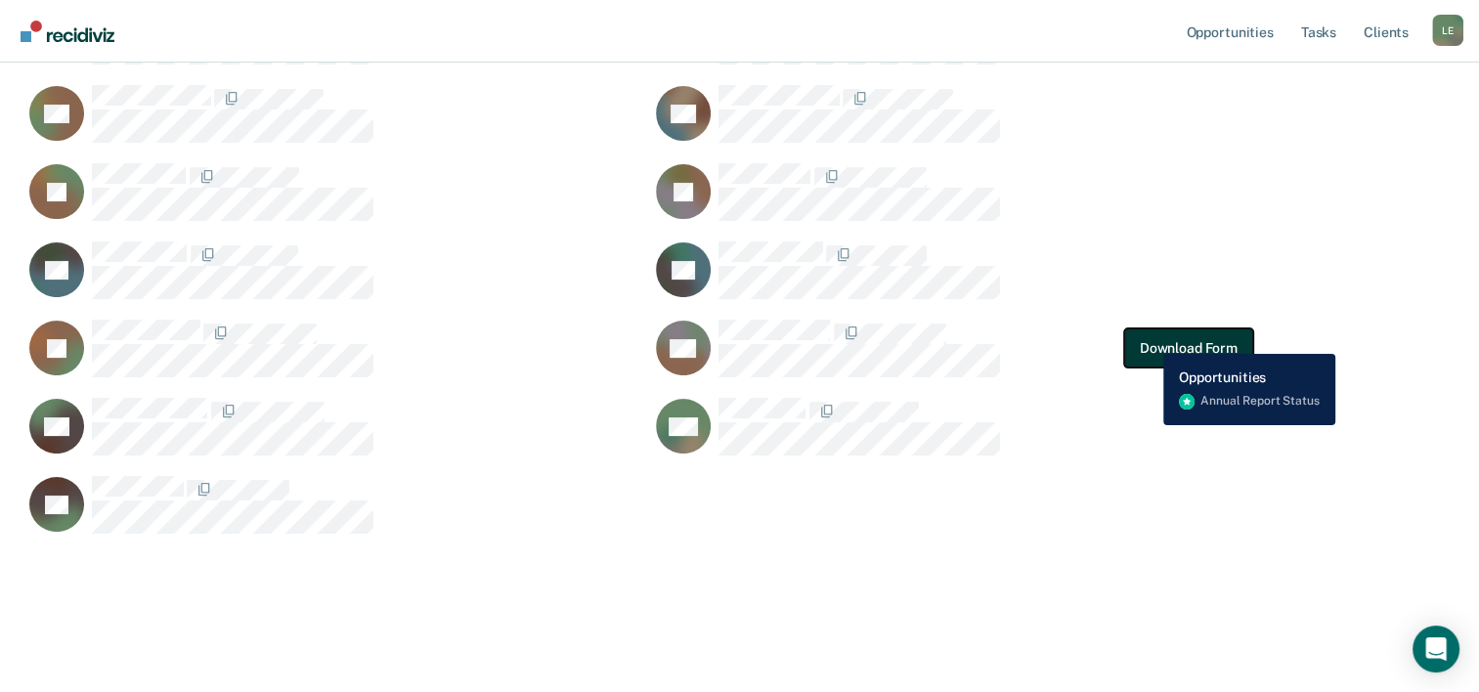
click at [1149, 339] on button "Download Form" at bounding box center [1189, 348] width 129 height 39
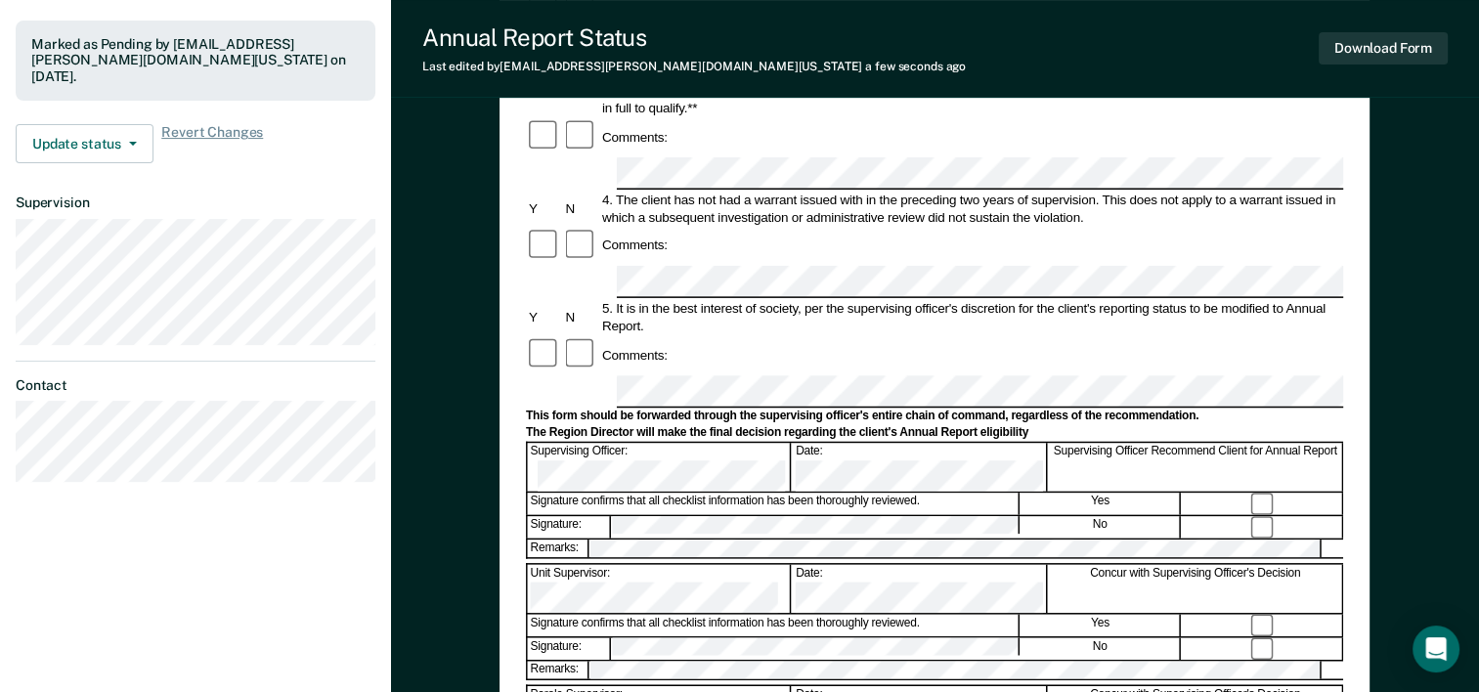
scroll to position [756, 0]
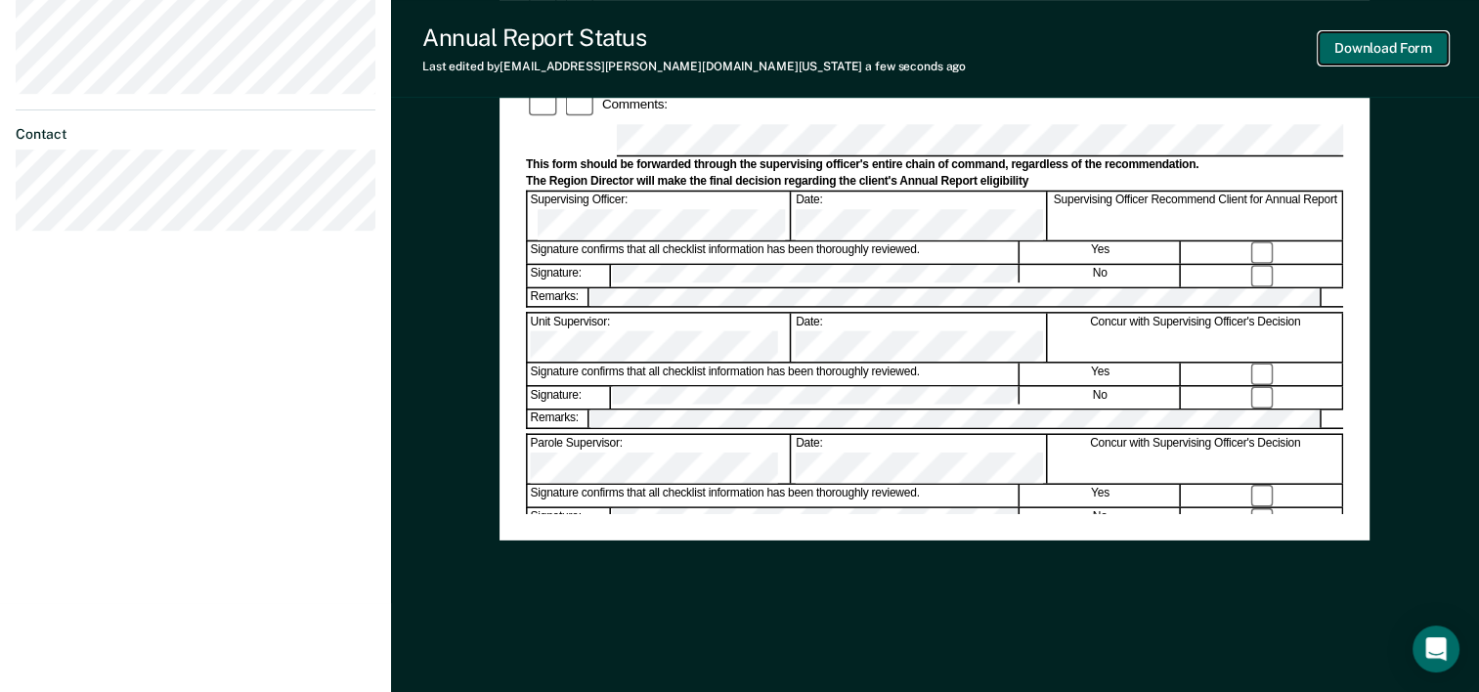
click at [1404, 33] on button "Download Form" at bounding box center [1383, 48] width 129 height 32
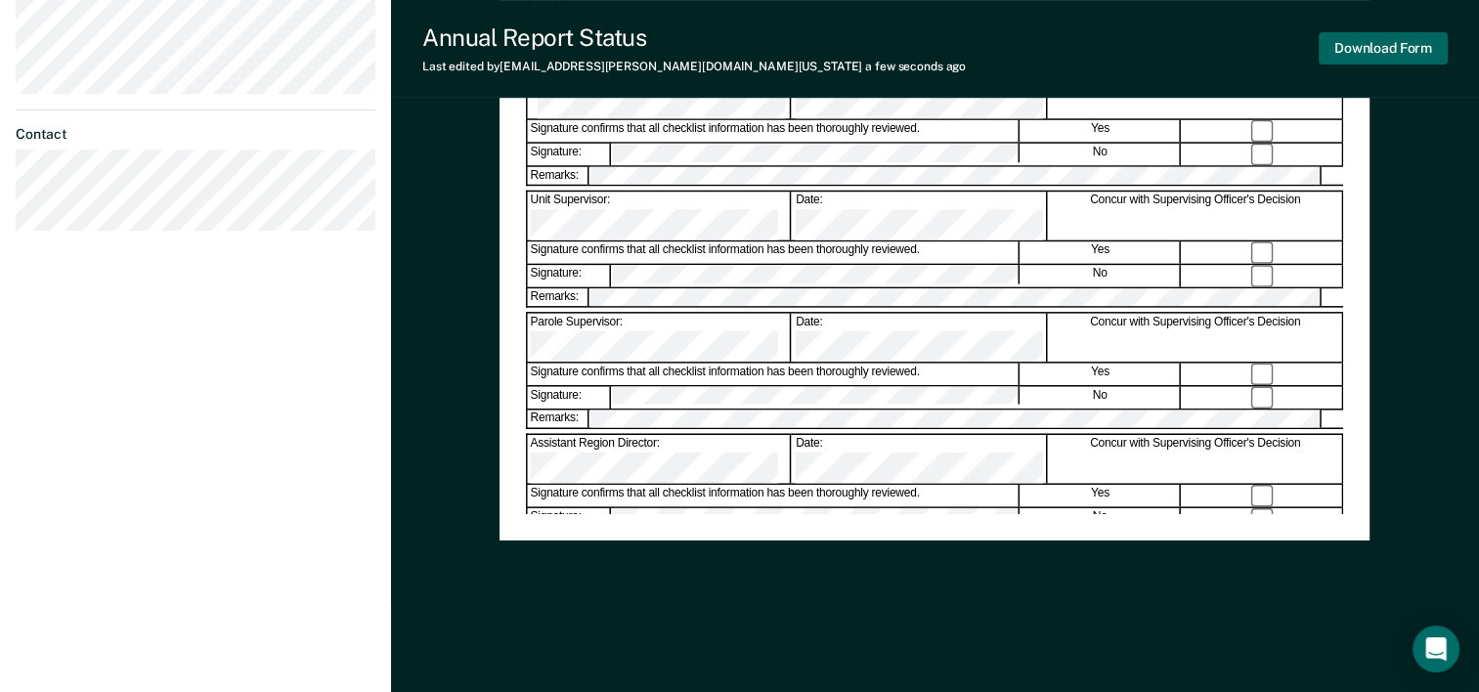
scroll to position [0, 0]
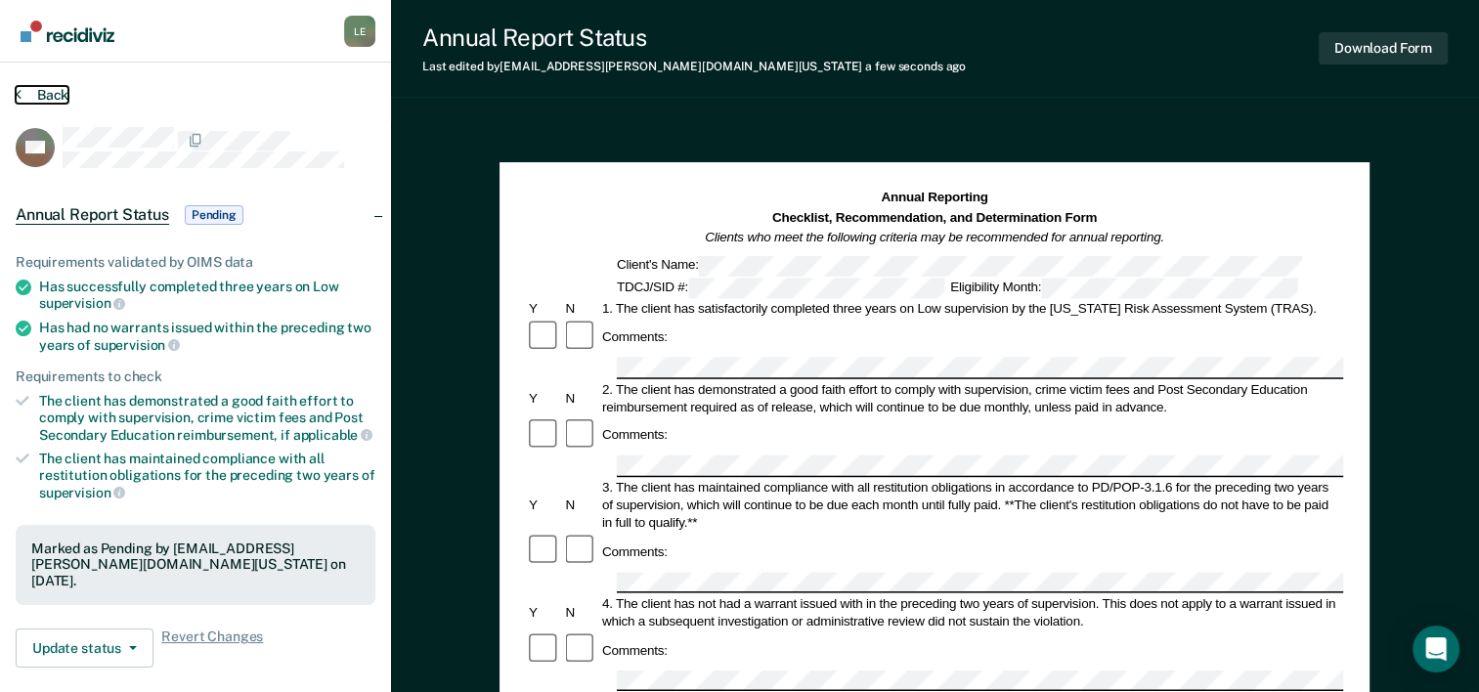
click at [67, 98] on button "Back" at bounding box center [42, 95] width 53 height 18
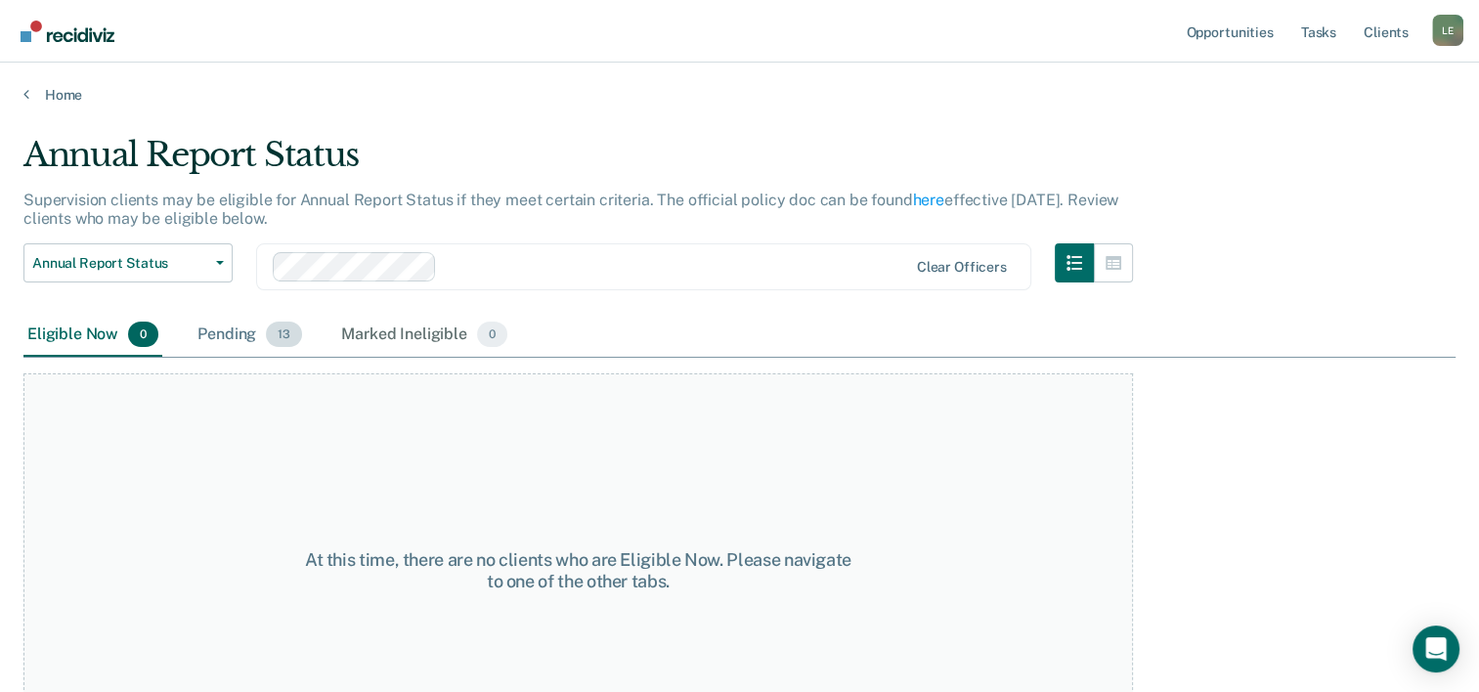
click at [246, 335] on div "Pending 13" at bounding box center [250, 335] width 112 height 43
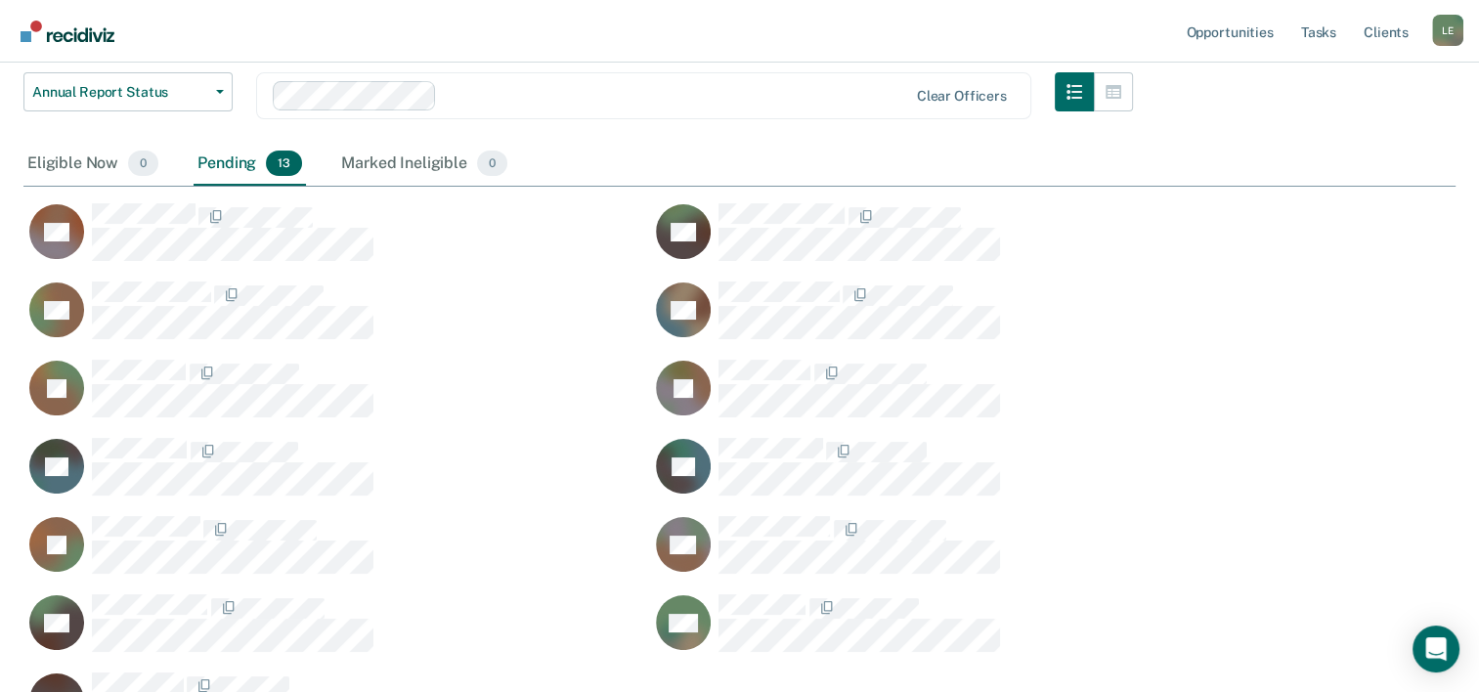
scroll to position [168, 0]
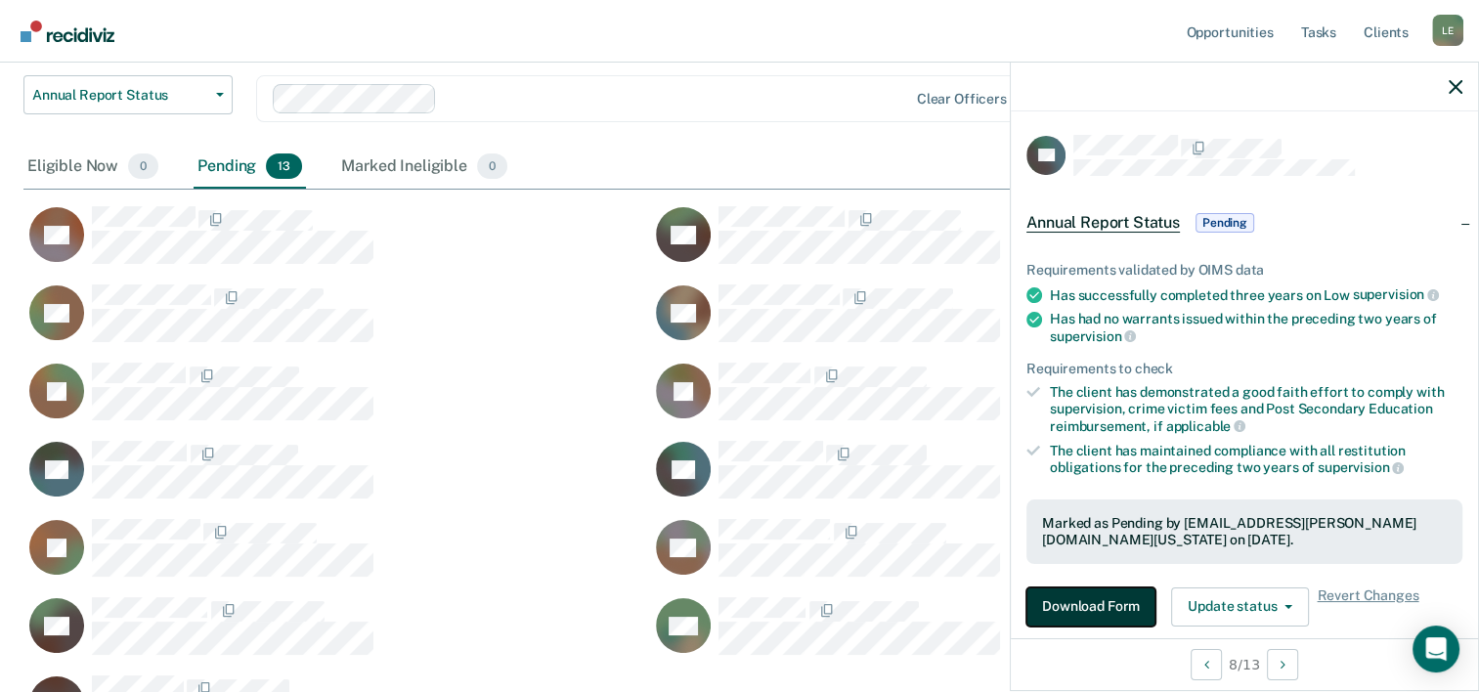
click at [1072, 598] on button "Download Form" at bounding box center [1091, 607] width 129 height 39
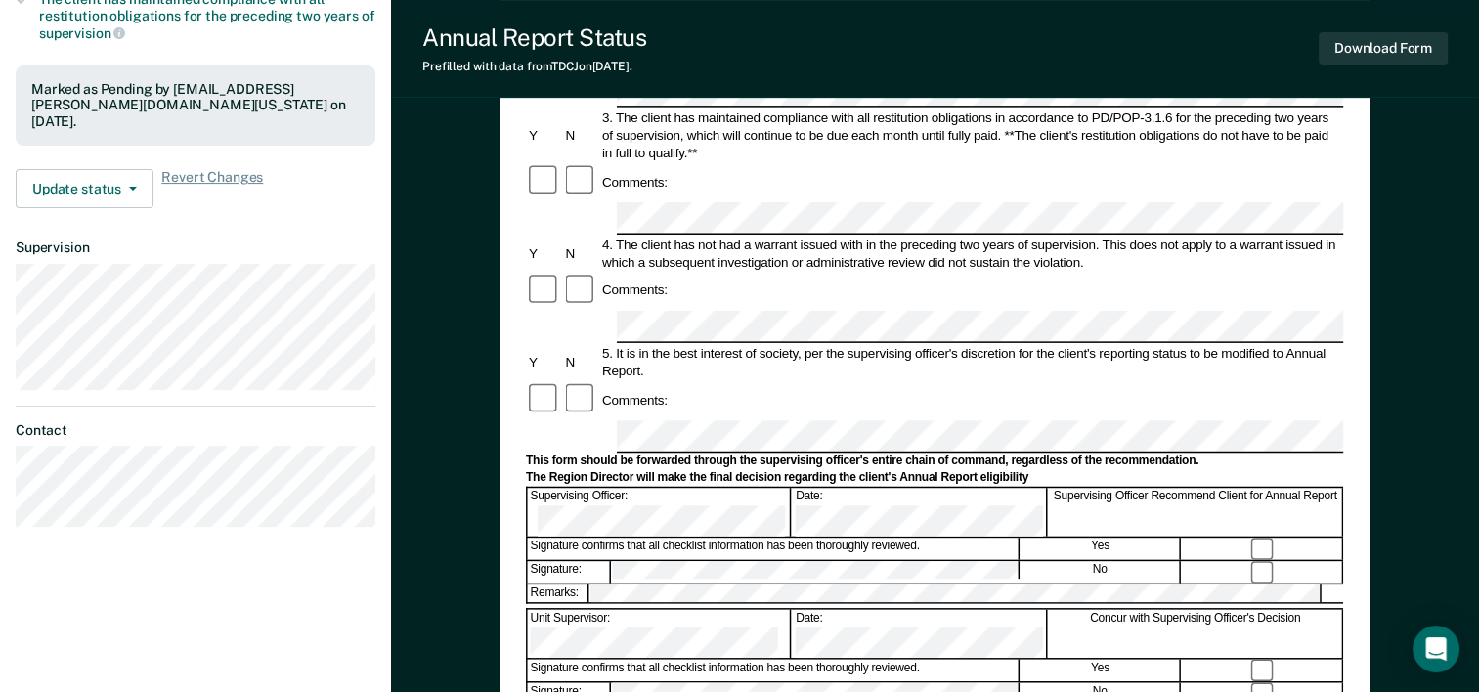
scroll to position [422, 0]
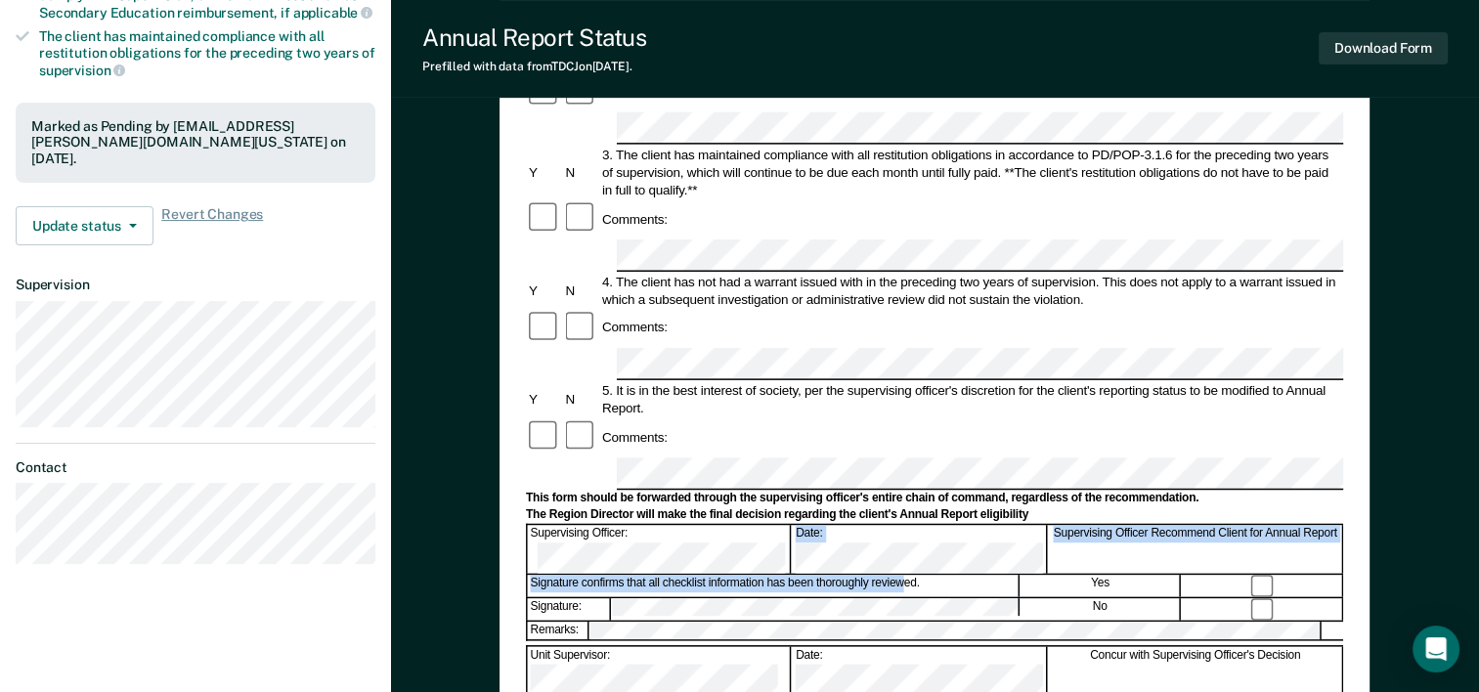
click at [897, 366] on form "Annual Reporting Checklist, Recommendation, and Determination Form Clients who …" at bounding box center [934, 455] width 817 height 1379
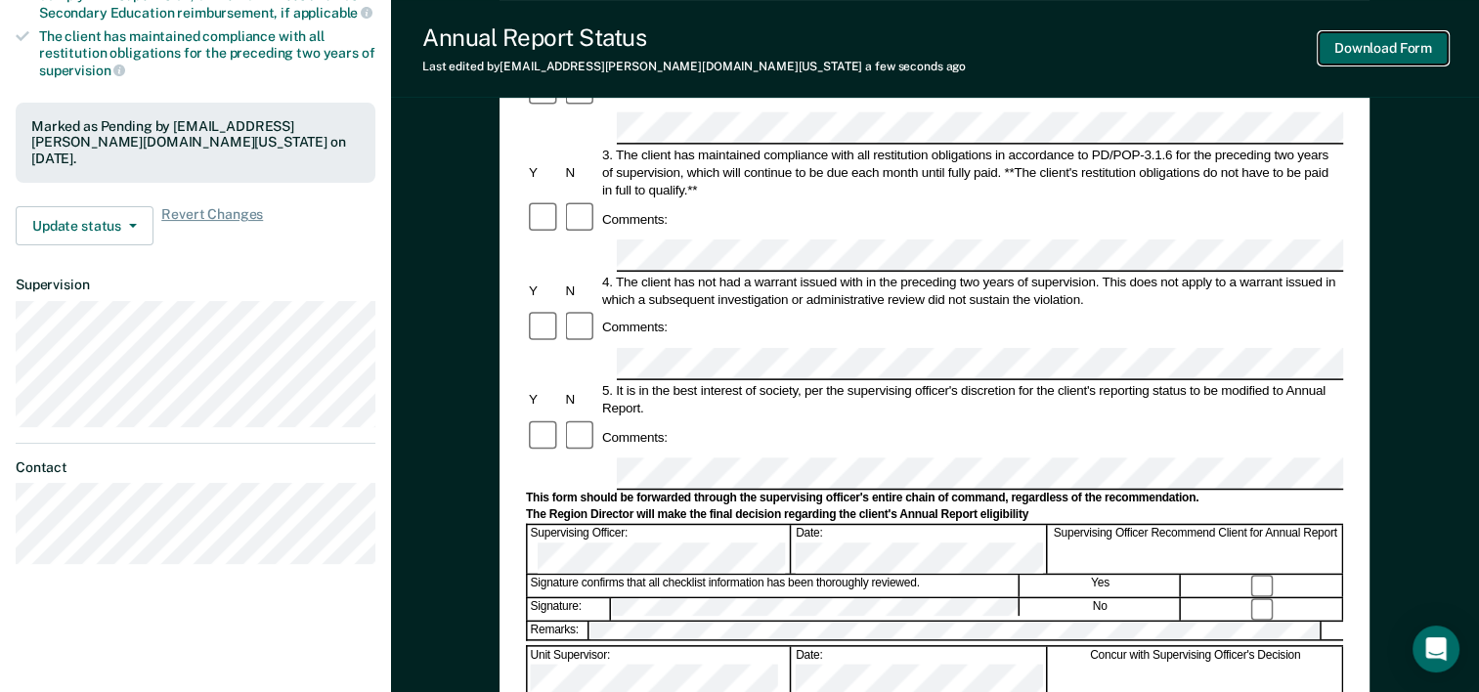
click at [1426, 41] on button "Download Form" at bounding box center [1383, 48] width 129 height 32
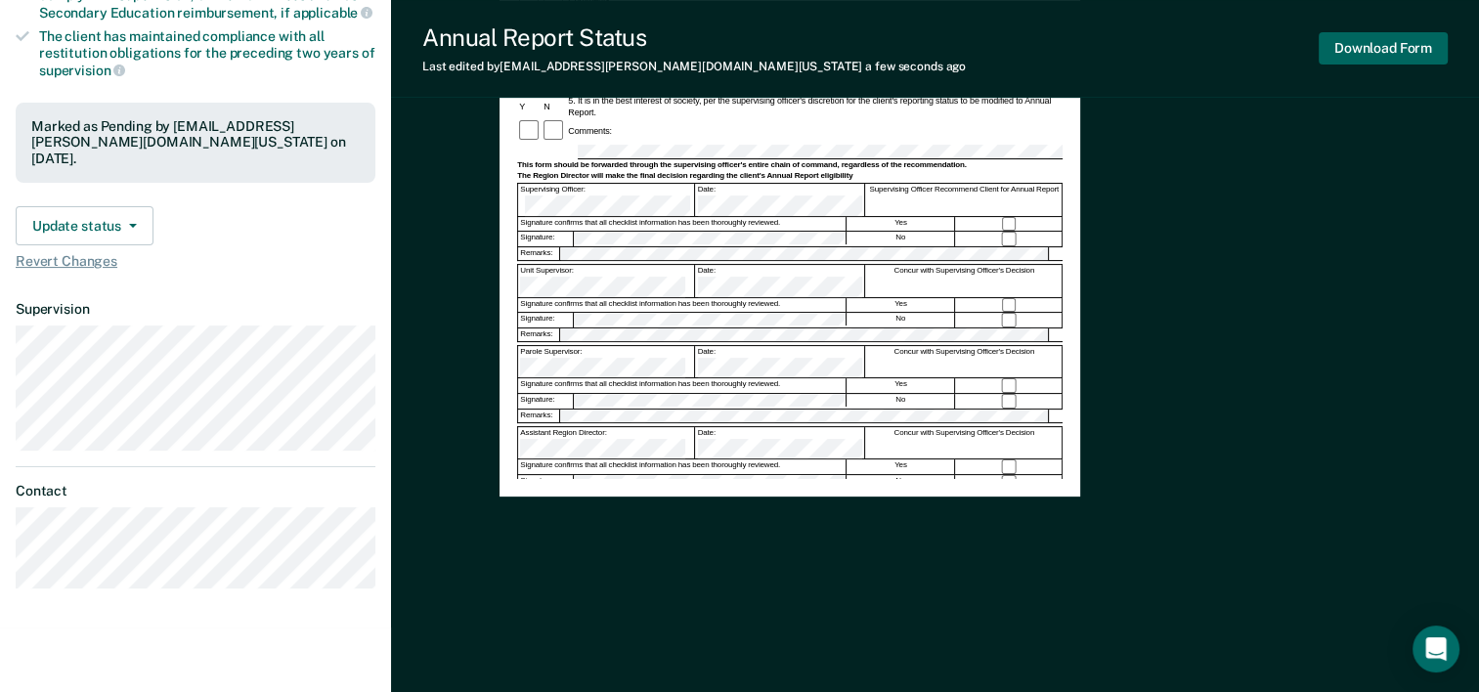
scroll to position [0, 0]
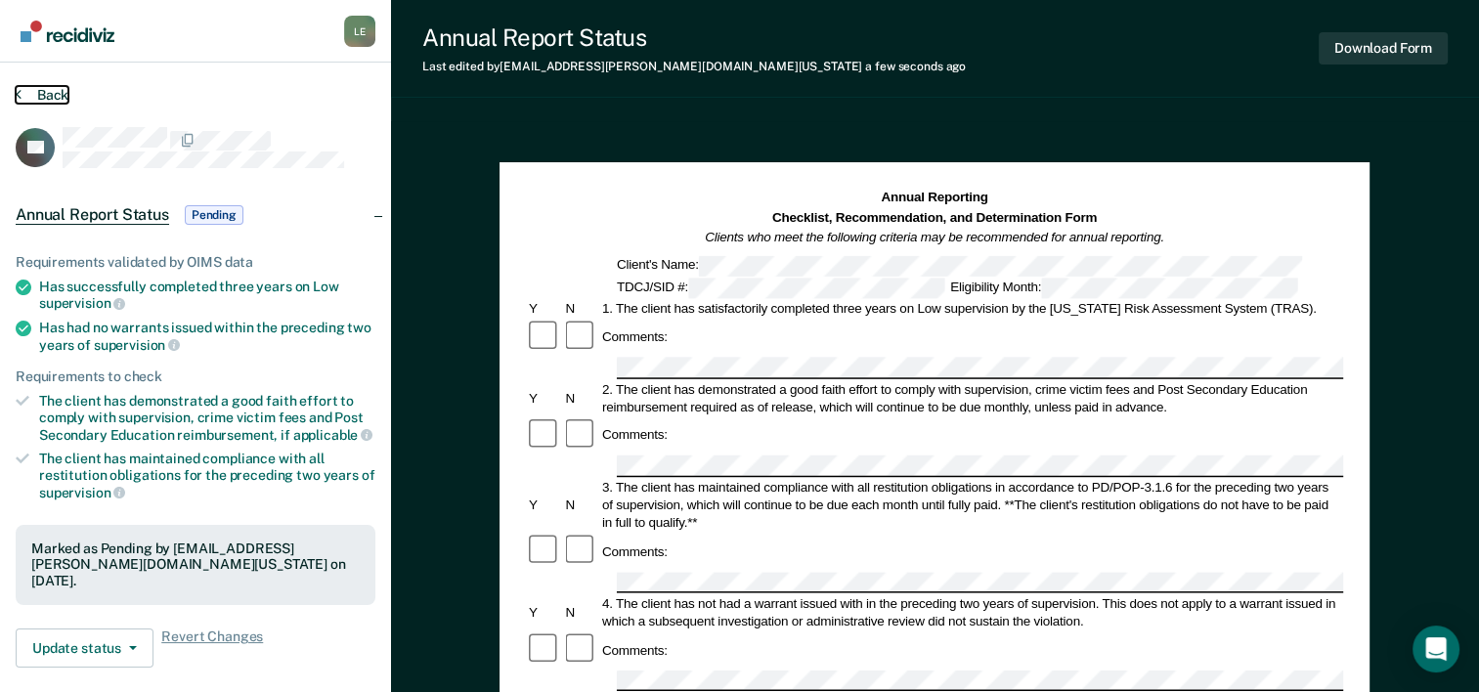
click at [59, 92] on button "Back" at bounding box center [42, 95] width 53 height 18
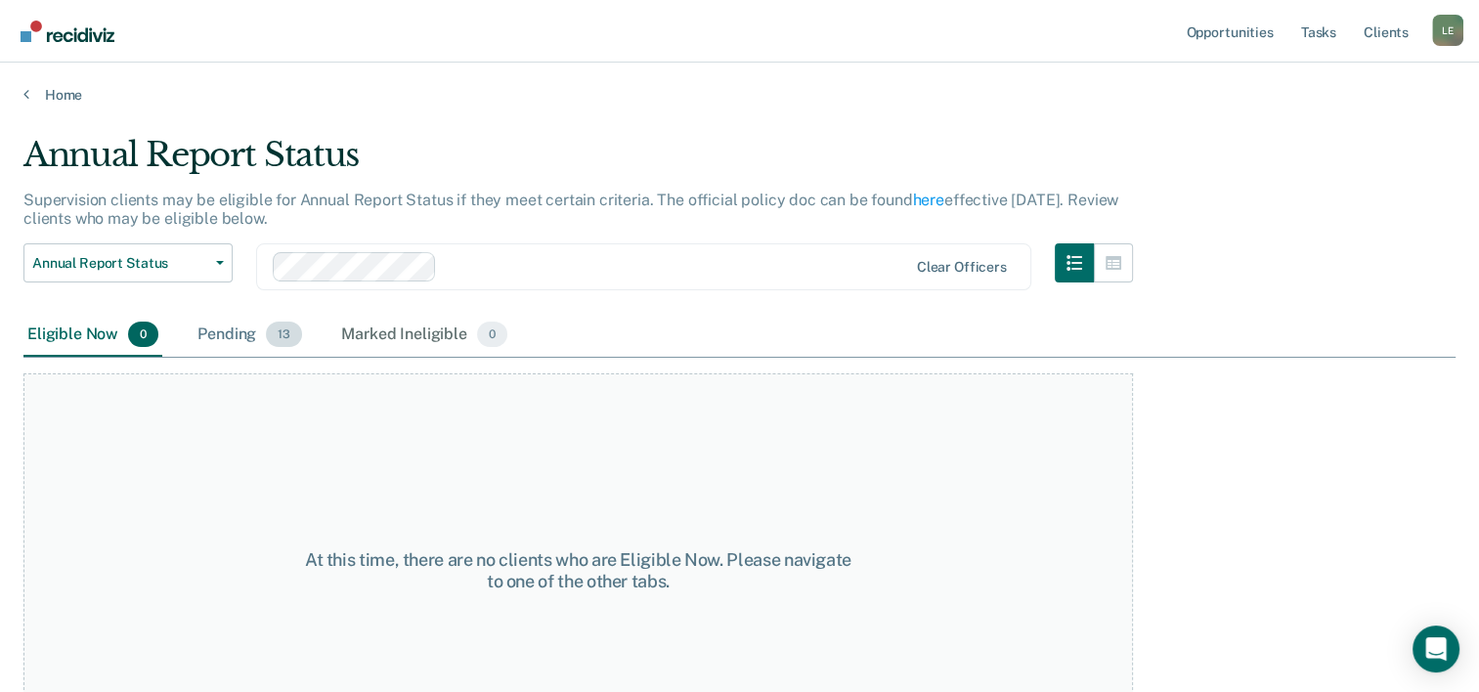
click at [225, 329] on div "Pending 13" at bounding box center [250, 335] width 112 height 43
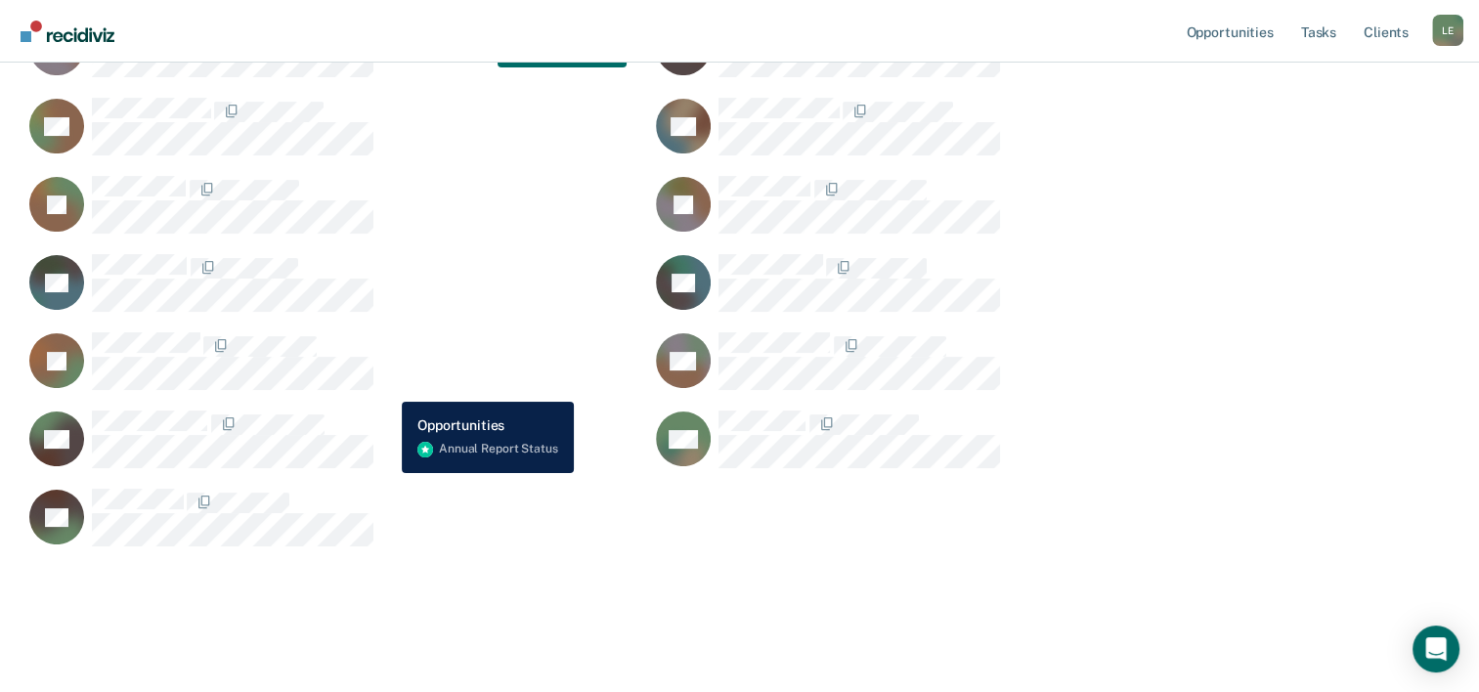
scroll to position [368, 0]
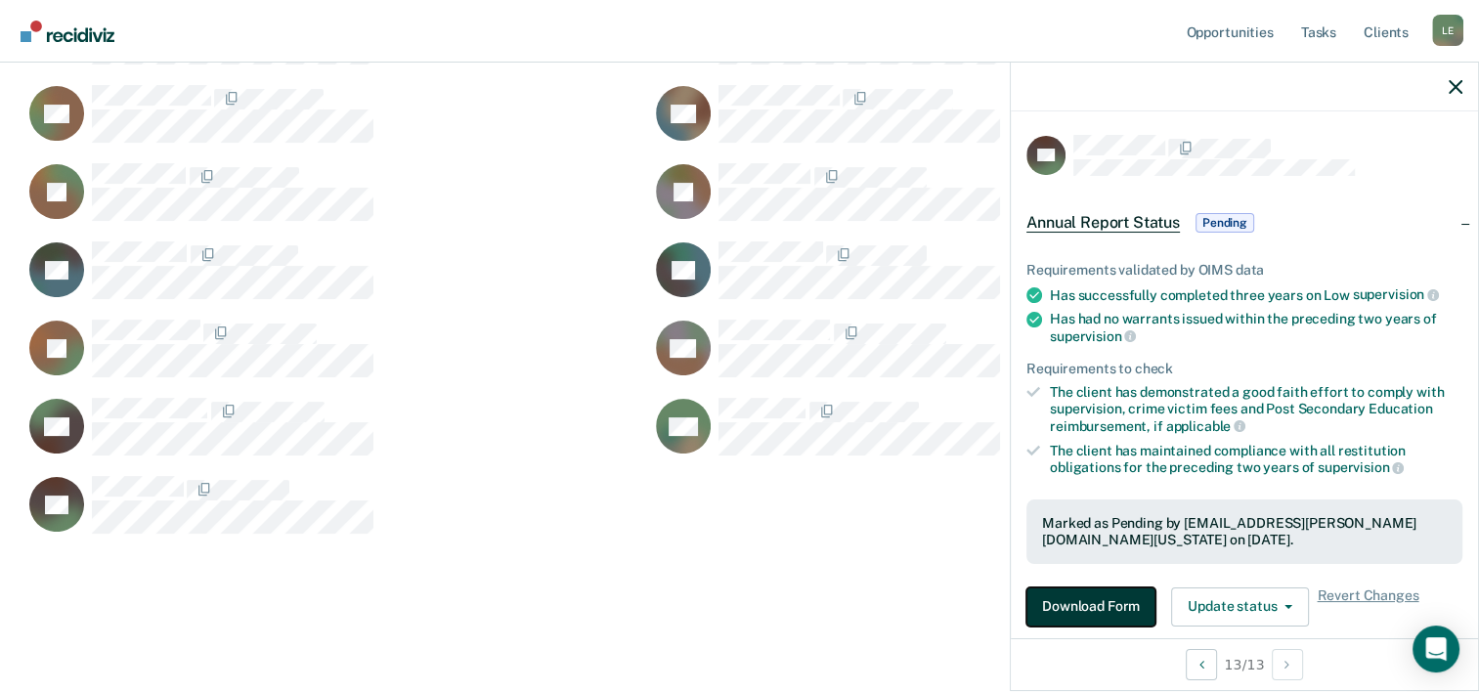
click at [1103, 596] on button "Download Form" at bounding box center [1091, 607] width 129 height 39
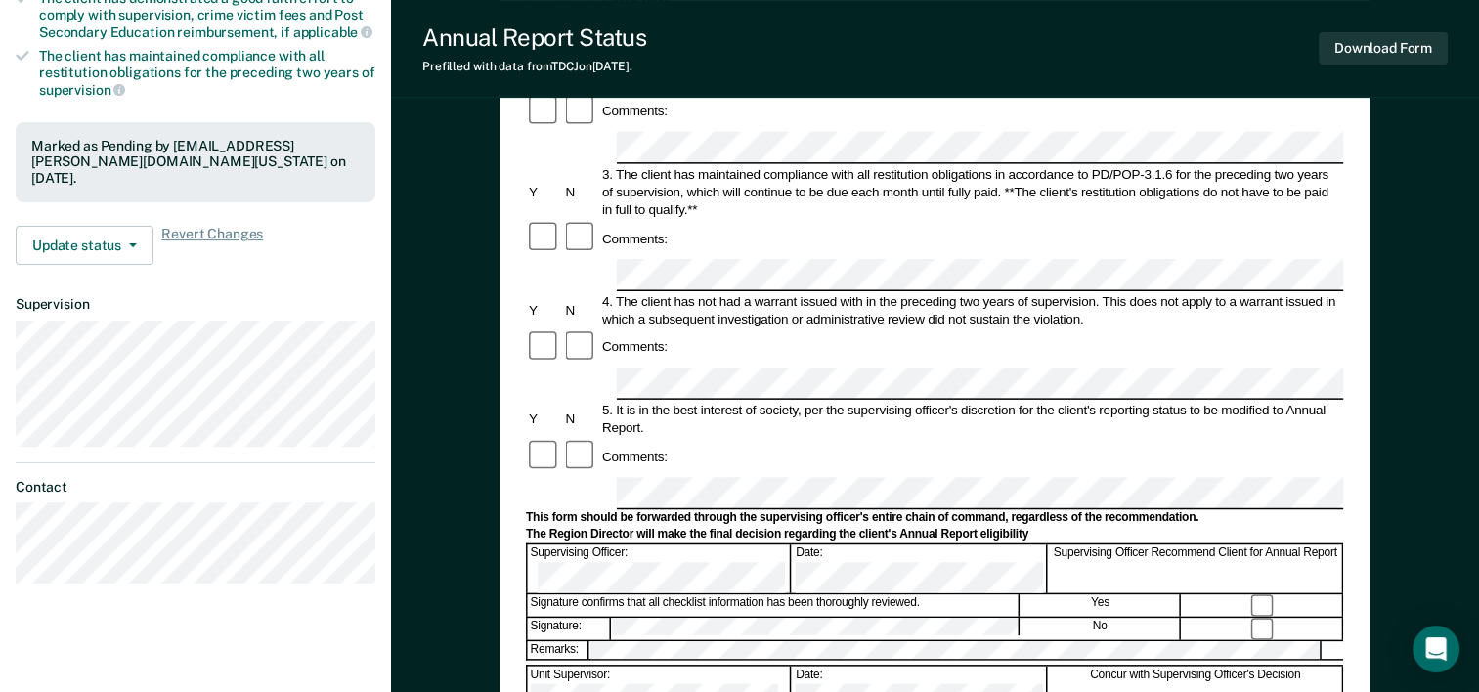
scroll to position [403, 0]
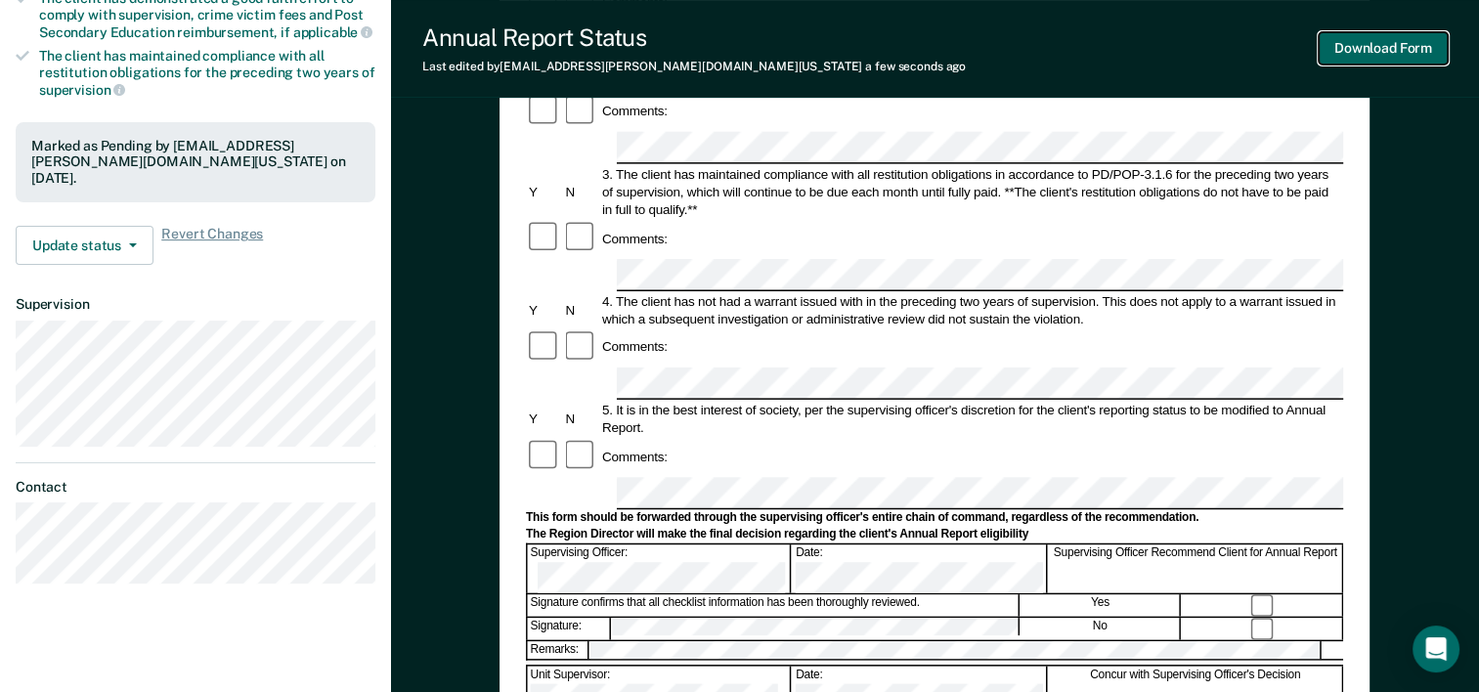
click at [1431, 48] on button "Download Form" at bounding box center [1383, 48] width 129 height 32
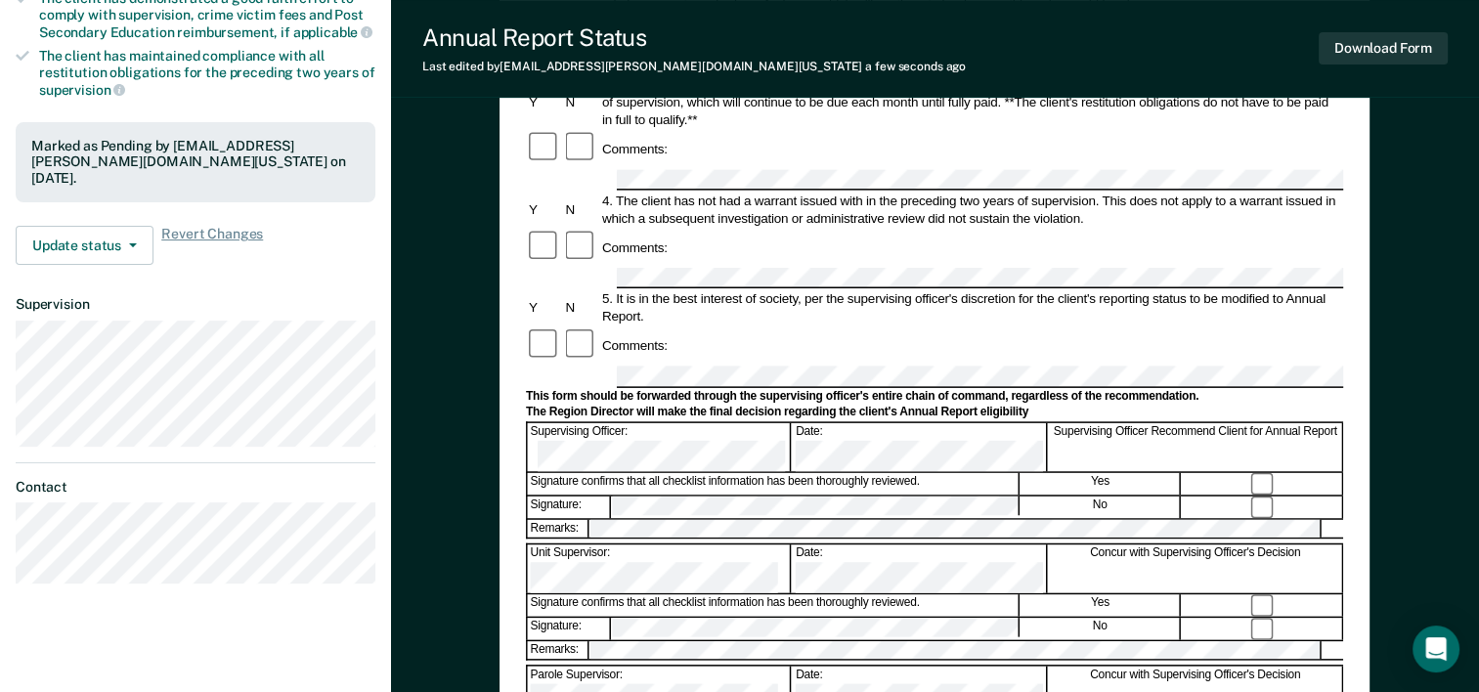
scroll to position [0, 0]
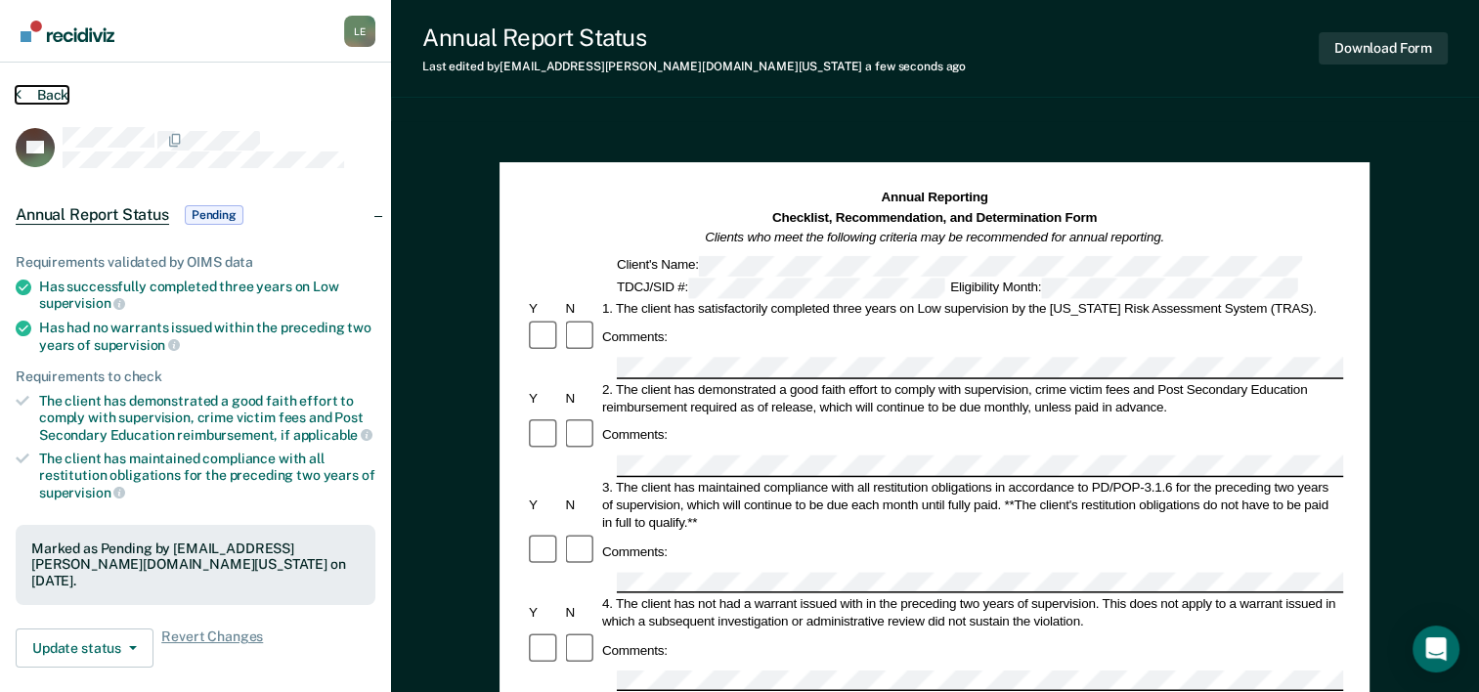
click at [54, 86] on button "Back" at bounding box center [42, 95] width 53 height 18
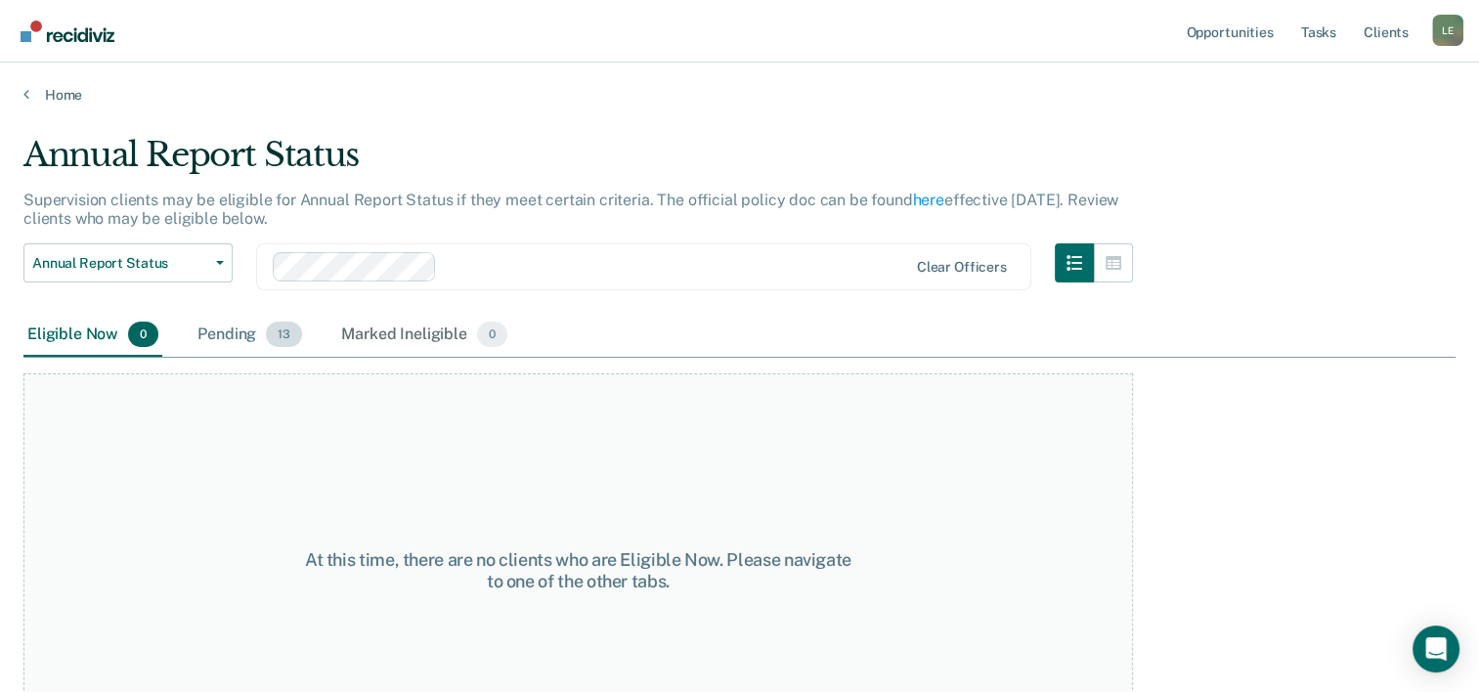
click at [262, 335] on div "Pending 13" at bounding box center [250, 335] width 112 height 43
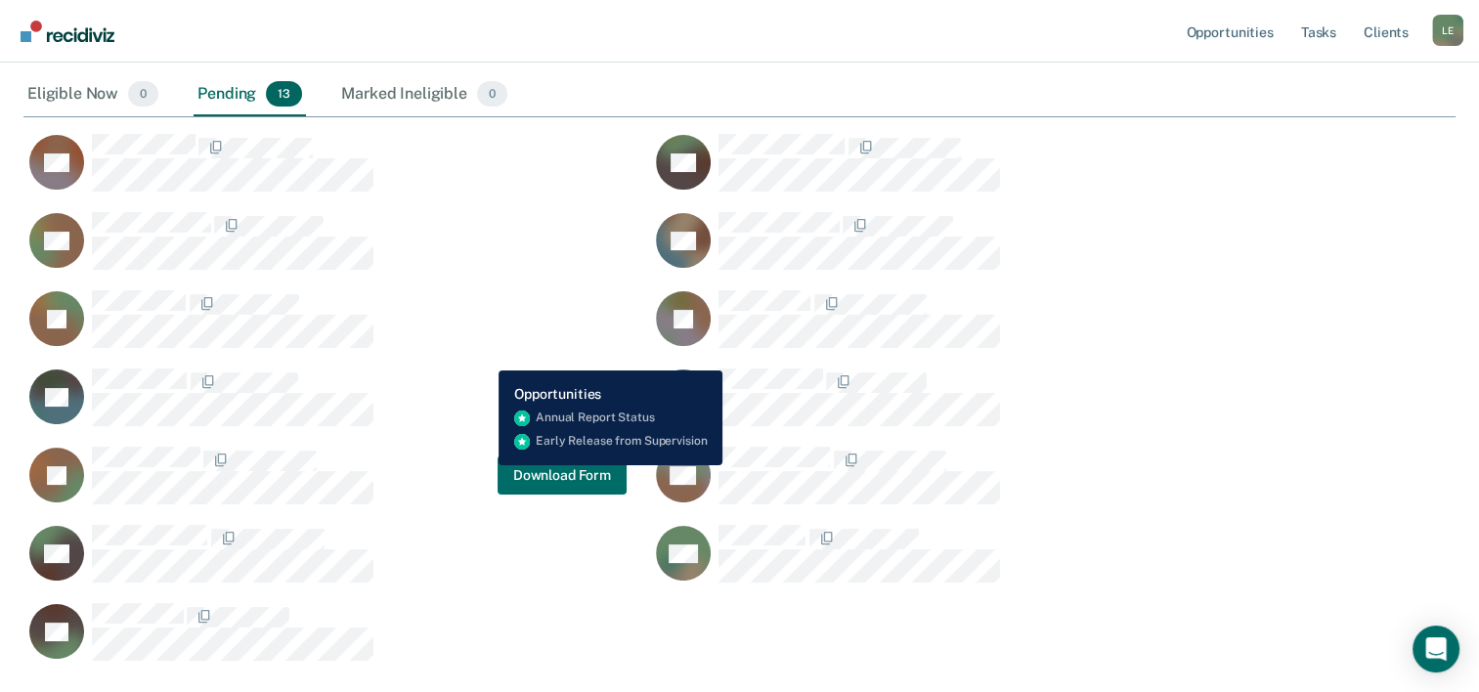
scroll to position [224, 0]
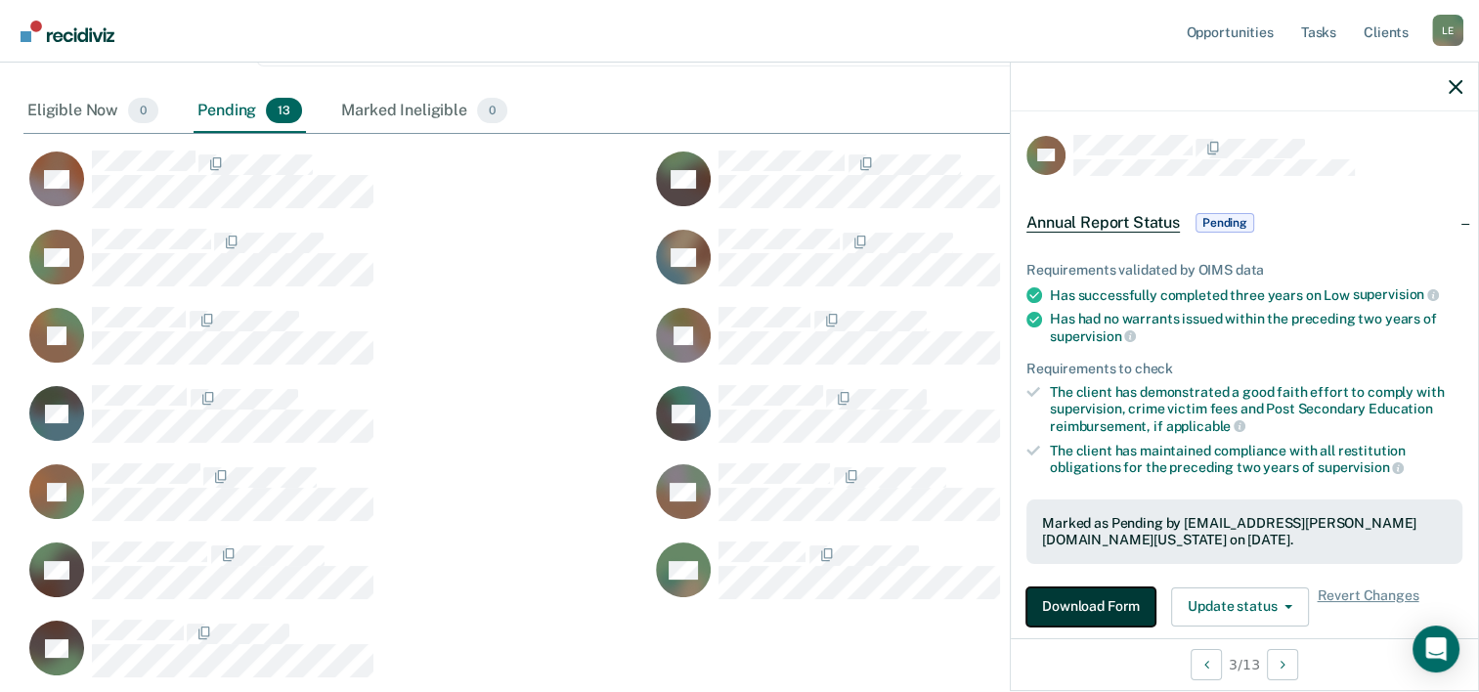
click at [1108, 588] on button "Download Form" at bounding box center [1091, 607] width 129 height 39
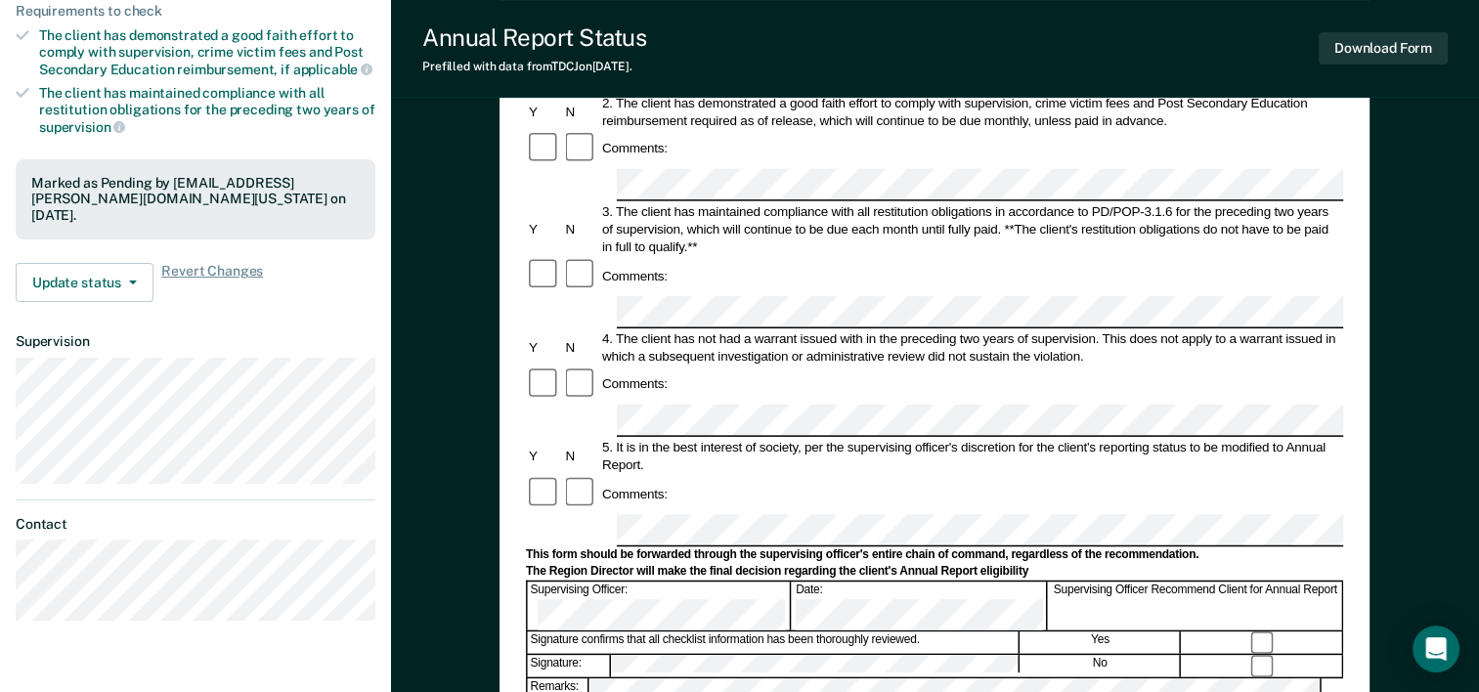
scroll to position [357, 0]
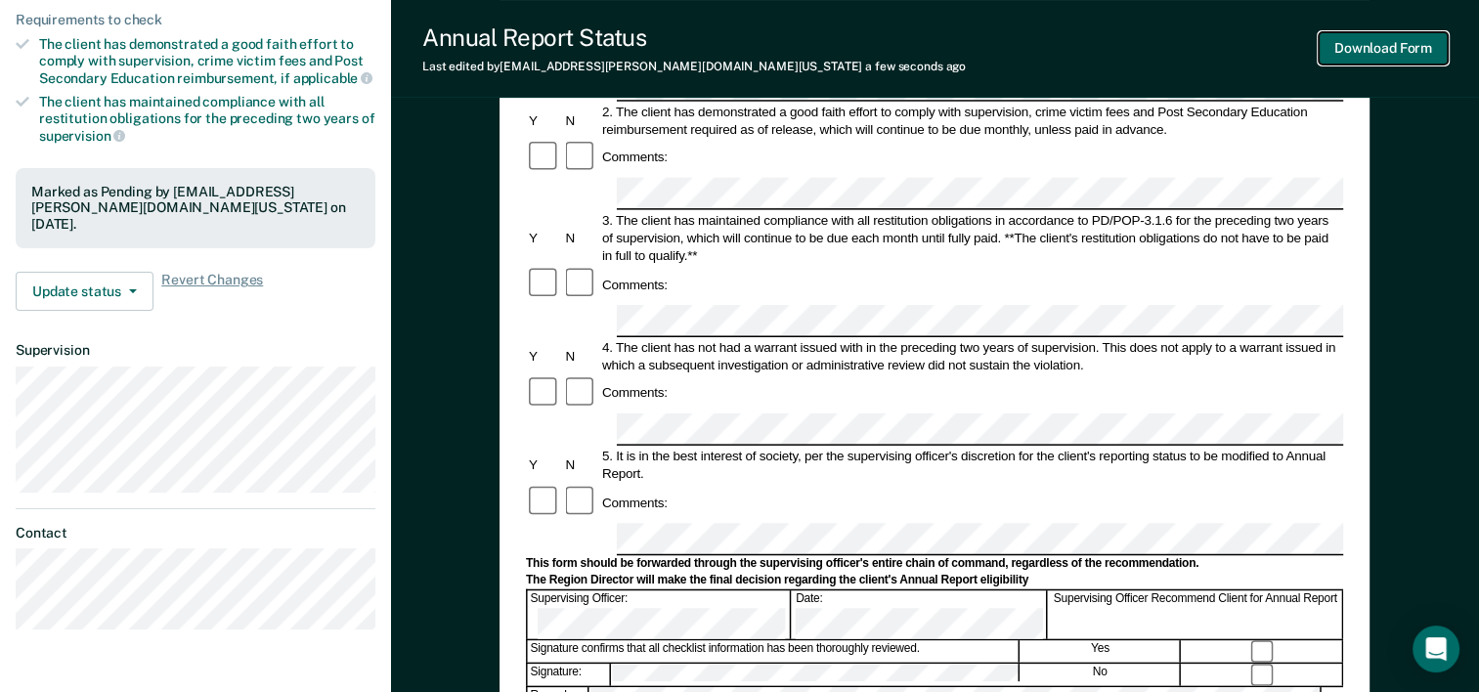
click at [1397, 40] on button "Download Form" at bounding box center [1383, 48] width 129 height 32
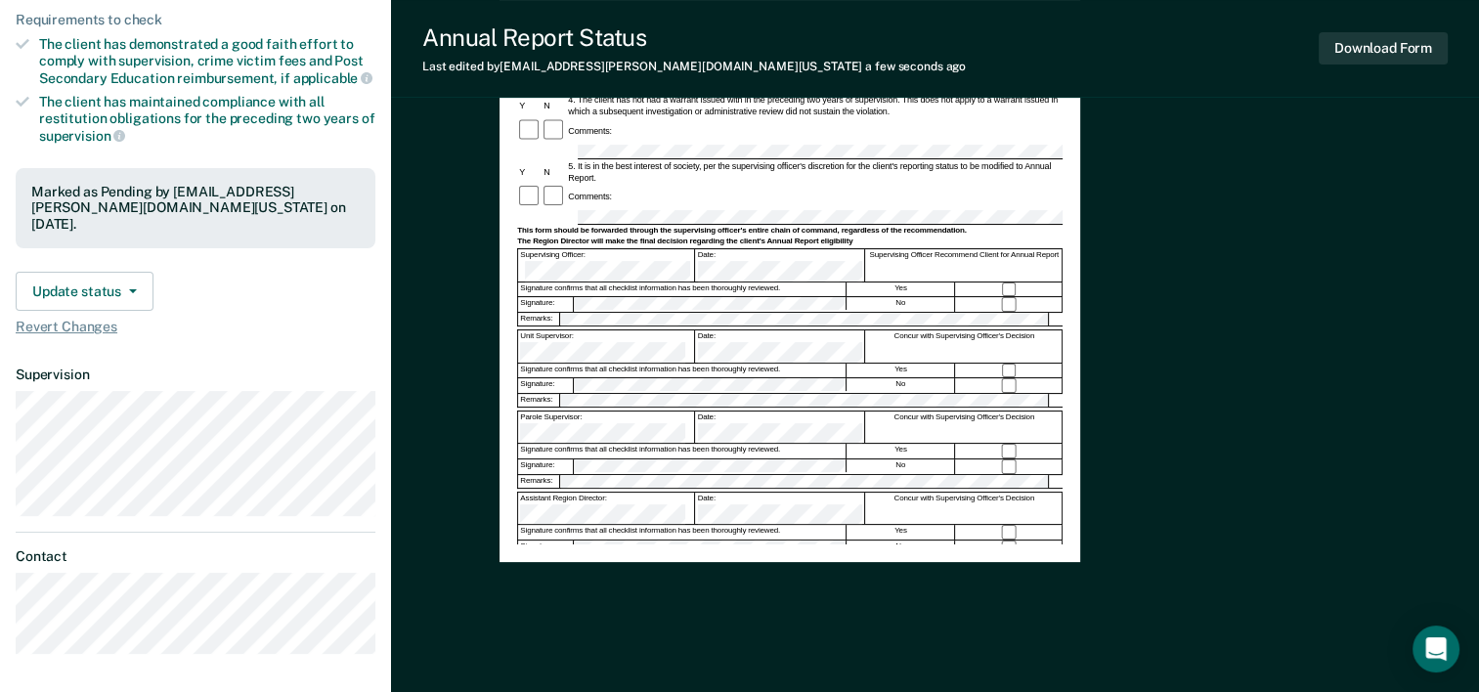
scroll to position [0, 0]
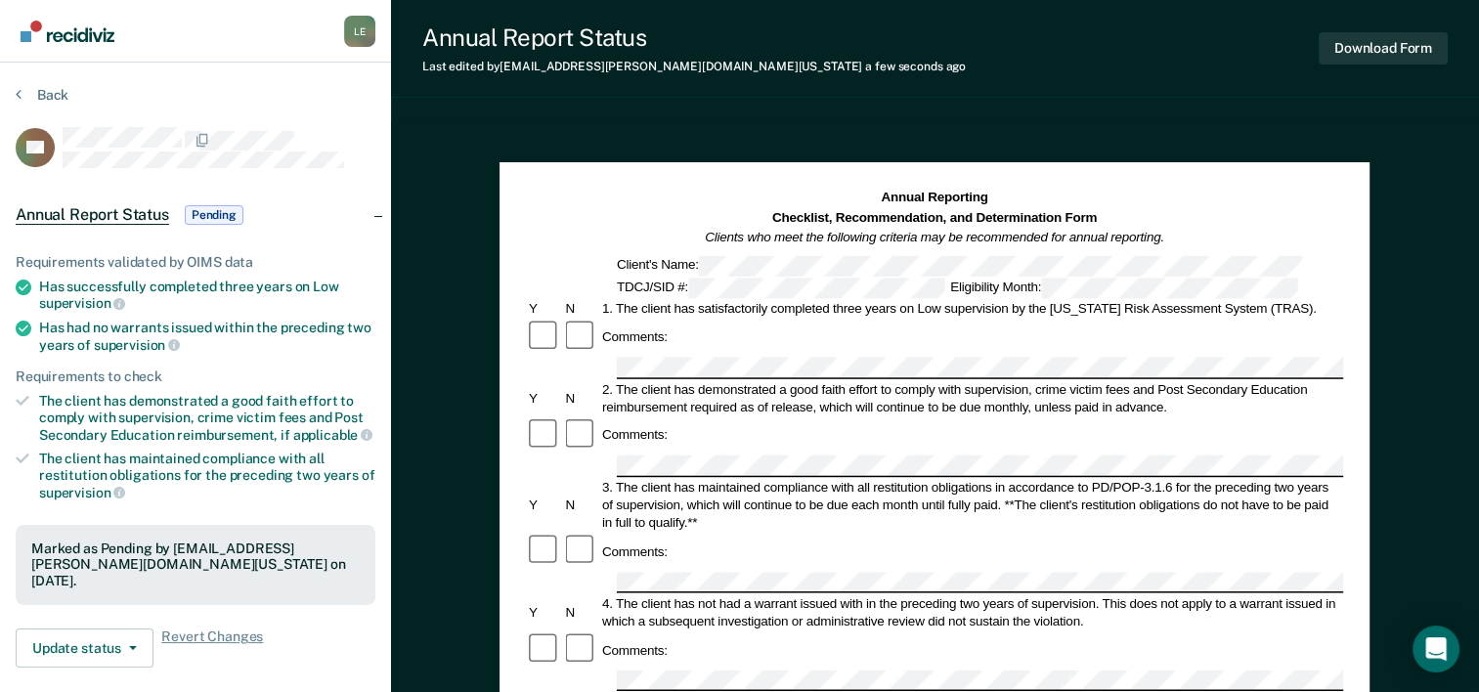
click at [80, 72] on section "Back RC Annual Report Status Pending Requirements validated by OIMS data Has su…" at bounding box center [195, 544] width 391 height 963
